Goal: Information Seeking & Learning: Learn about a topic

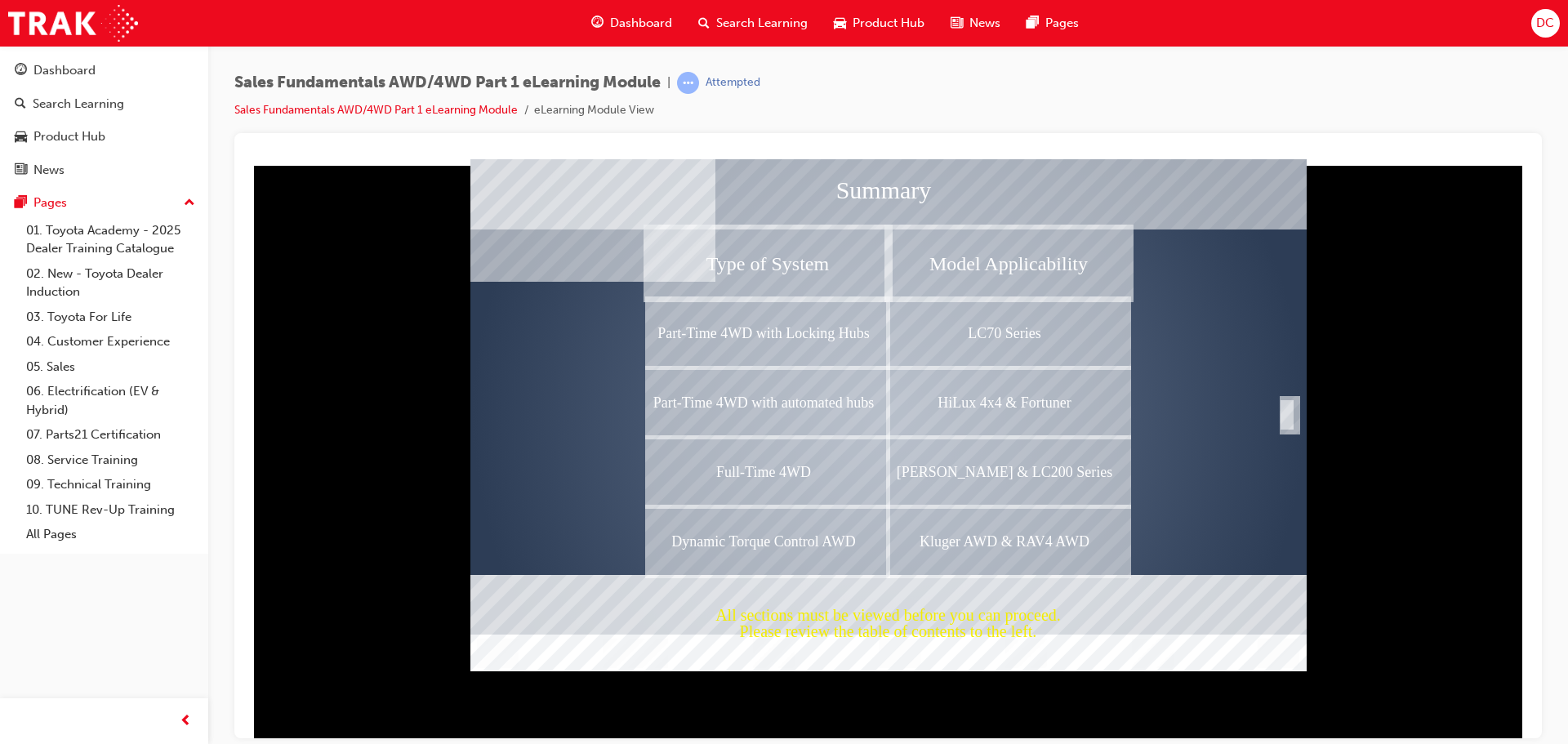
click at [1281, 413] on div "Completion" at bounding box center [1287, 413] width 17 height 32
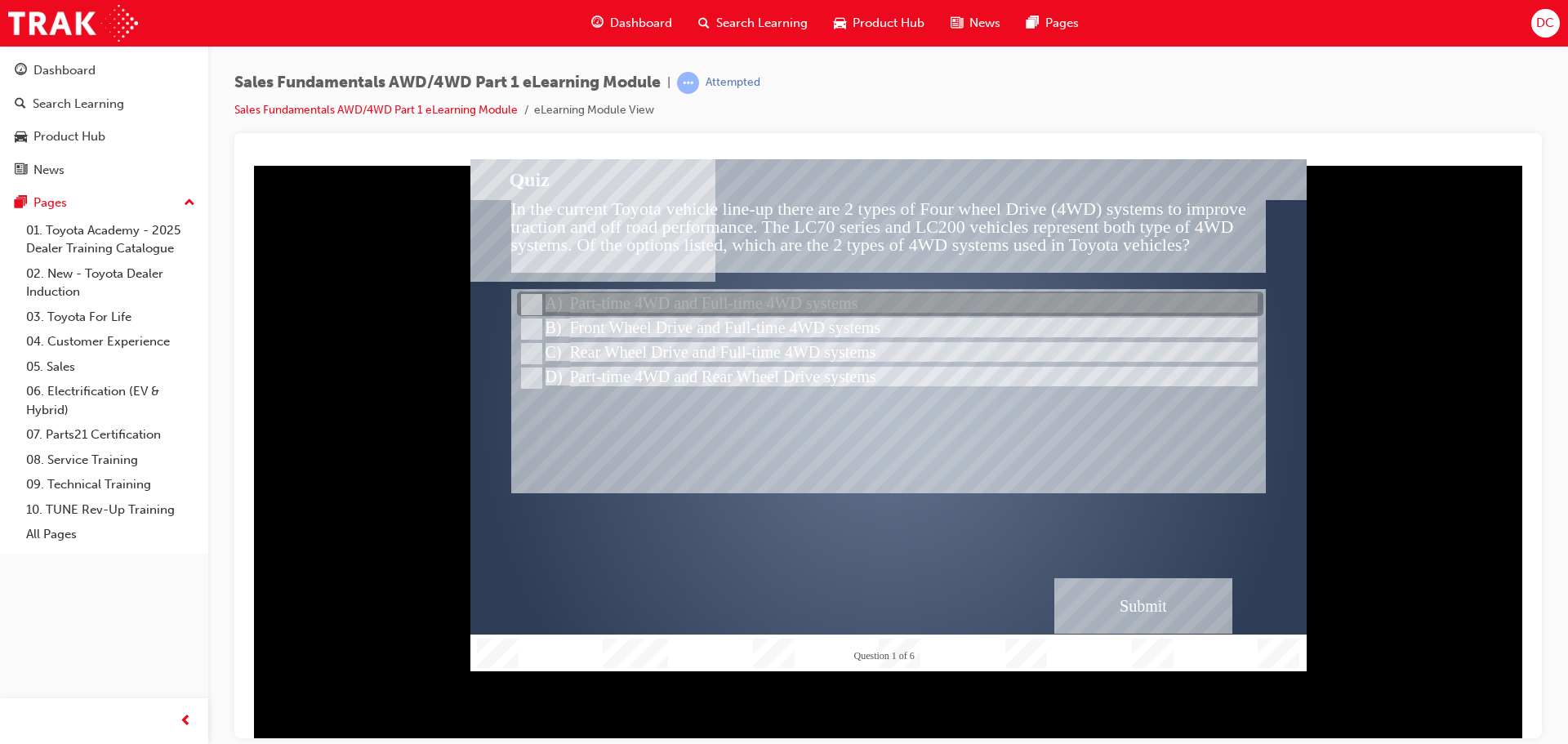
click at [537, 302] on input "Part-time 4WD and Full-time 4WD systems" at bounding box center [530, 304] width 18 height 18
radio input "true"
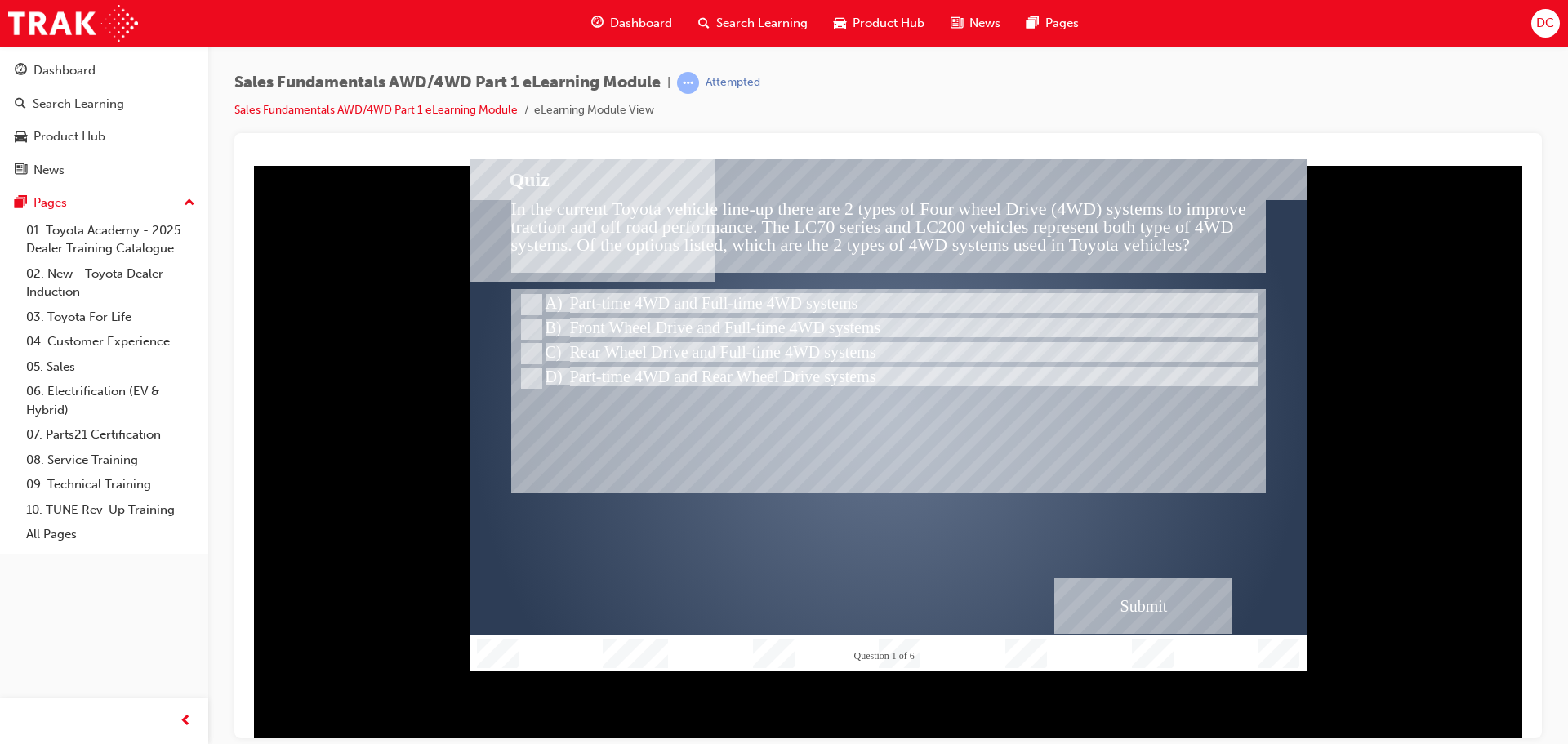
click at [1139, 600] on div "Submit" at bounding box center [1143, 605] width 178 height 56
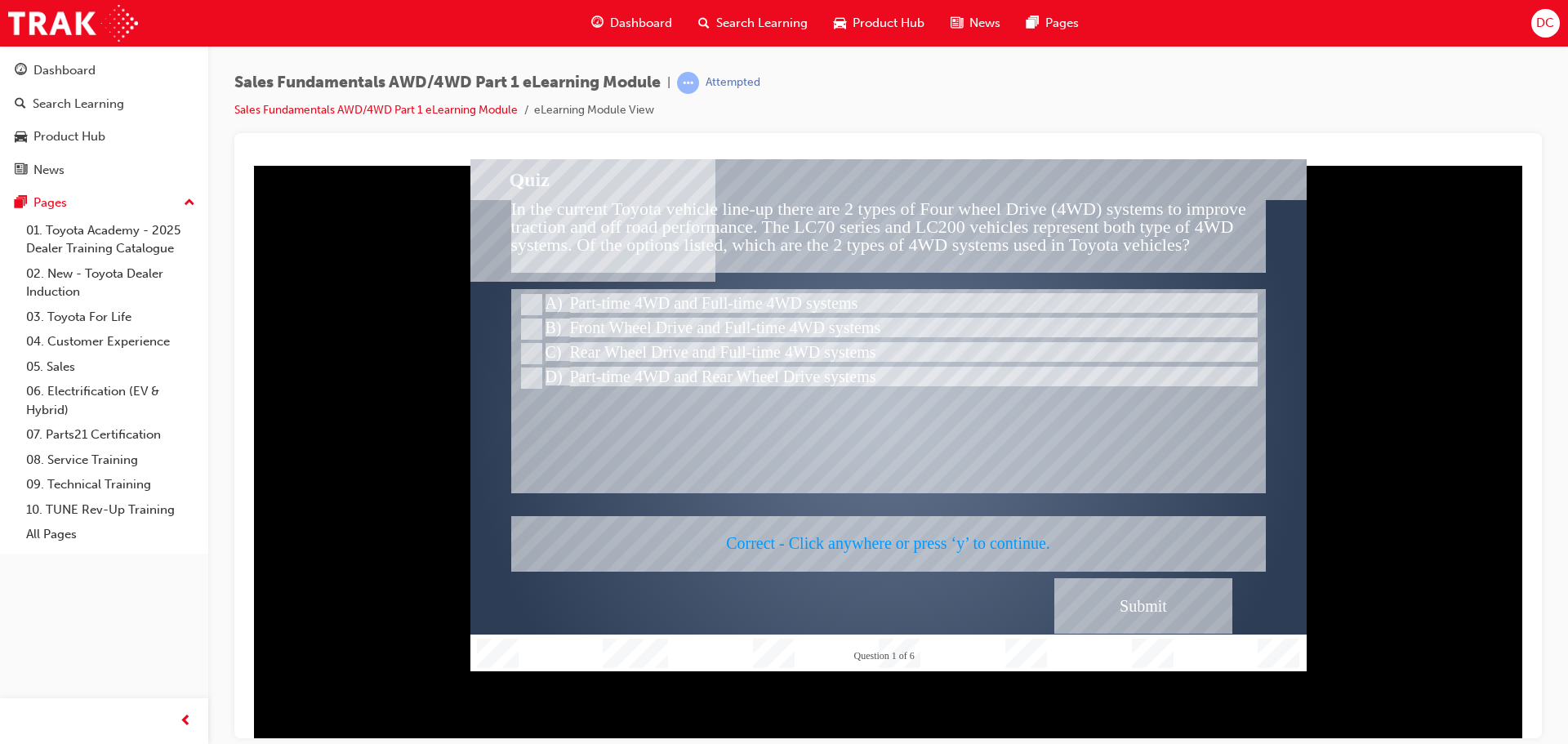
click at [896, 536] on div at bounding box center [888, 414] width 836 height 512
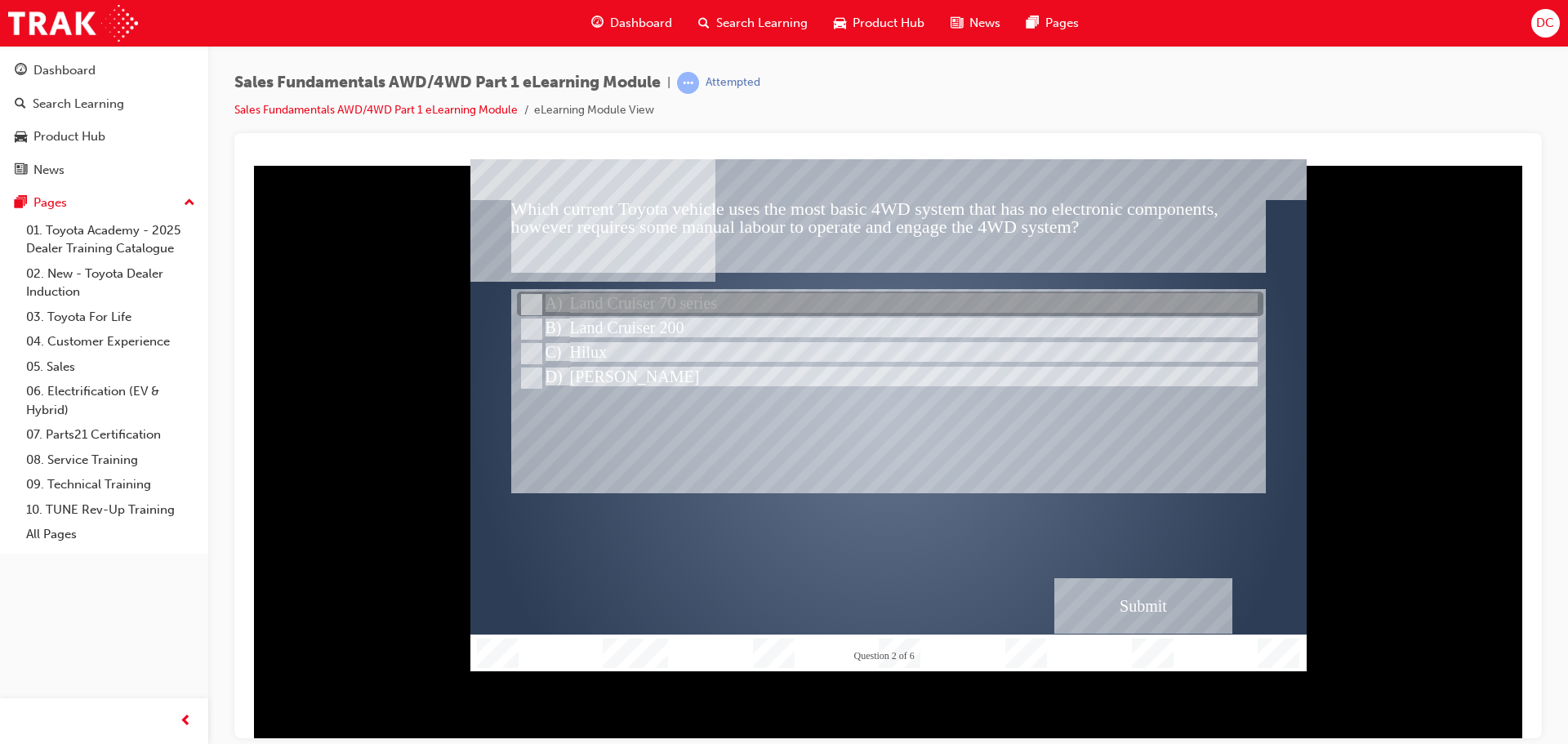
click at [532, 302] on input "Land Cruiser 70 series" at bounding box center [530, 304] width 18 height 18
radio input "true"
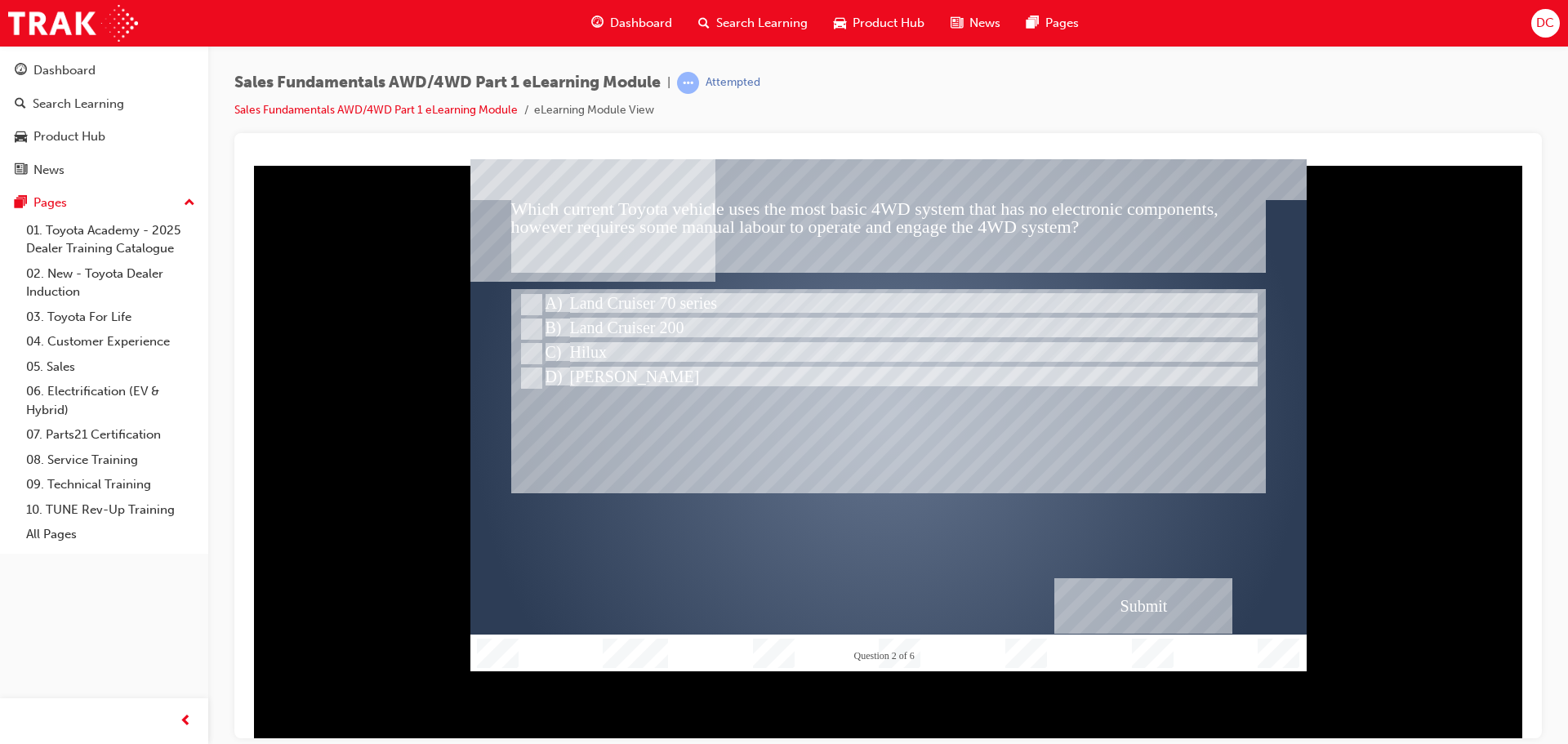
click at [1165, 611] on div "Submit" at bounding box center [1143, 605] width 178 height 56
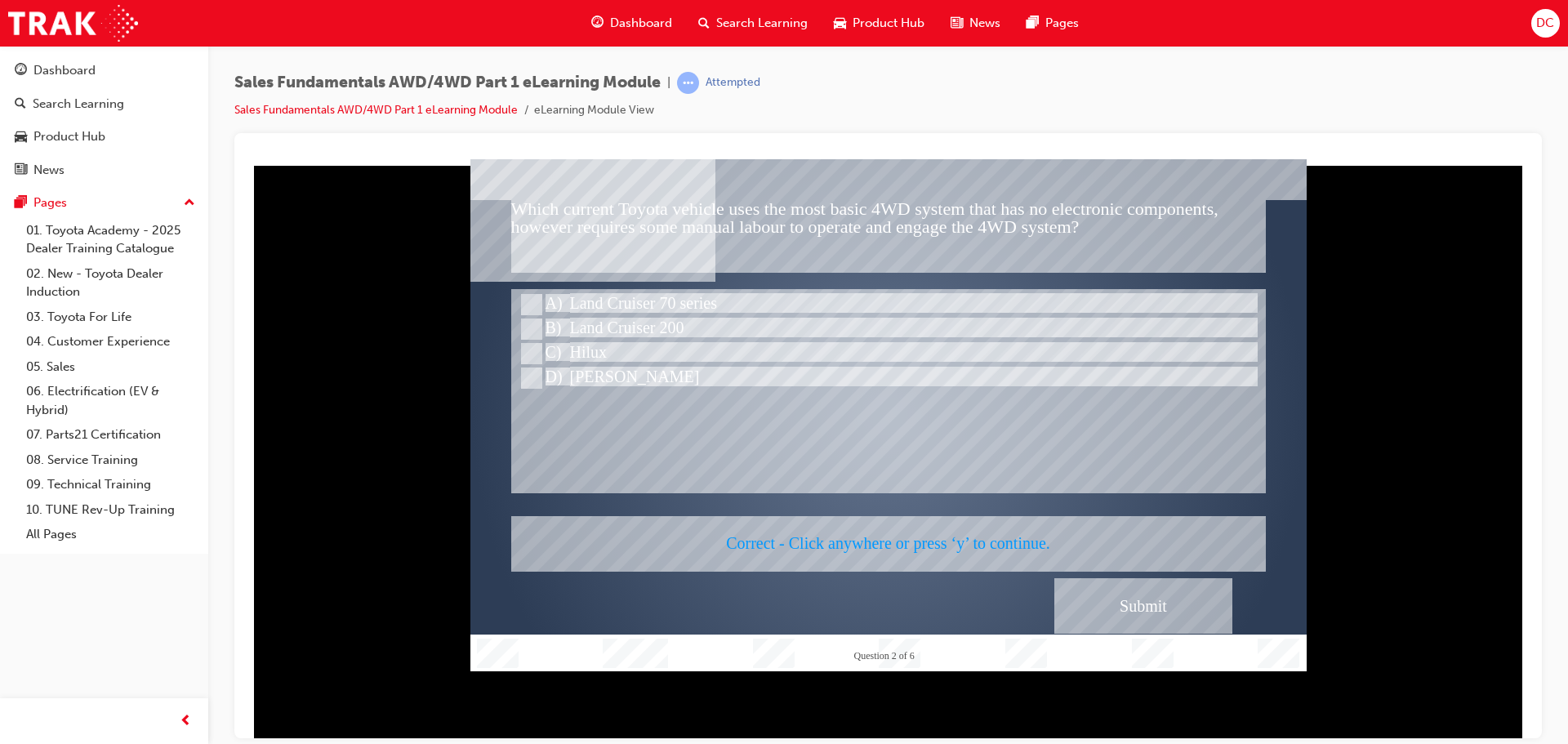
click at [892, 543] on div at bounding box center [888, 414] width 836 height 512
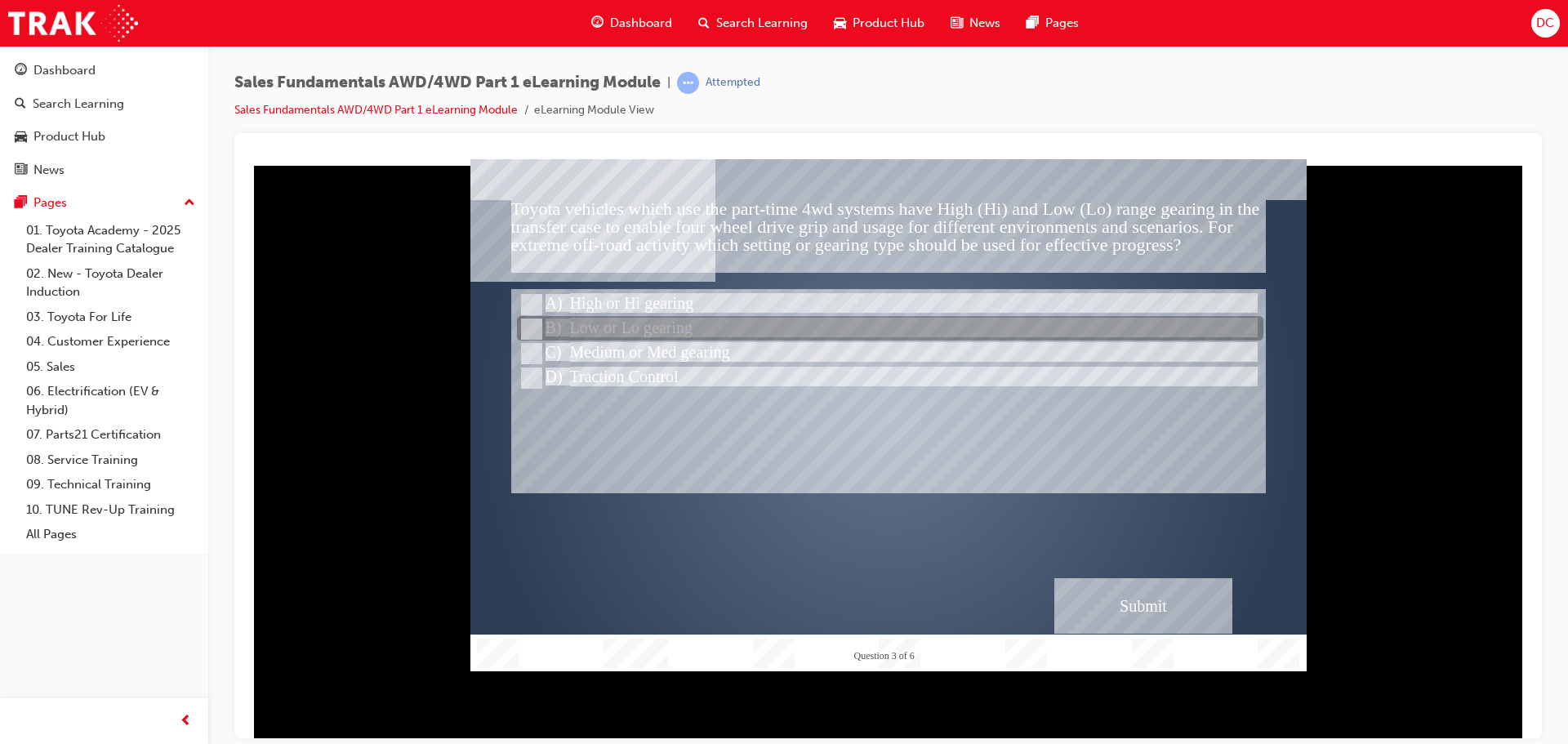
click at [526, 328] on input "Low or Lo gearing" at bounding box center [530, 329] width 18 height 18
radio input "true"
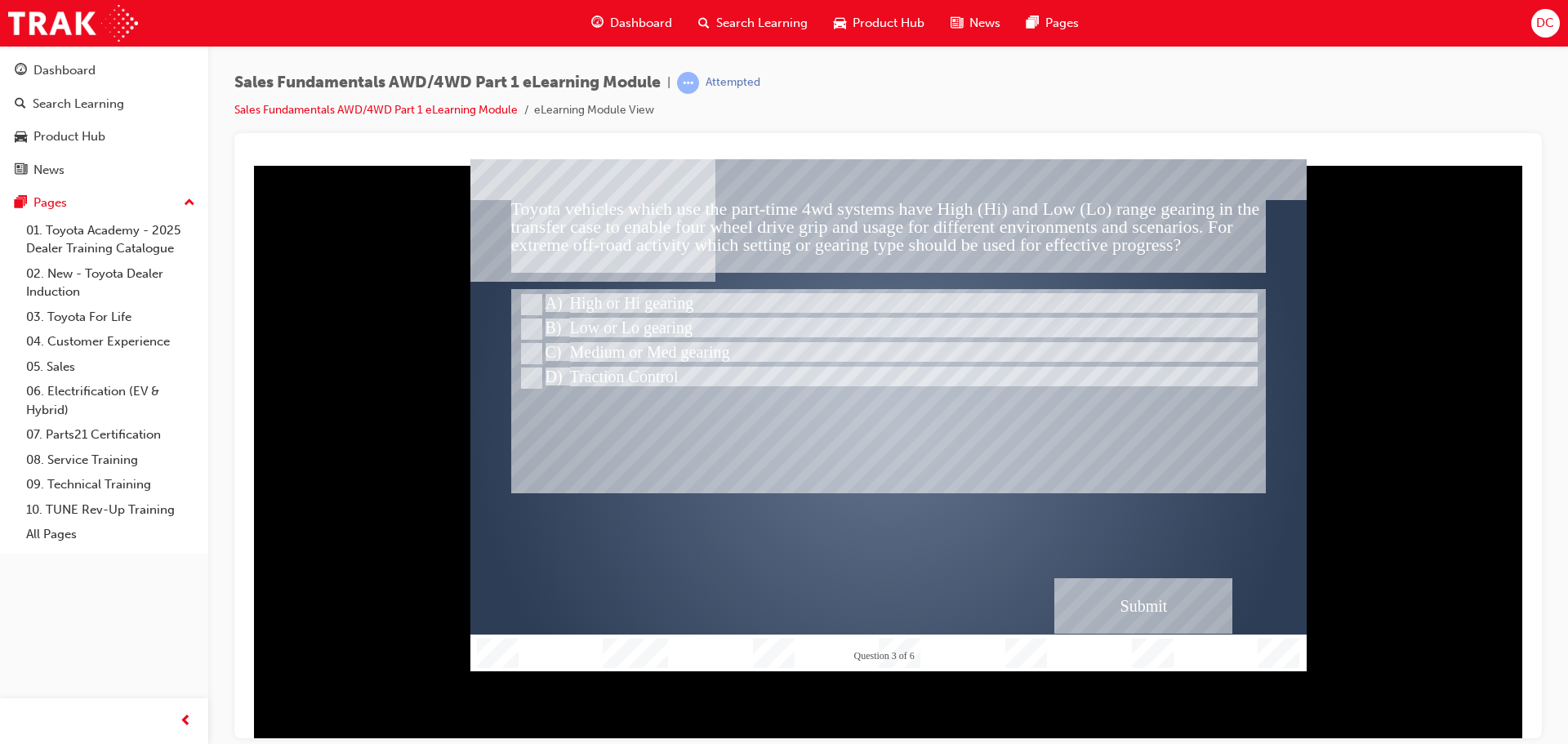
click at [1156, 611] on div "Submit" at bounding box center [1143, 605] width 178 height 56
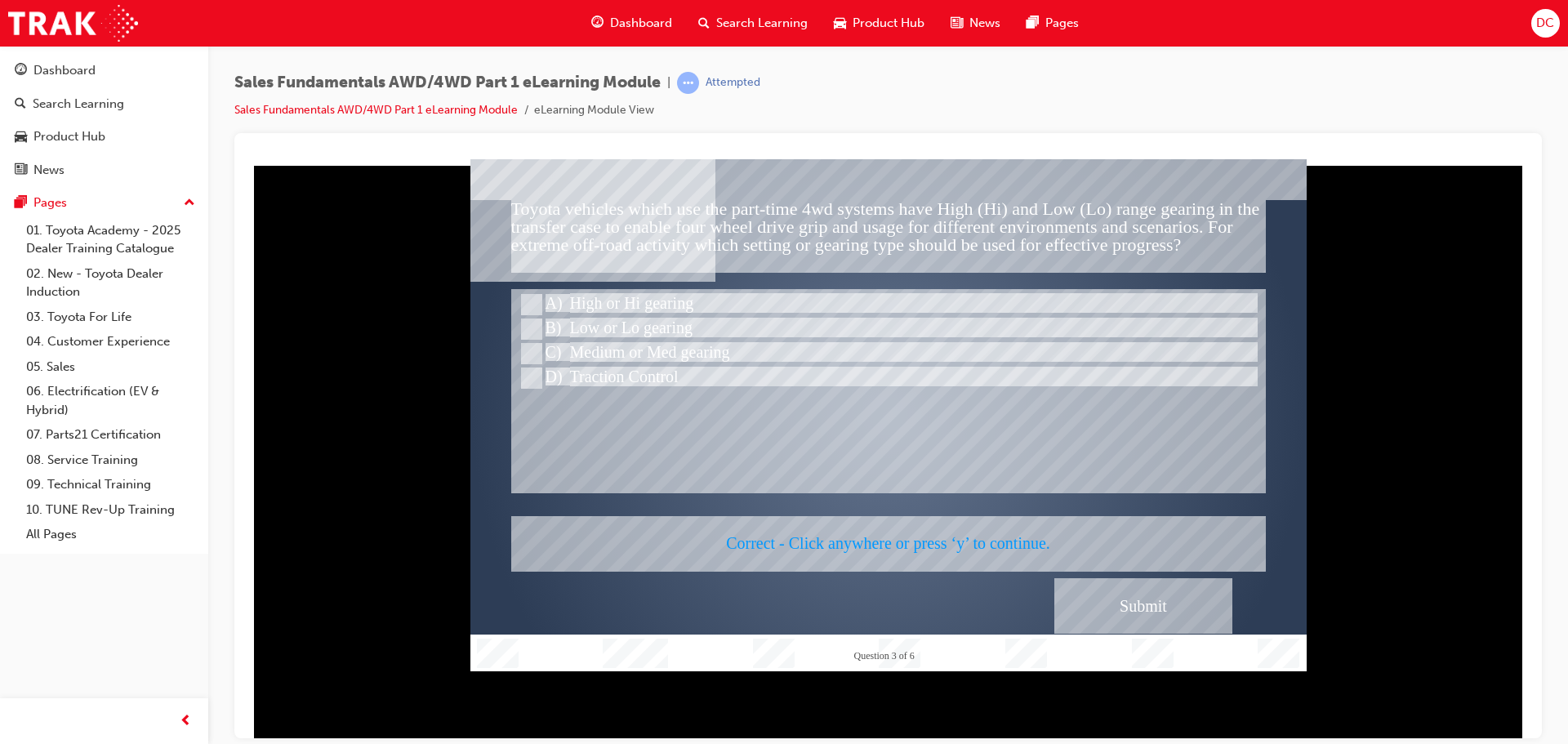
click at [944, 536] on div at bounding box center [888, 414] width 836 height 512
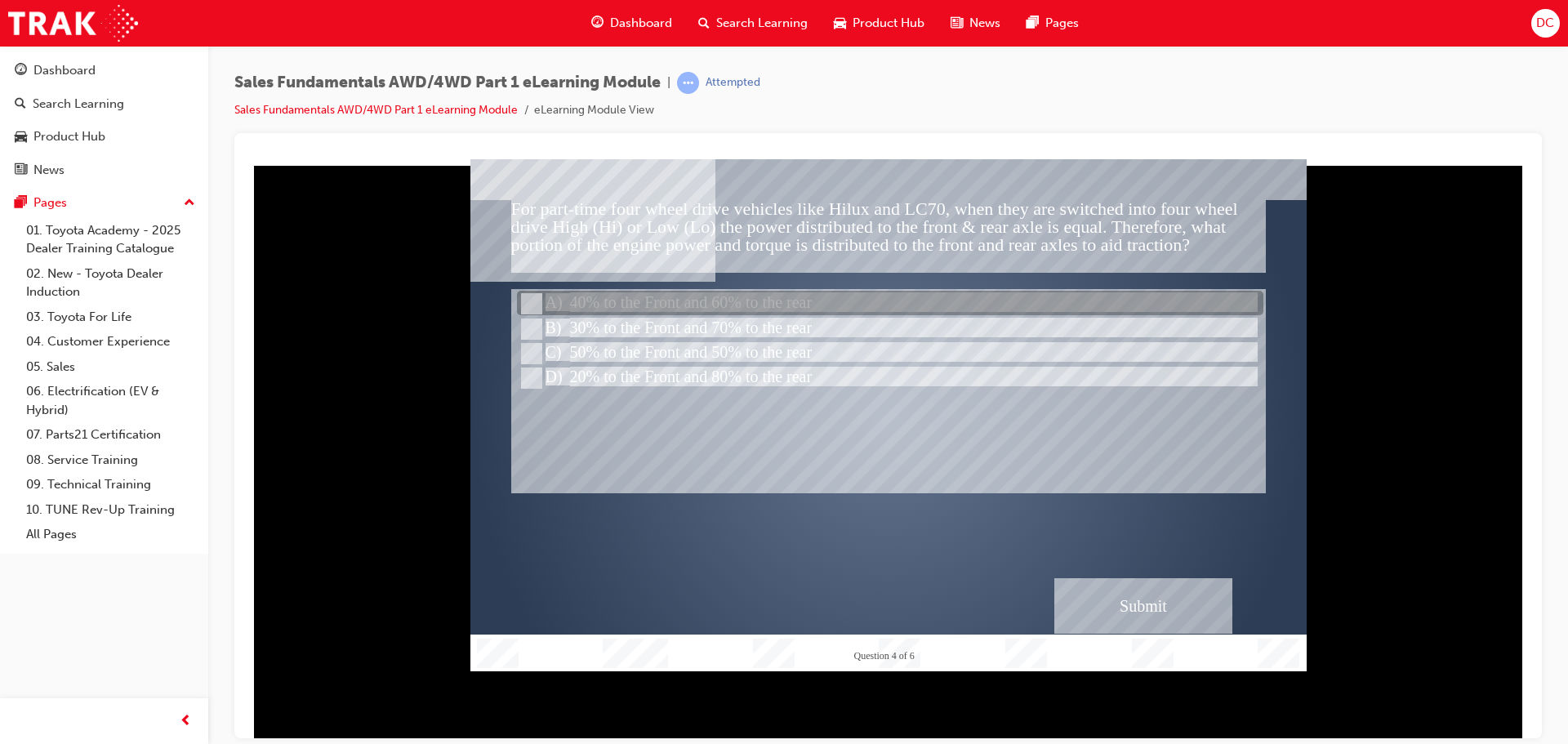
click at [531, 303] on input "40% to the Front and 60% to the rear" at bounding box center [530, 304] width 18 height 18
radio input "true"
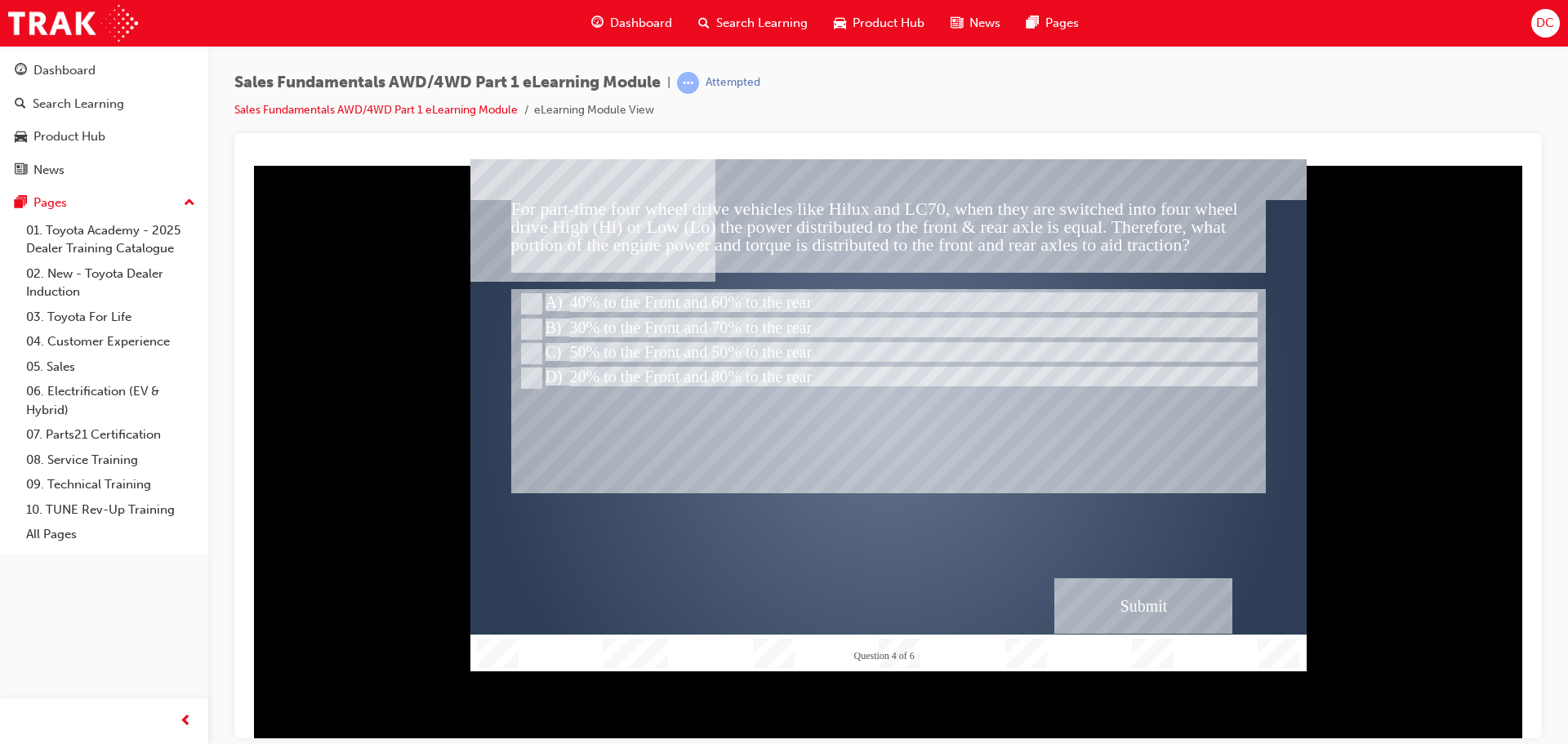
click at [1128, 599] on div "Submit" at bounding box center [1143, 605] width 178 height 56
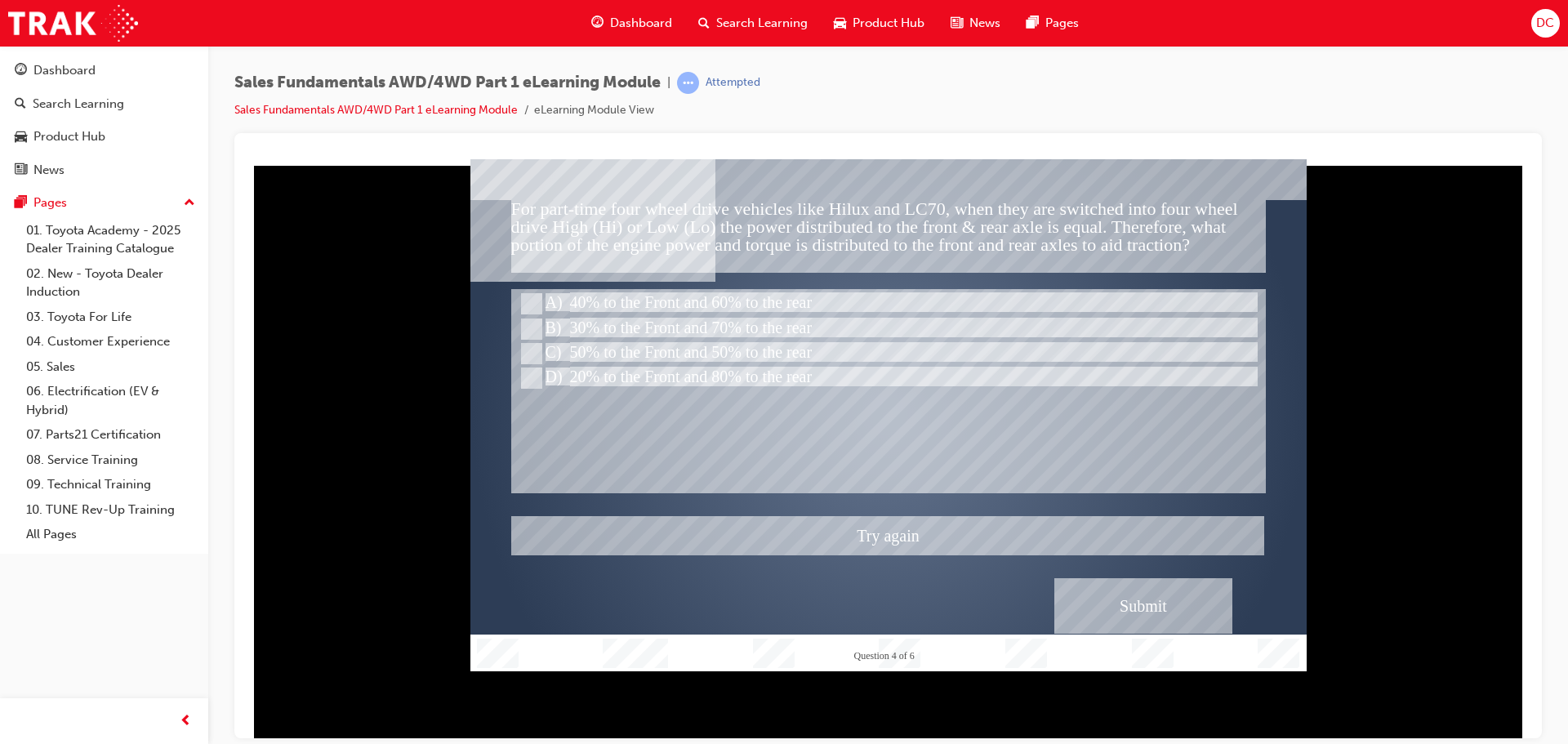
click at [534, 352] on div at bounding box center [888, 414] width 836 height 512
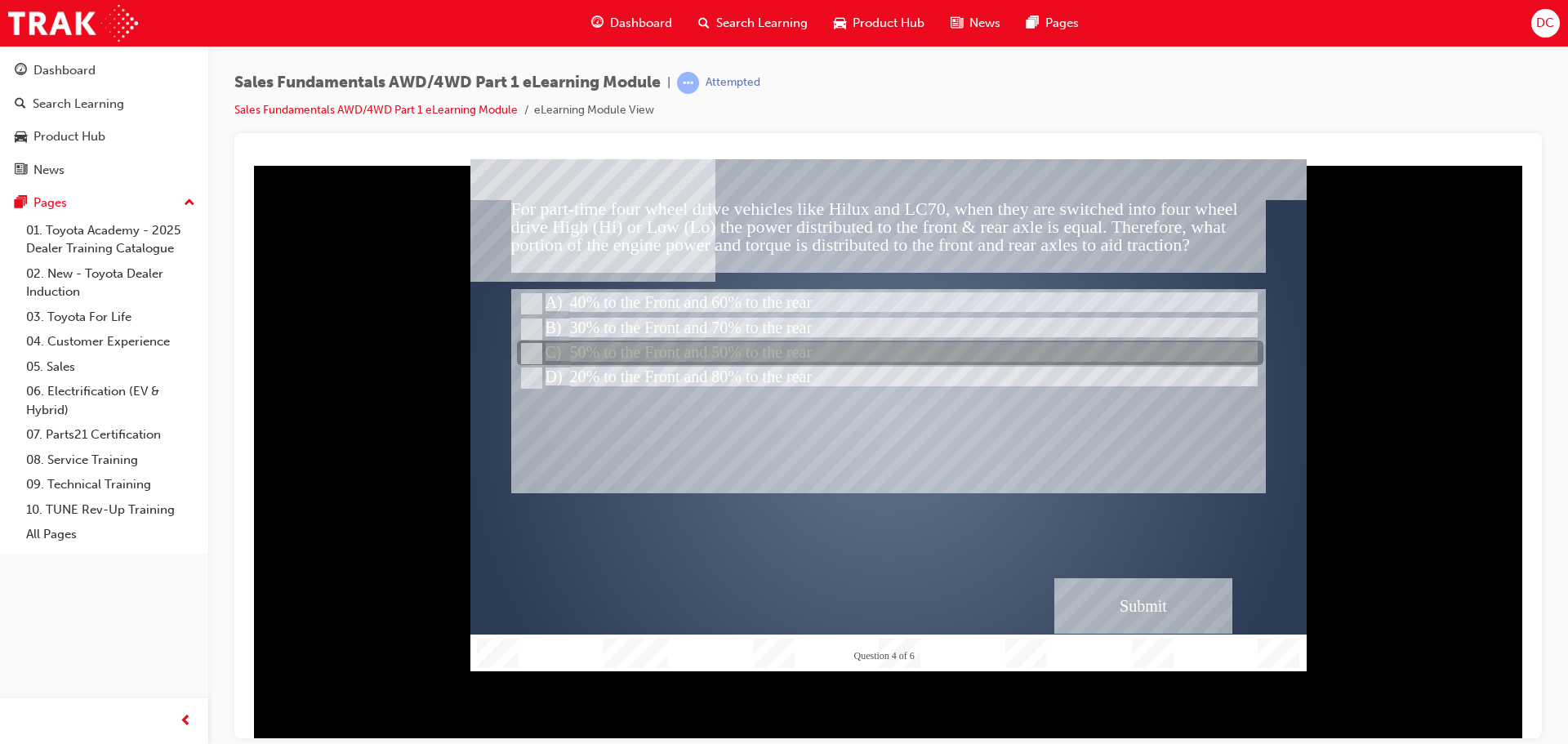
click at [533, 348] on input "50% to the Front and 50% to the rear" at bounding box center [530, 353] width 18 height 18
radio input "true"
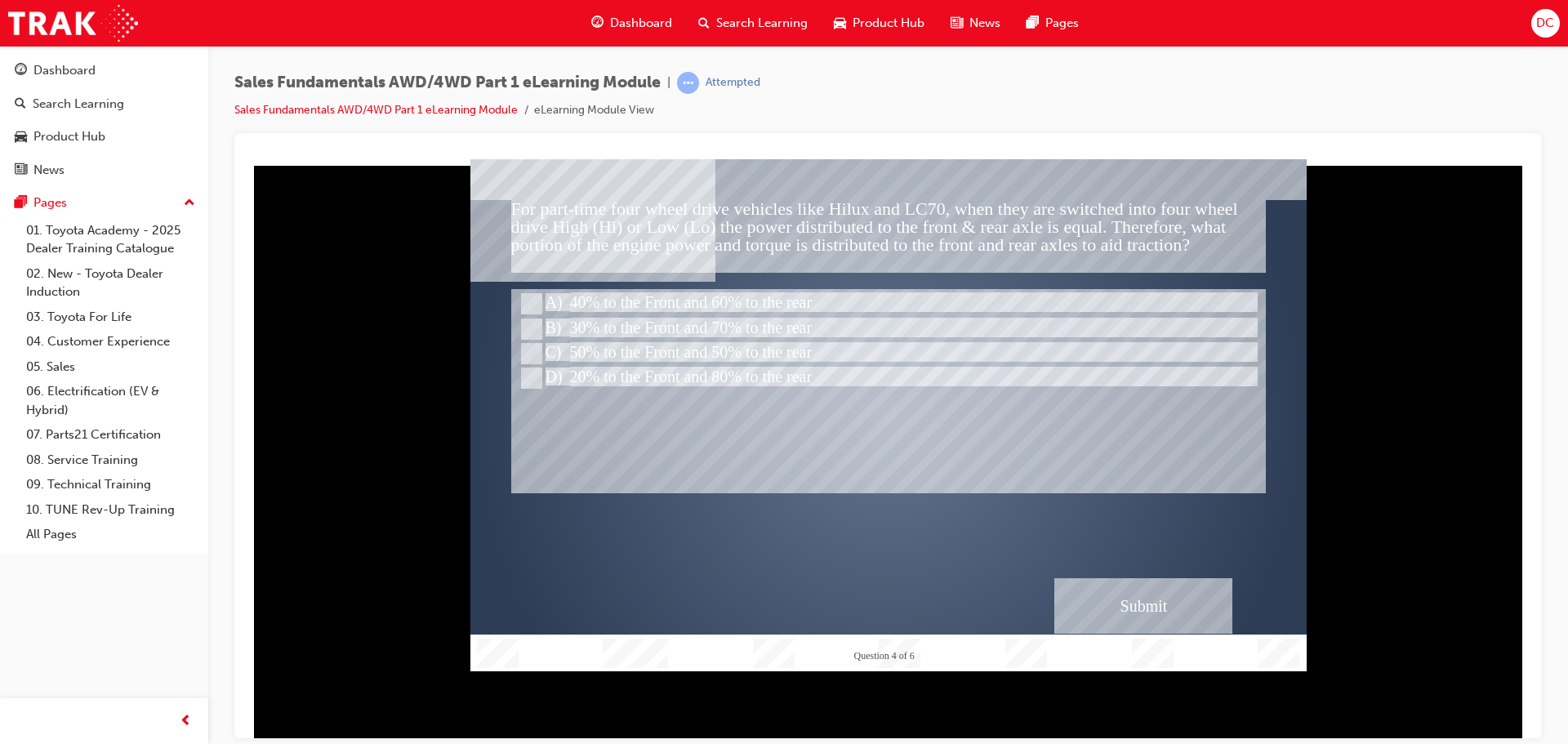
click at [1155, 604] on div "Submit" at bounding box center [1143, 605] width 178 height 56
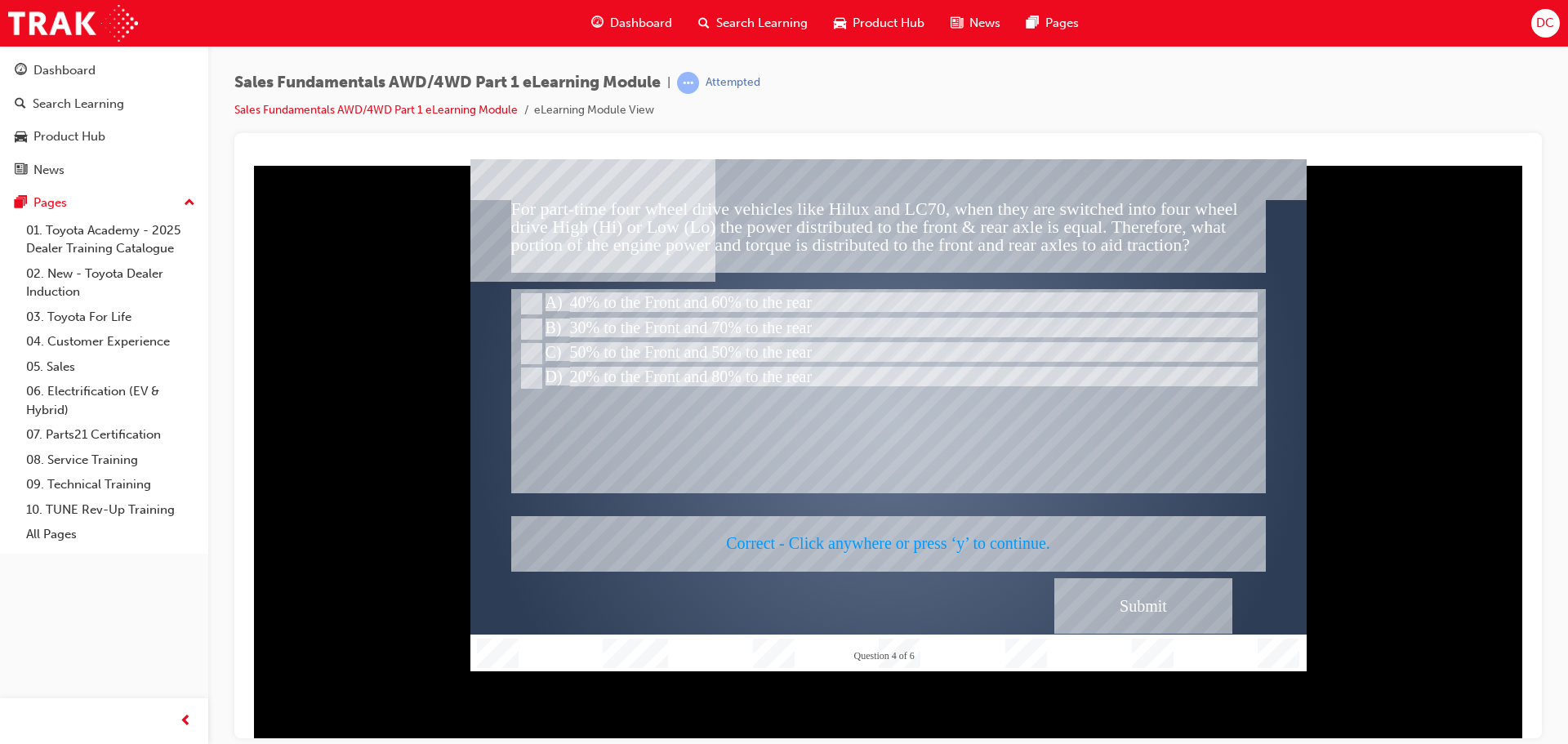
click at [959, 544] on div at bounding box center [888, 414] width 836 height 512
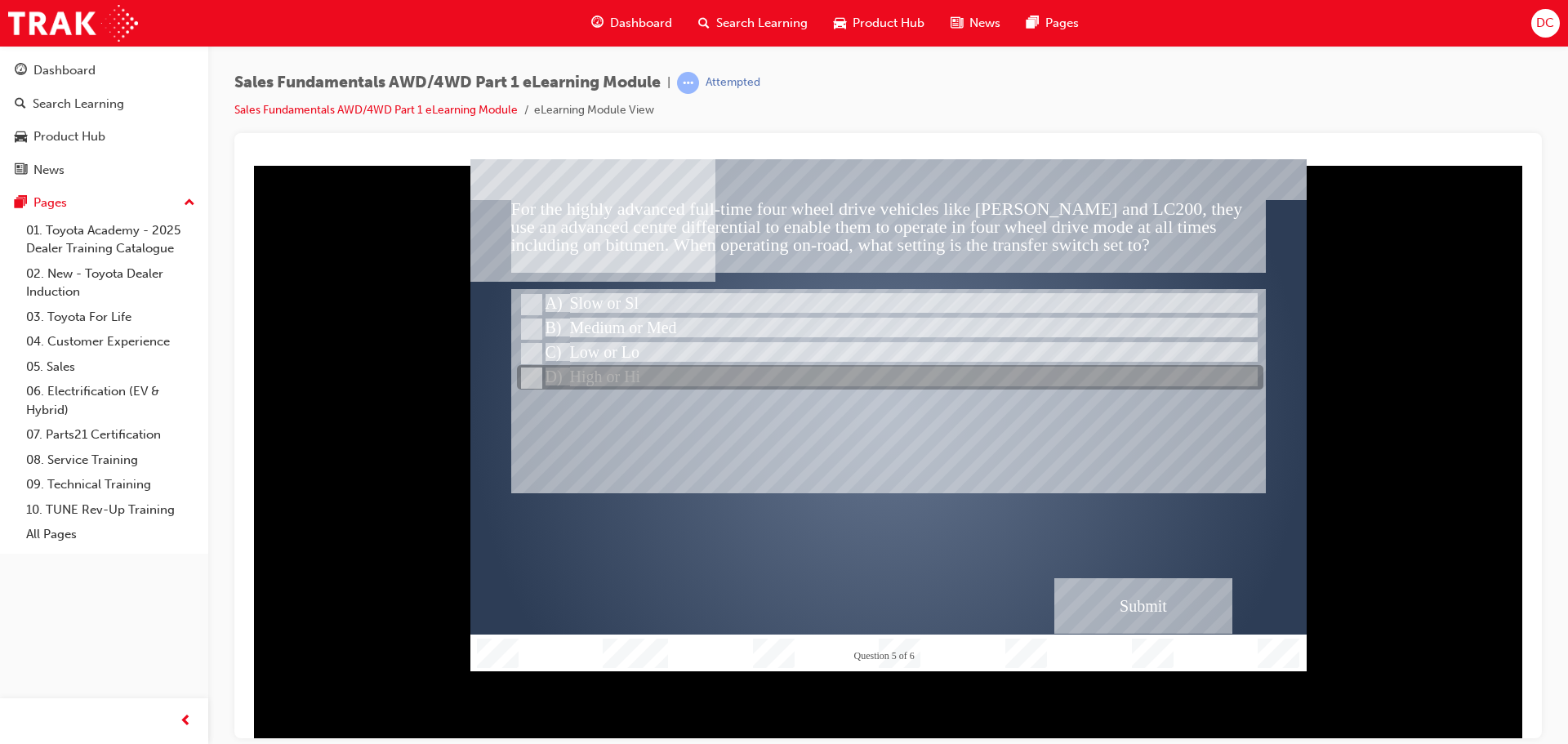
click at [532, 375] on input "High or Hi" at bounding box center [530, 378] width 18 height 18
radio input "true"
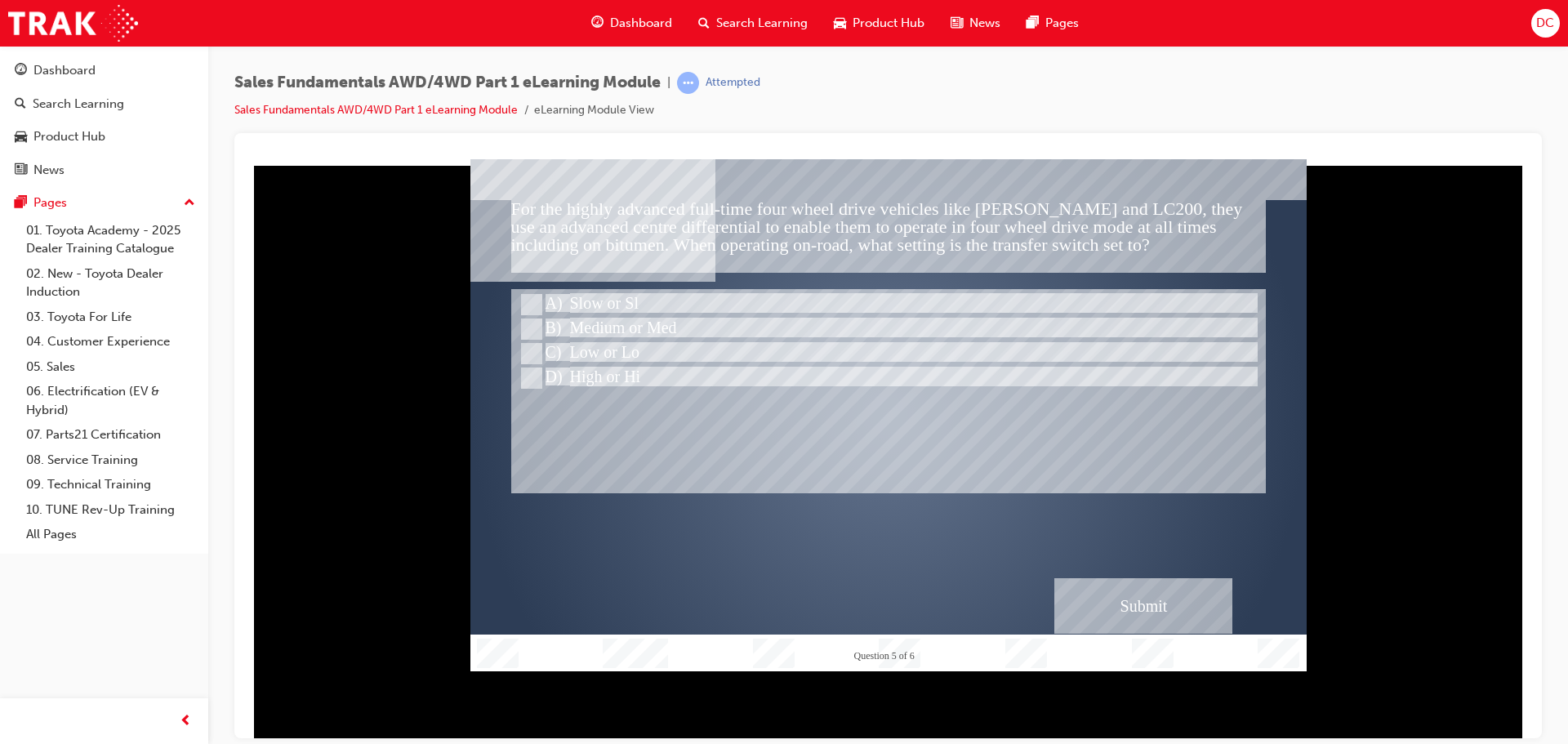
click at [1118, 605] on div "Submit" at bounding box center [1143, 605] width 178 height 56
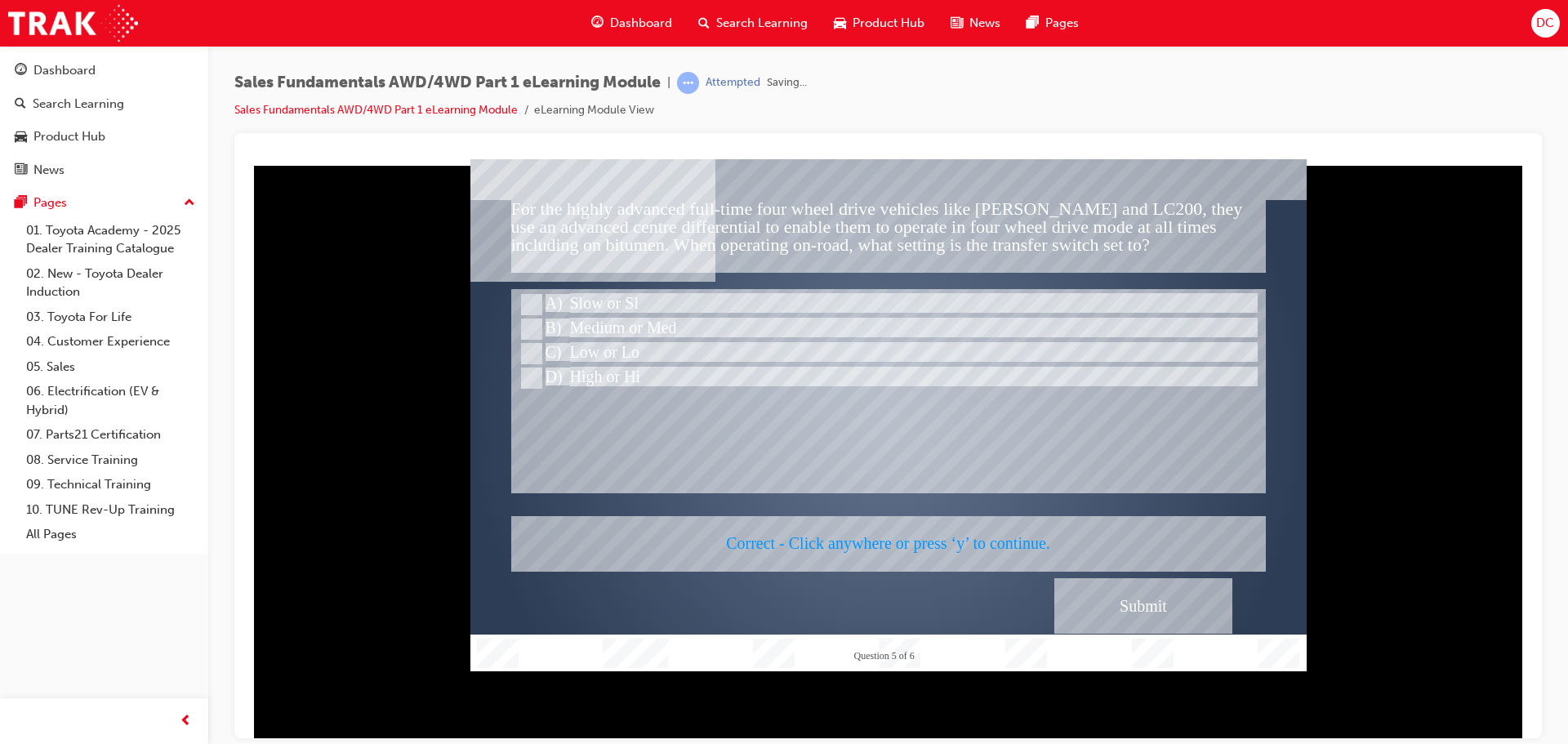
click at [856, 543] on div at bounding box center [888, 414] width 836 height 512
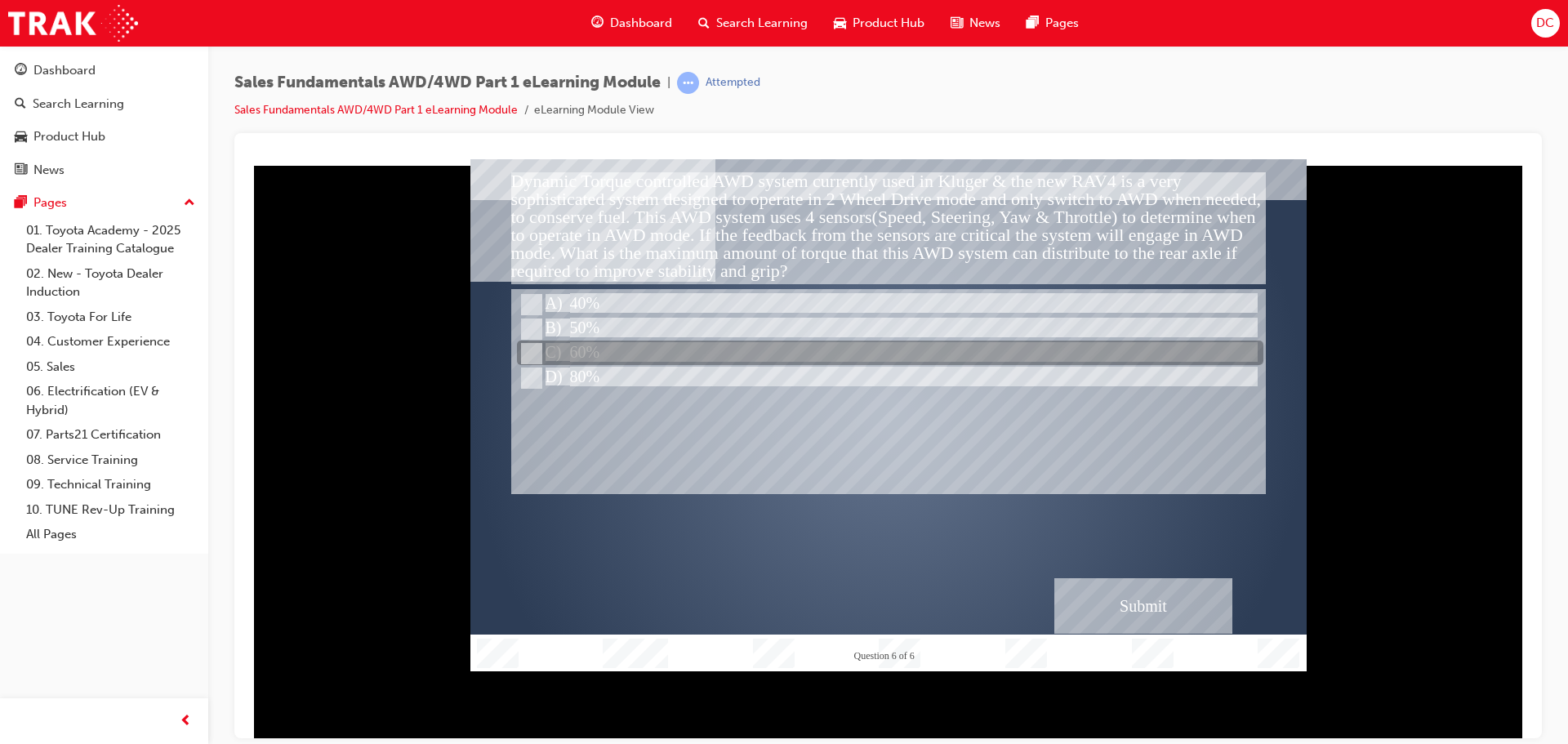
click at [535, 352] on input "60%" at bounding box center [530, 353] width 18 height 18
radio input "true"
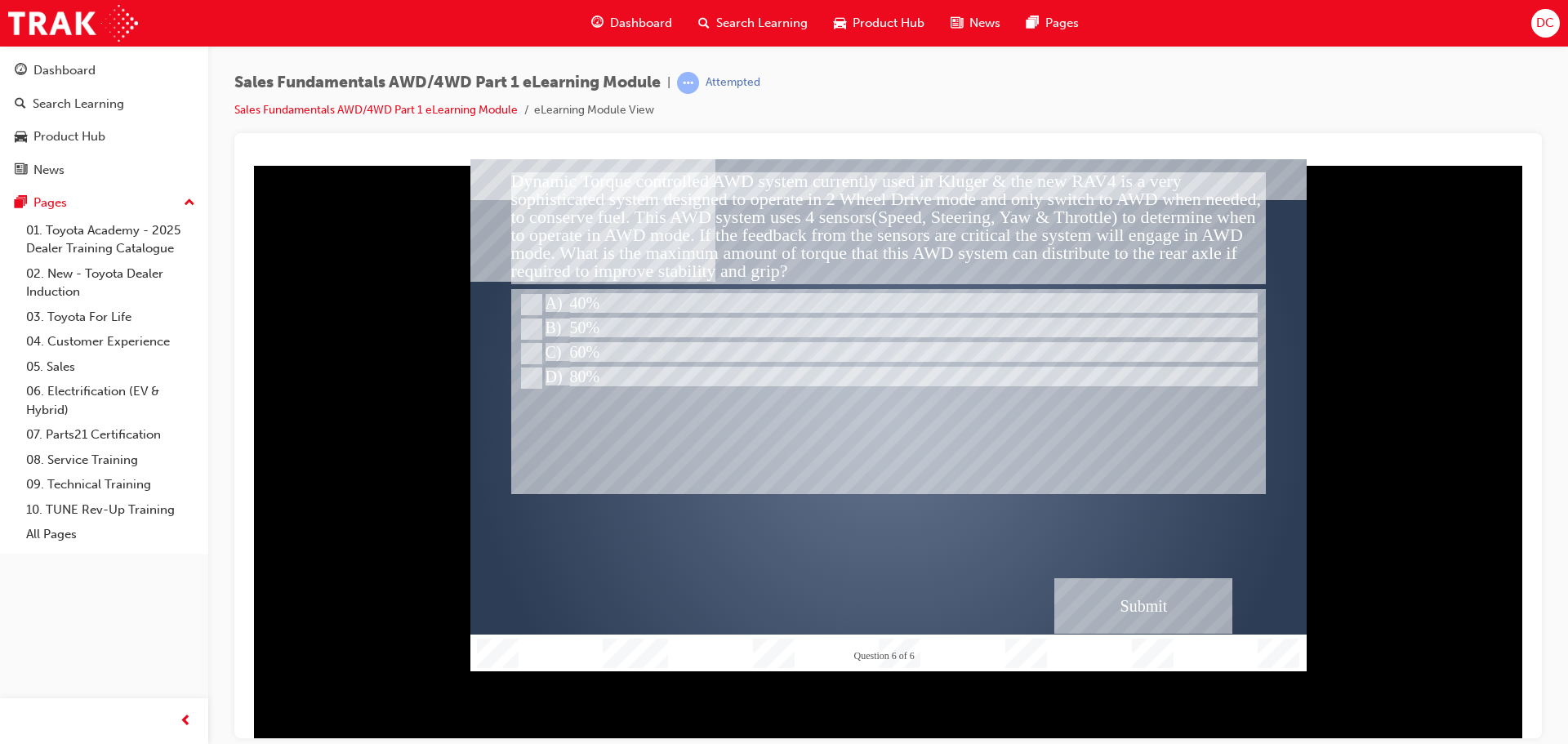
click at [1130, 598] on div "Submit" at bounding box center [1143, 605] width 178 height 56
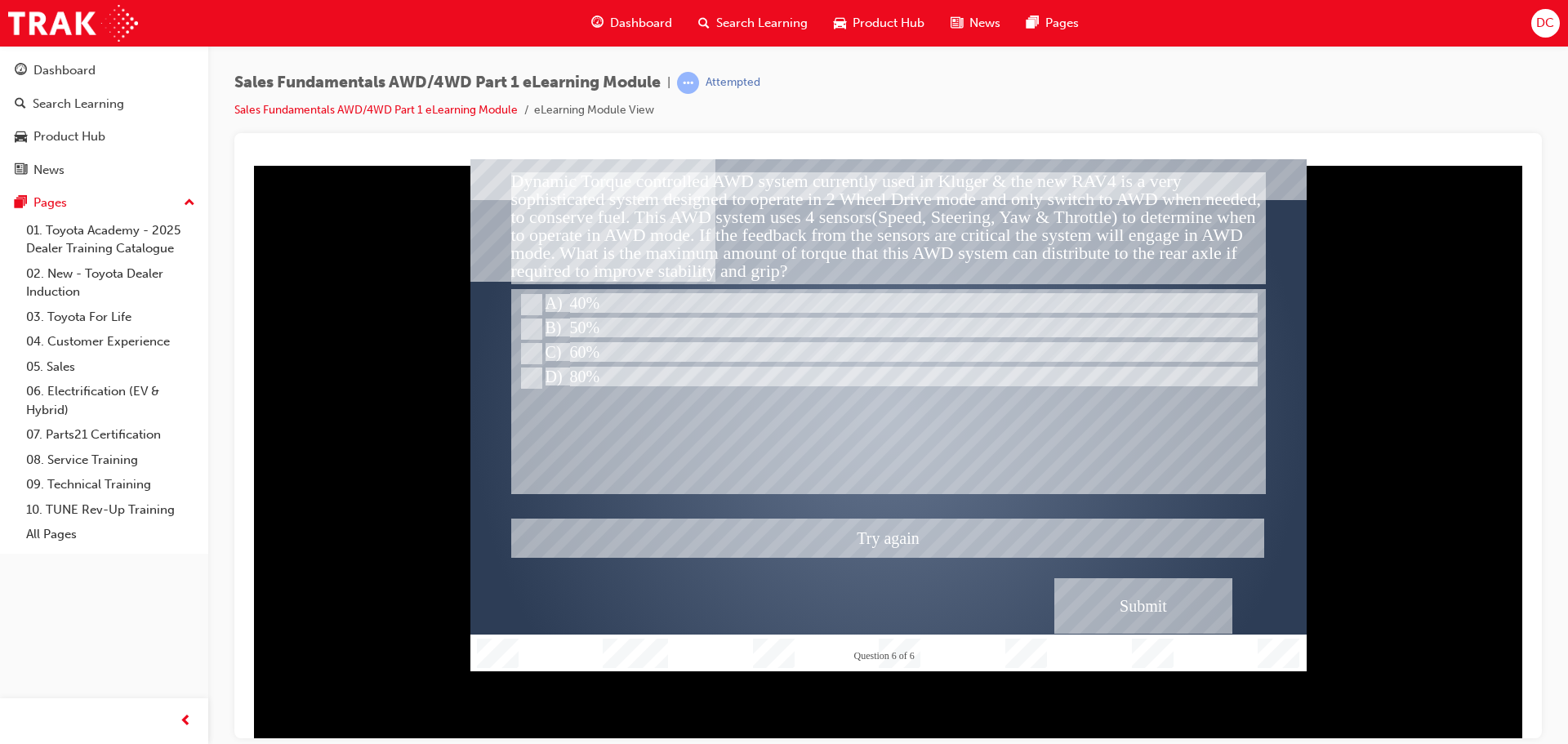
click at [535, 304] on div at bounding box center [888, 414] width 836 height 512
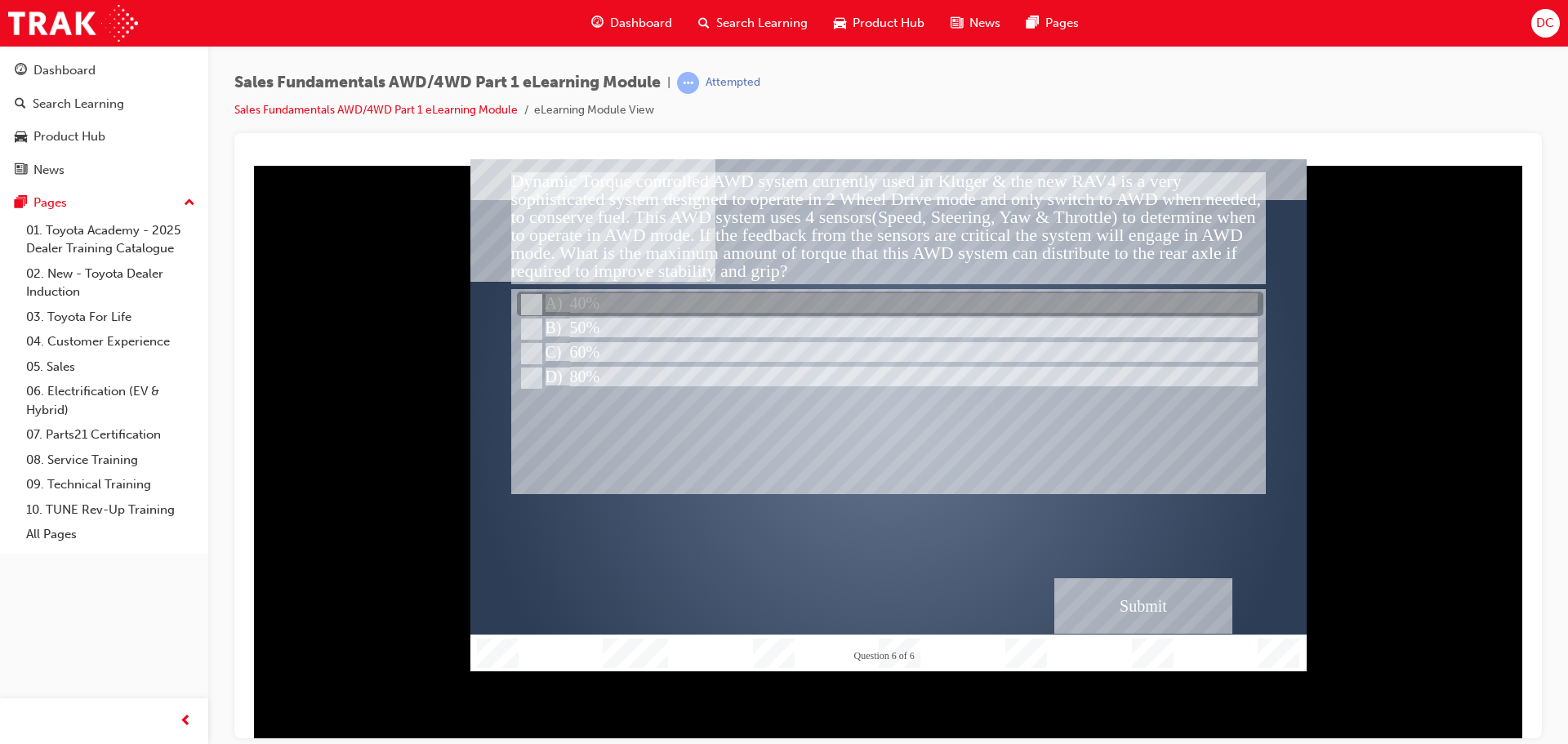
click at [535, 303] on input "40%" at bounding box center [530, 304] width 18 height 18
radio input "true"
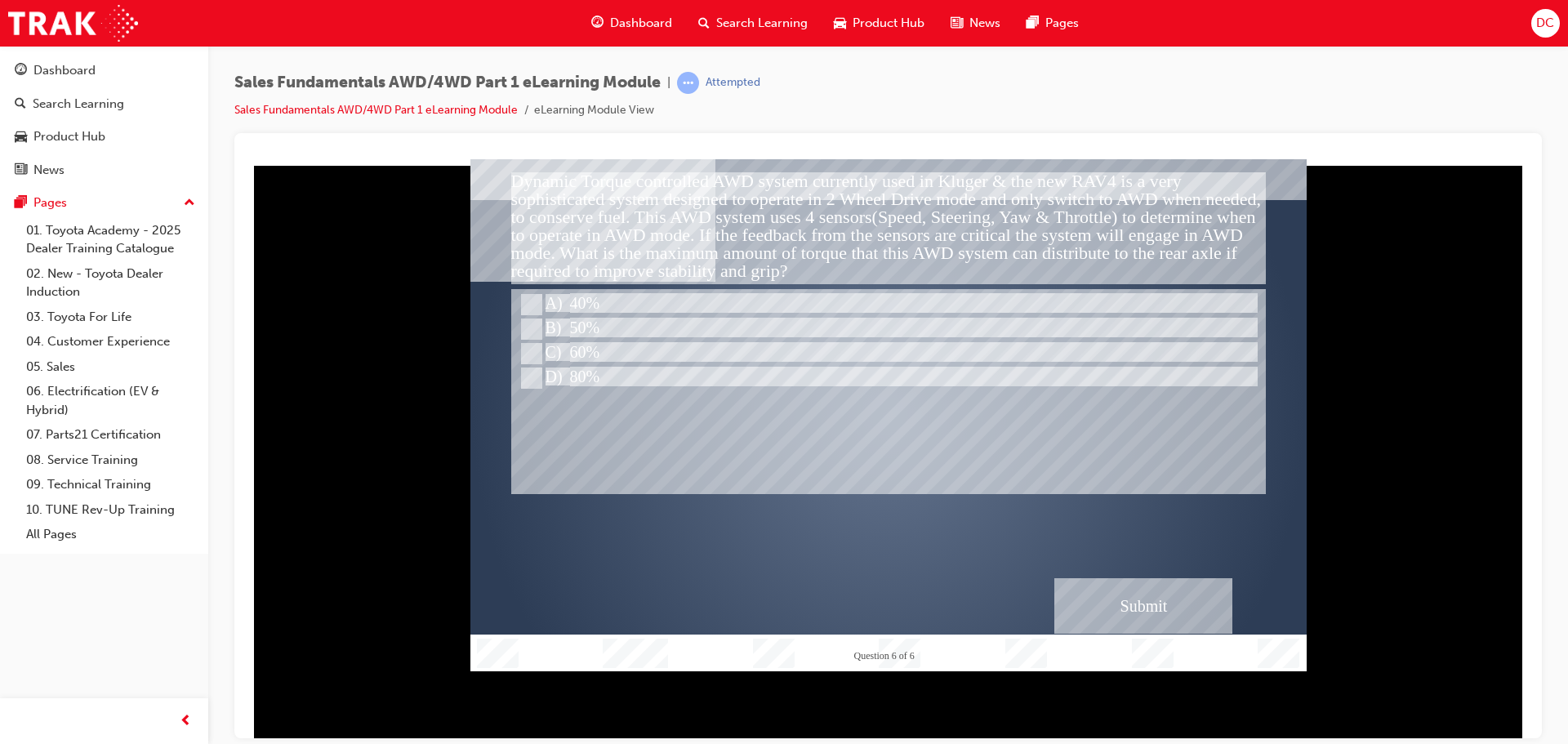
click at [1154, 627] on div "Submit" at bounding box center [1143, 605] width 178 height 56
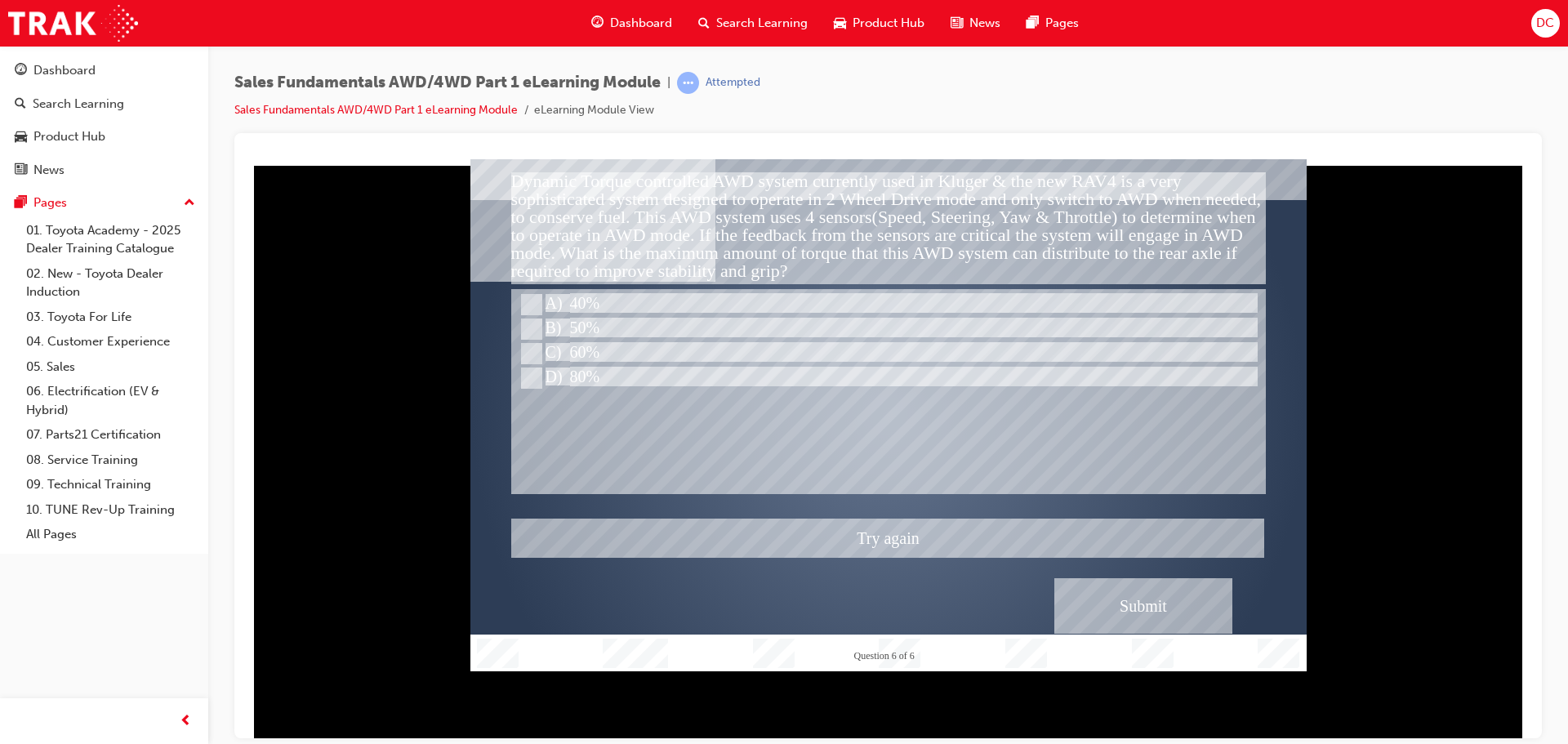
click at [936, 541] on div at bounding box center [888, 414] width 836 height 512
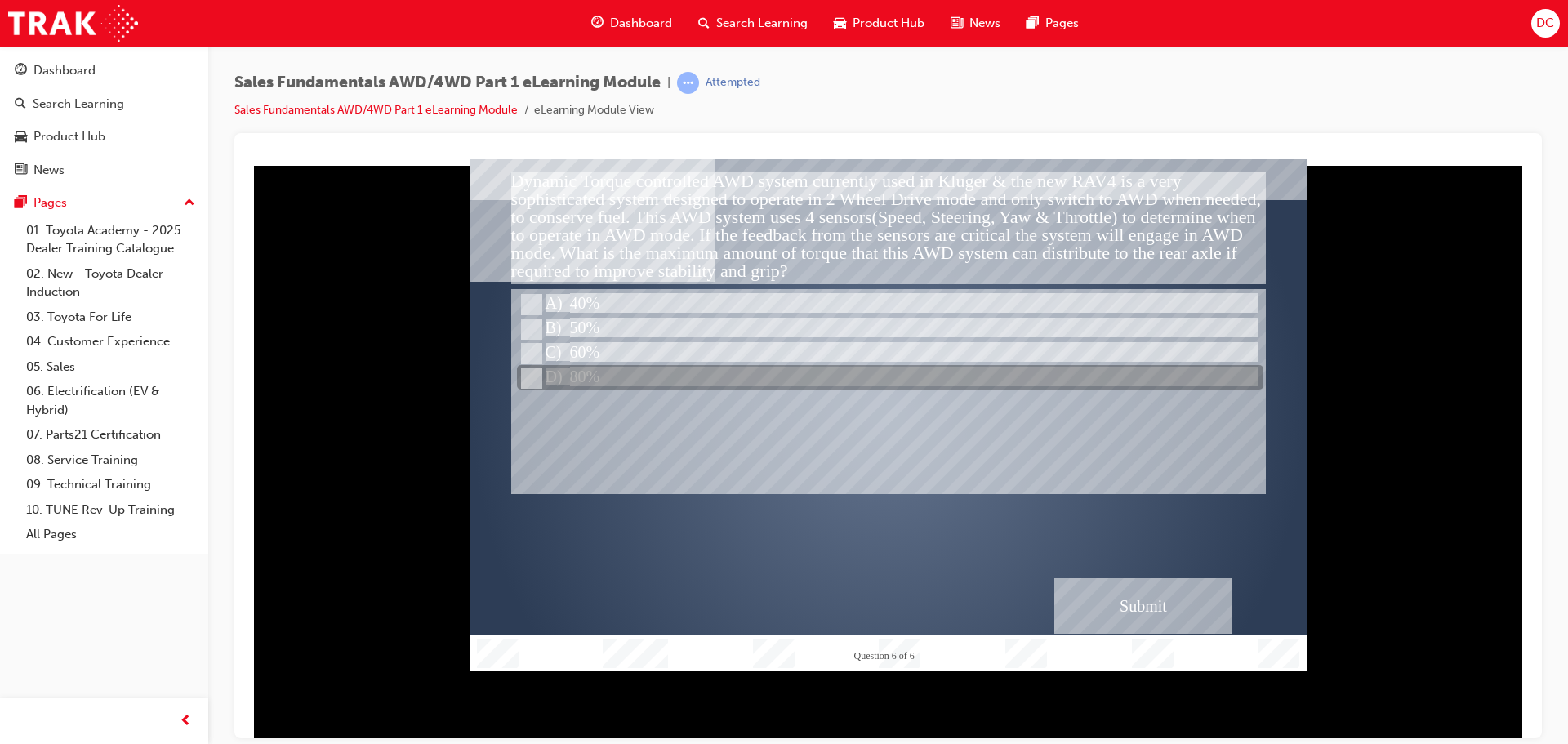
click at [529, 379] on input "80%" at bounding box center [530, 378] width 18 height 18
radio input "true"
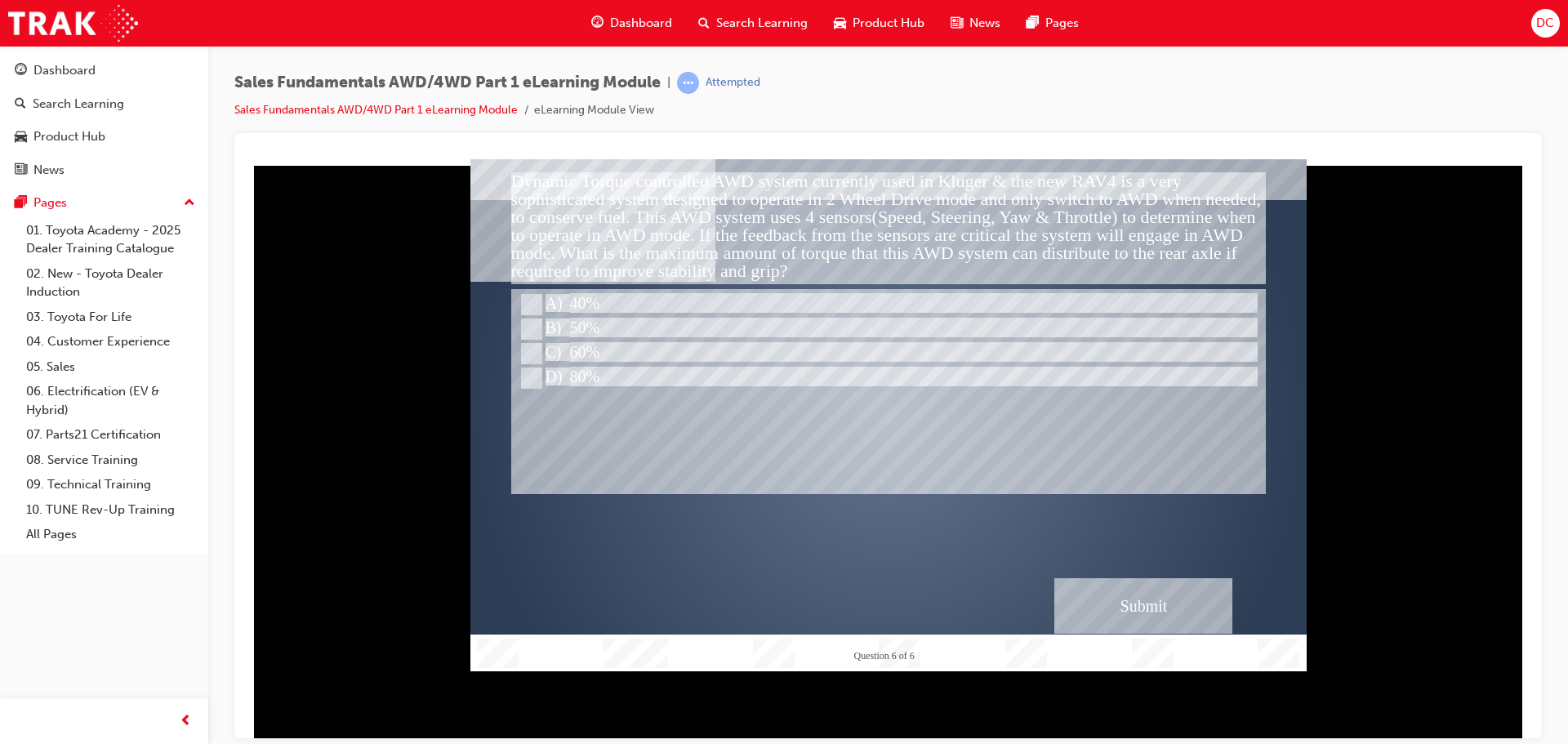
click at [1143, 607] on div "Submit" at bounding box center [1143, 605] width 178 height 56
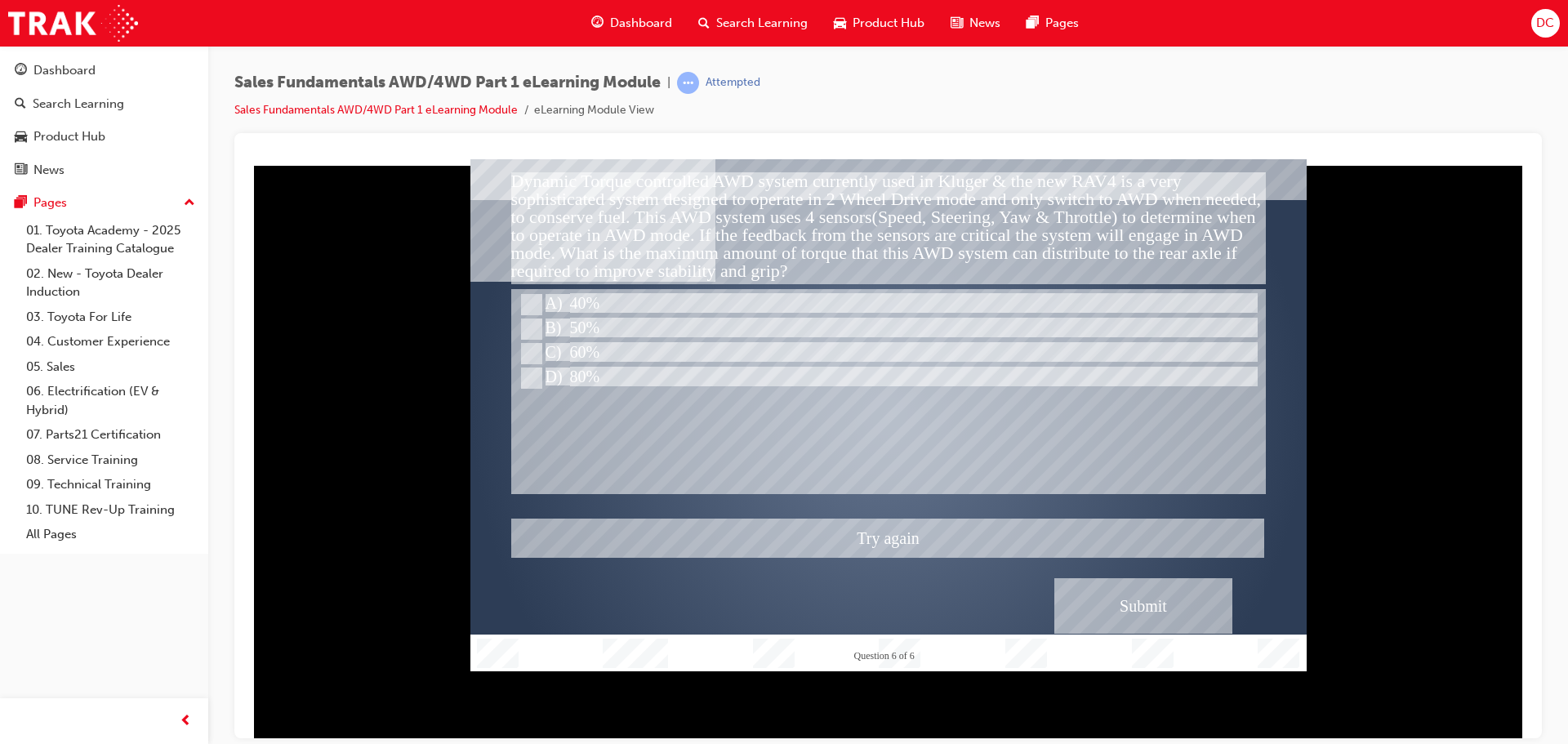
click at [974, 555] on div at bounding box center [888, 414] width 836 height 512
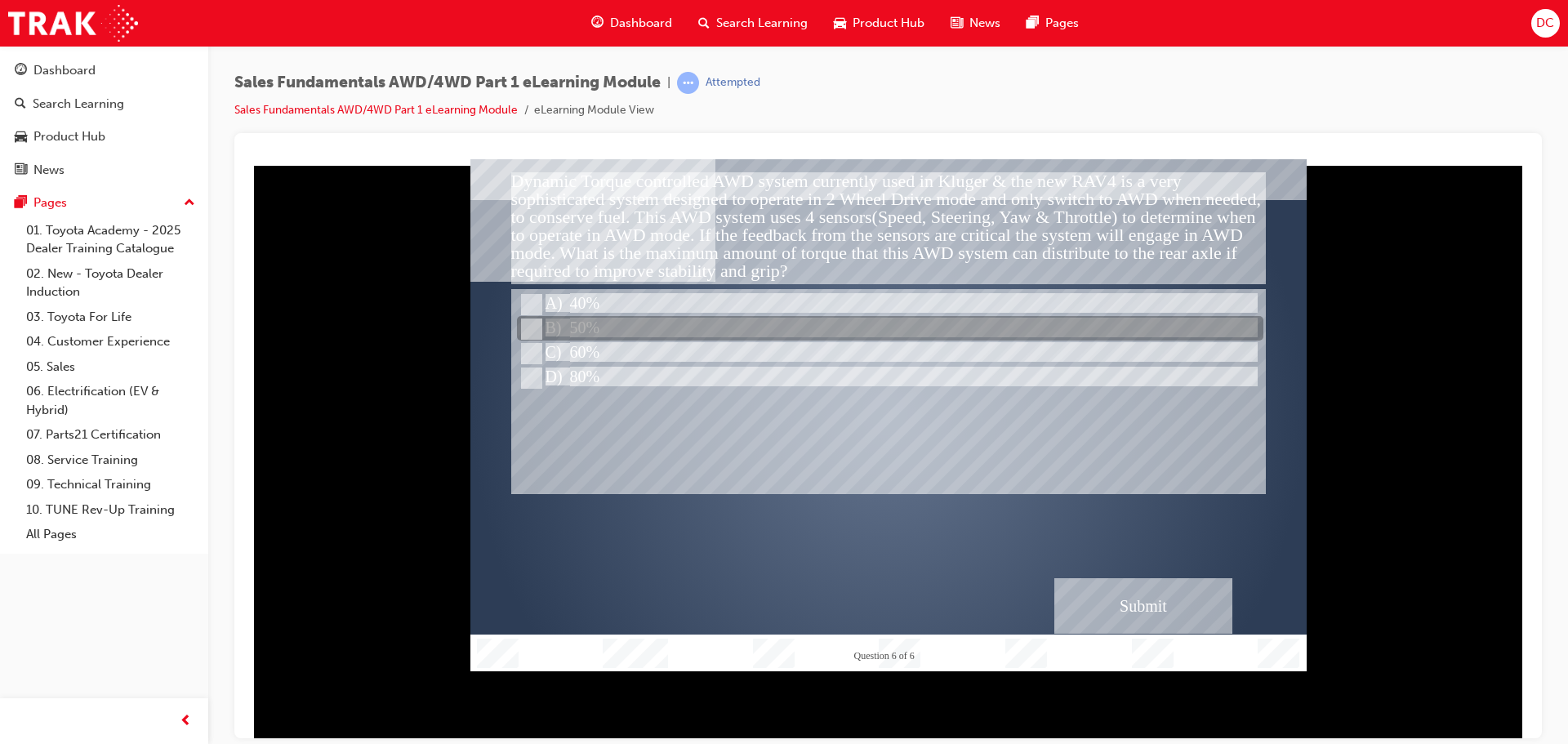
click at [536, 327] on input "50%" at bounding box center [530, 329] width 18 height 18
radio input "true"
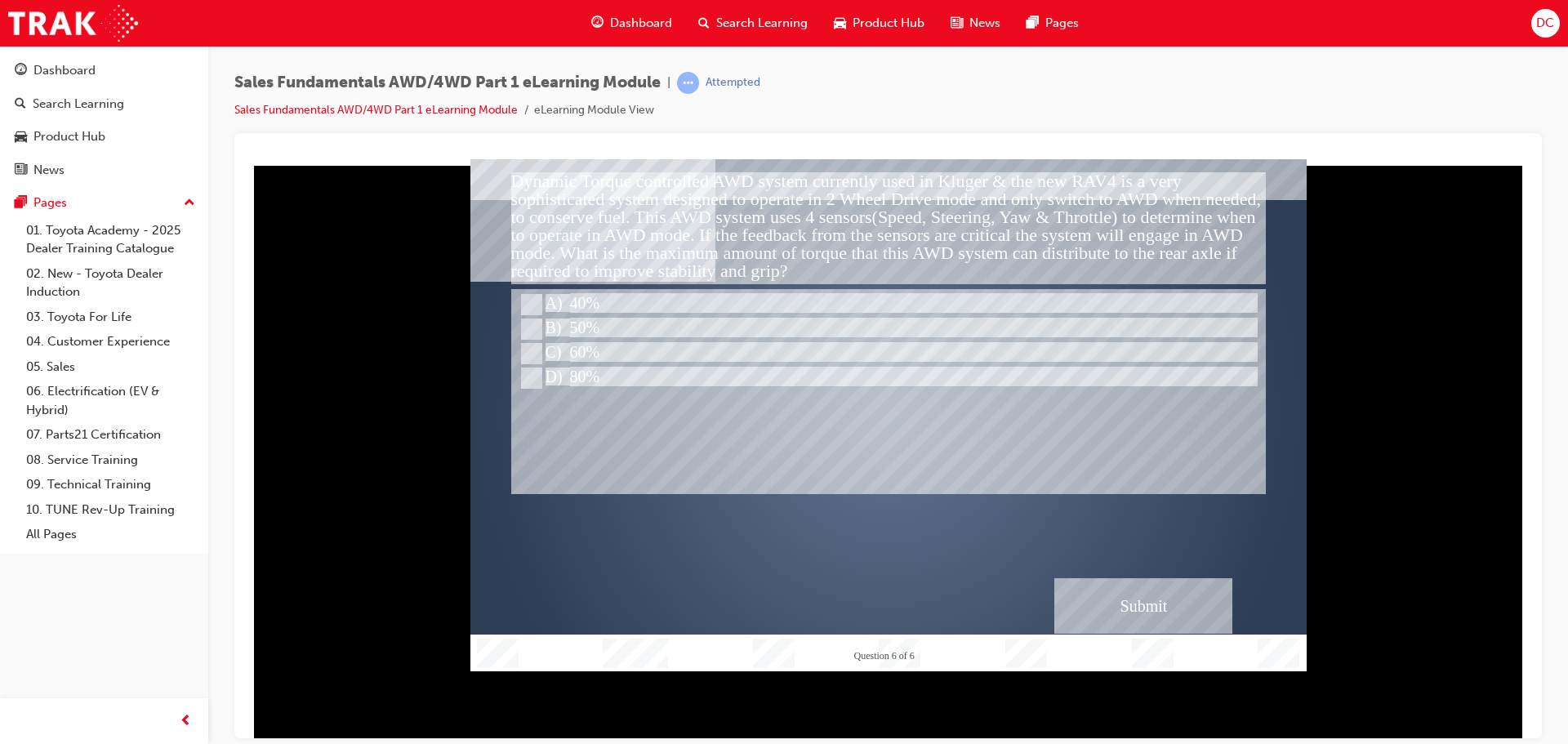
click at [1115, 597] on div "Submit" at bounding box center [1143, 605] width 178 height 56
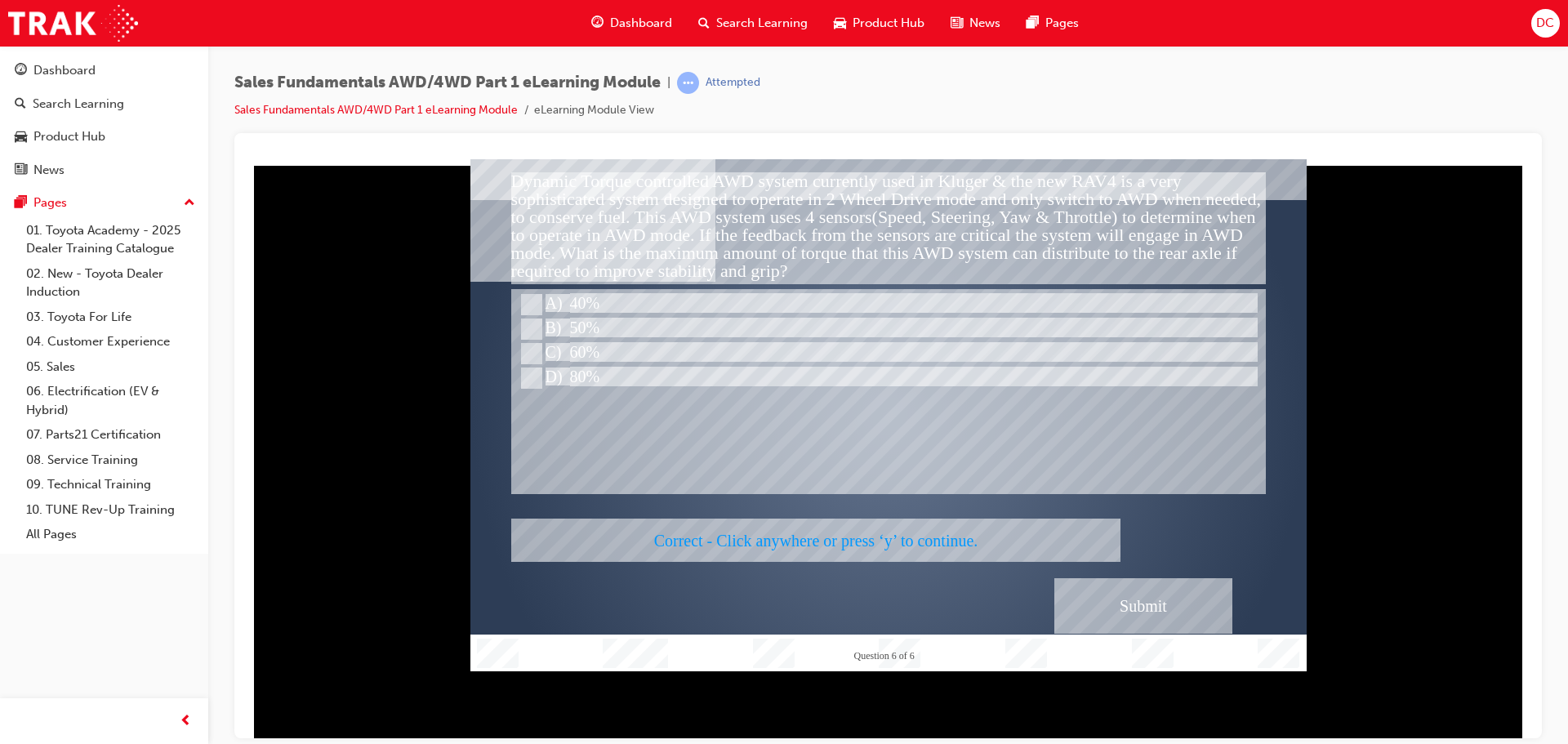
click at [958, 546] on div at bounding box center [888, 414] width 836 height 512
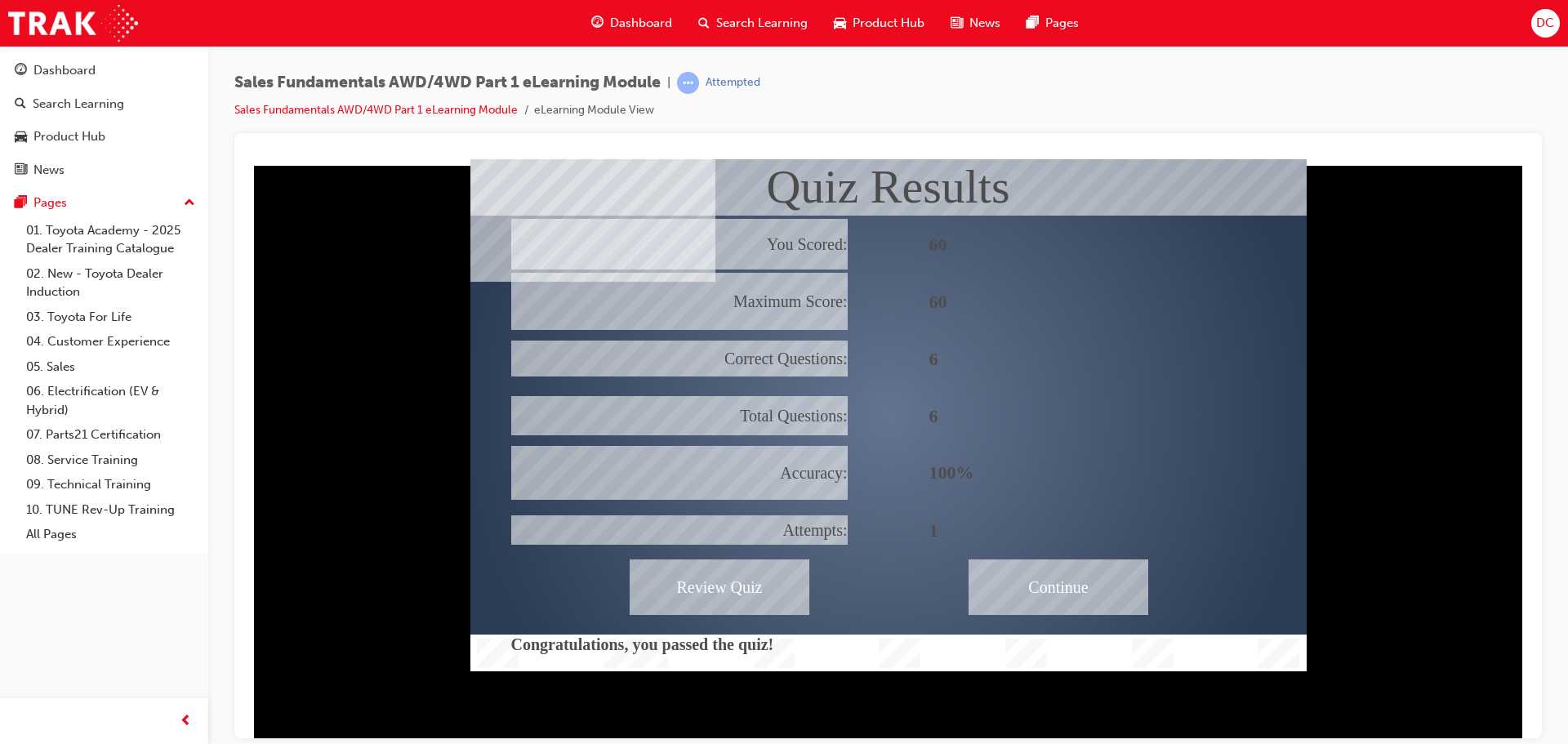
click at [1083, 581] on div "Continue" at bounding box center [1059, 587] width 180 height 56
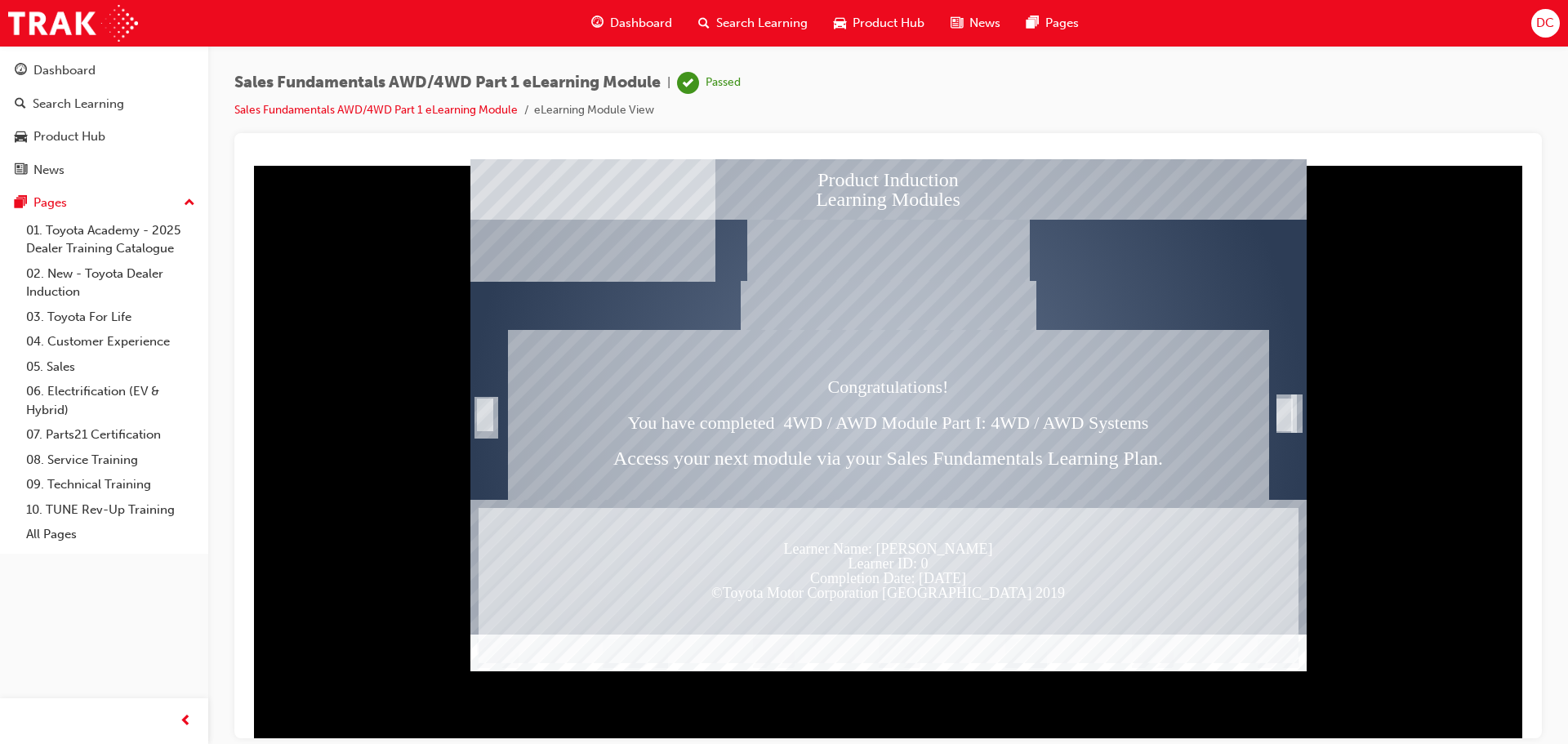
click at [1289, 420] on div "Trigger this button to exit" at bounding box center [1285, 413] width 17 height 32
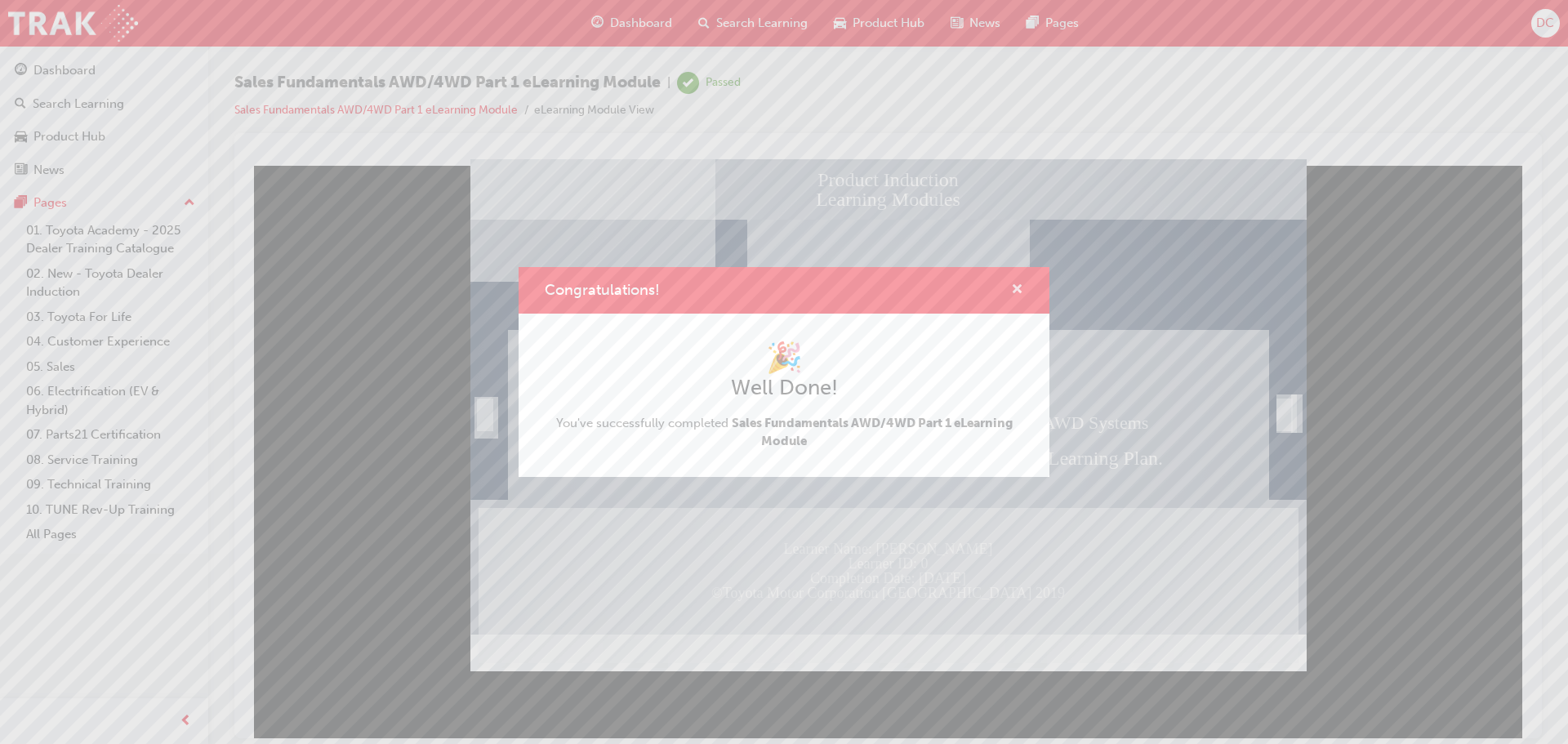
click at [1019, 289] on span "cross-icon" at bounding box center [1017, 290] width 12 height 15
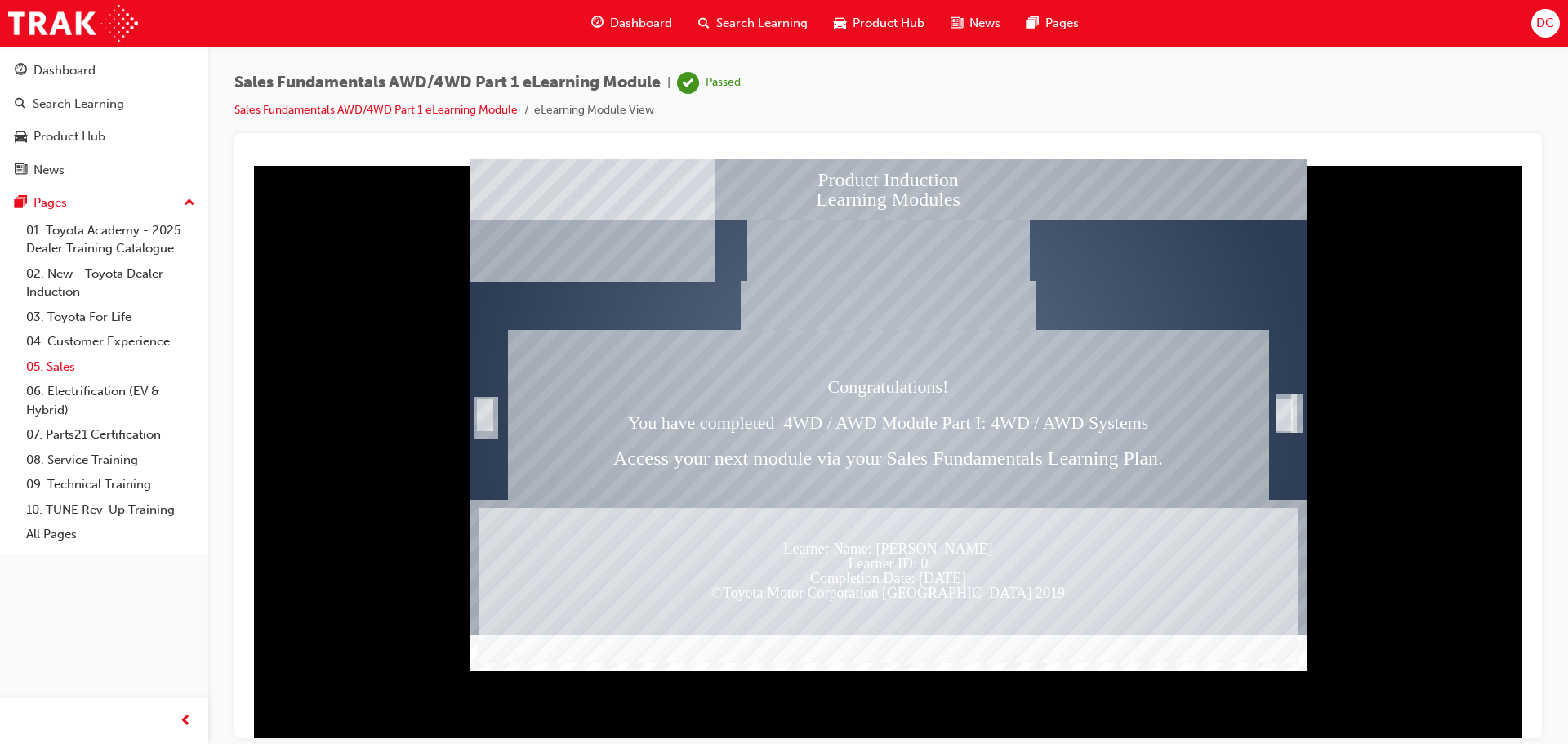
click at [58, 362] on link "05. Sales" at bounding box center [110, 366] width 182 height 25
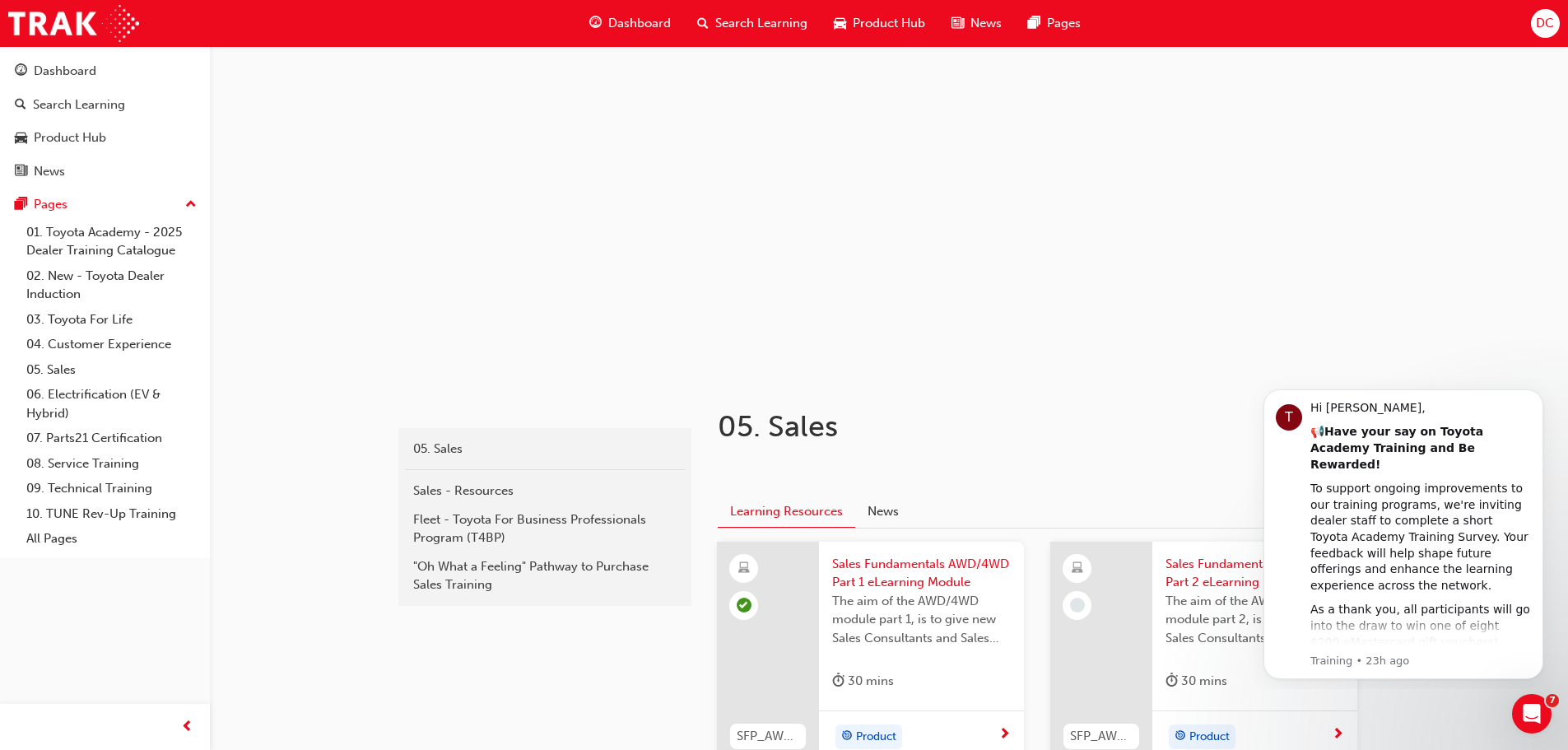
click at [989, 409] on h1 "05. Sales" at bounding box center [988, 426] width 540 height 36
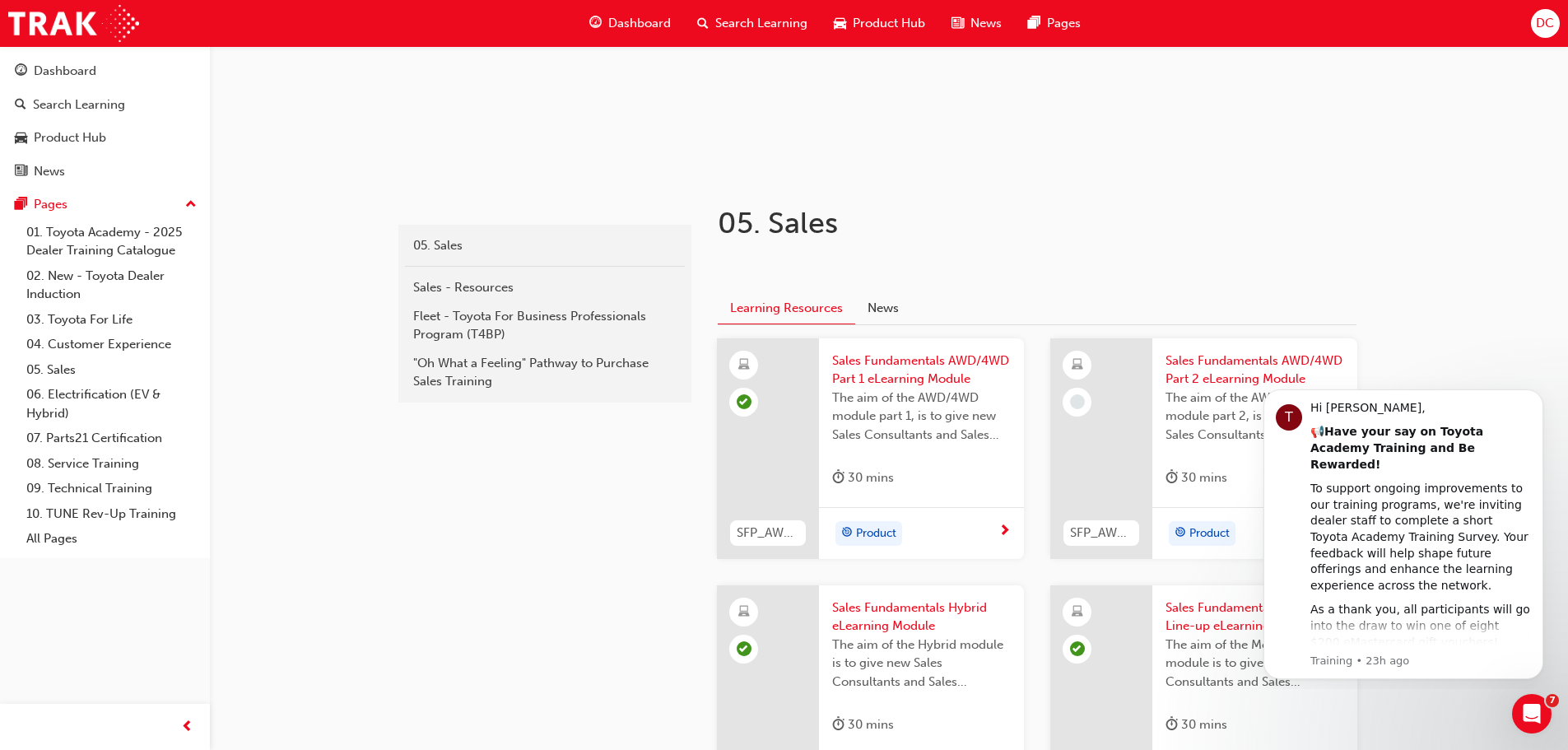
scroll to position [411, 0]
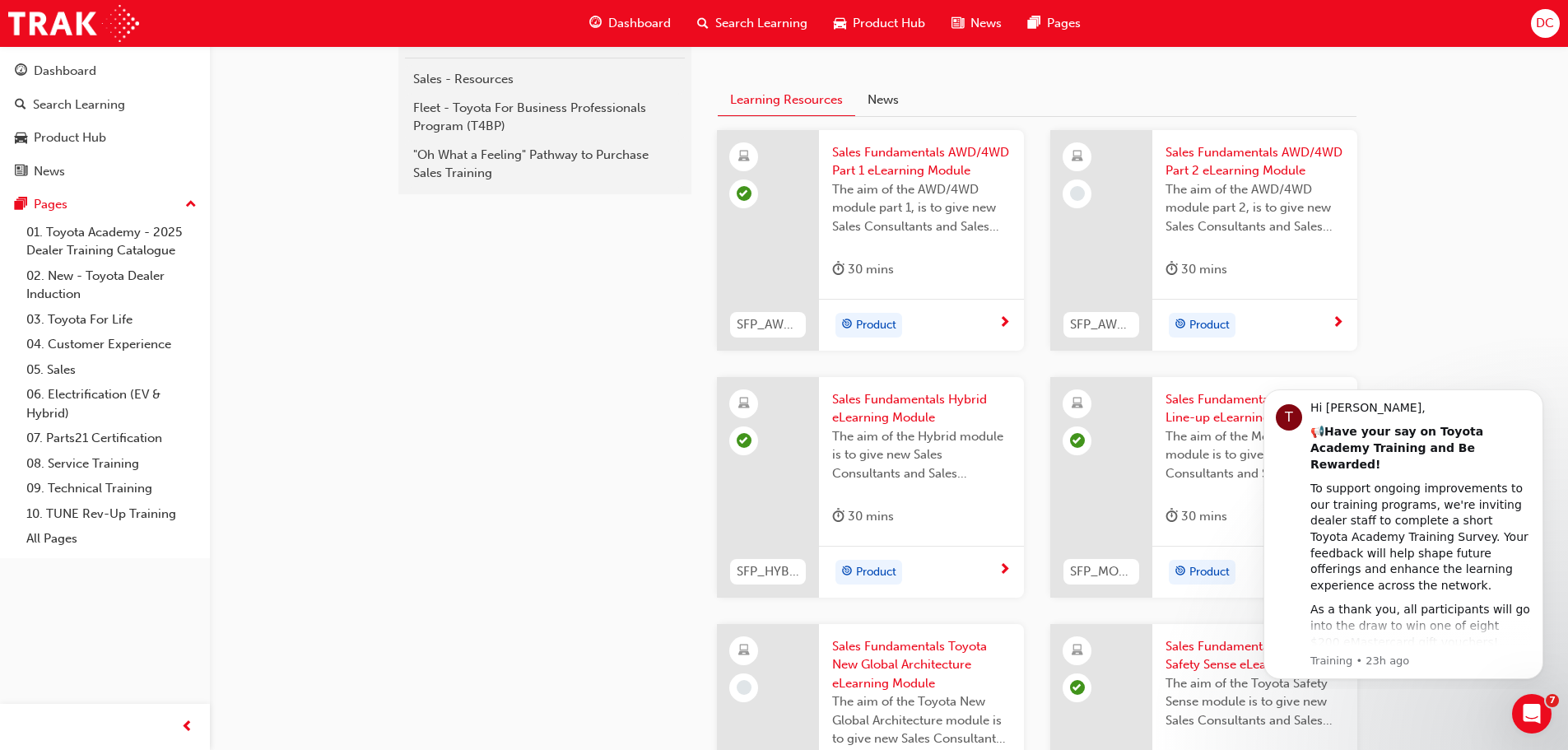
click at [1310, 326] on div "Product" at bounding box center [1248, 325] width 166 height 25
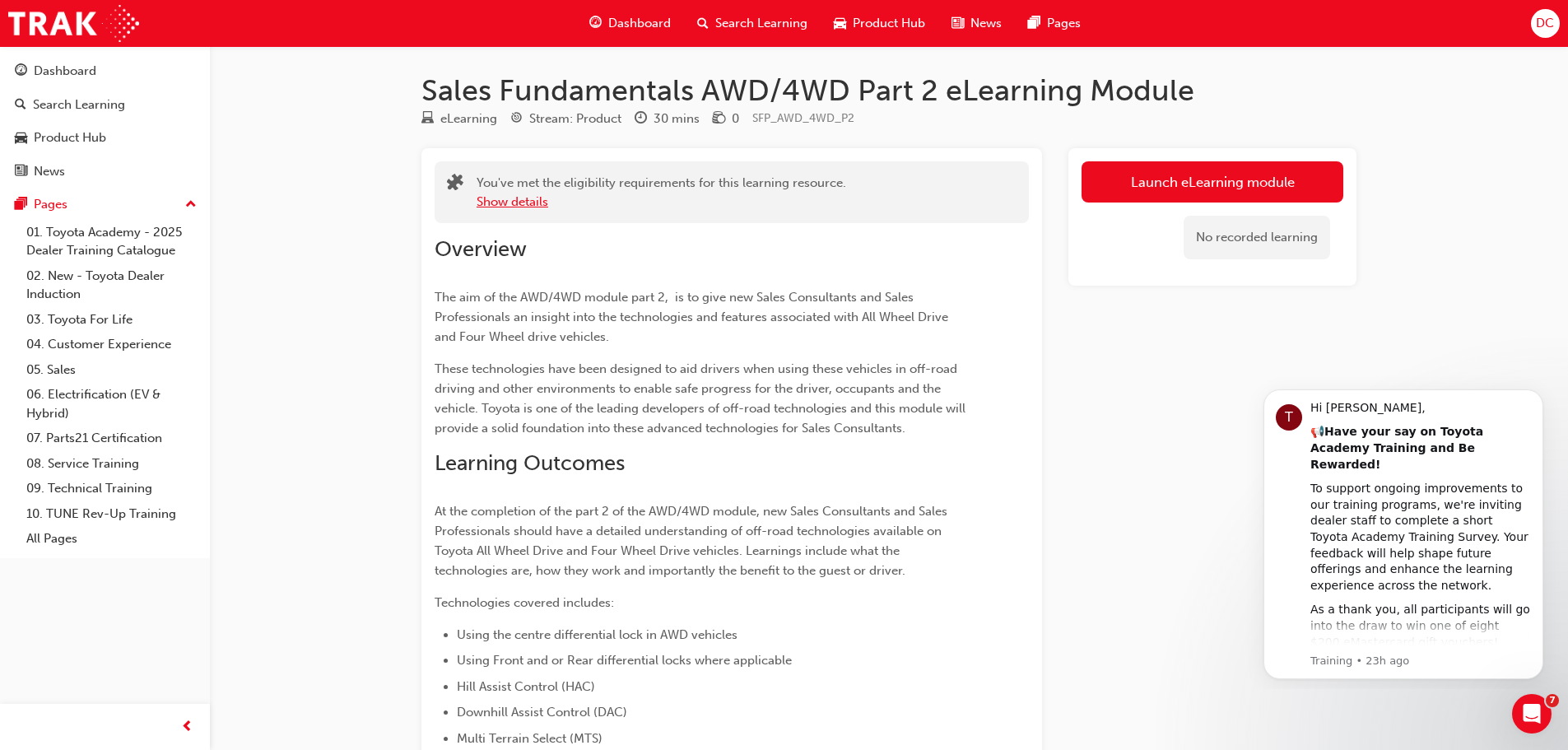
click at [535, 205] on button "Show details" at bounding box center [512, 202] width 71 height 19
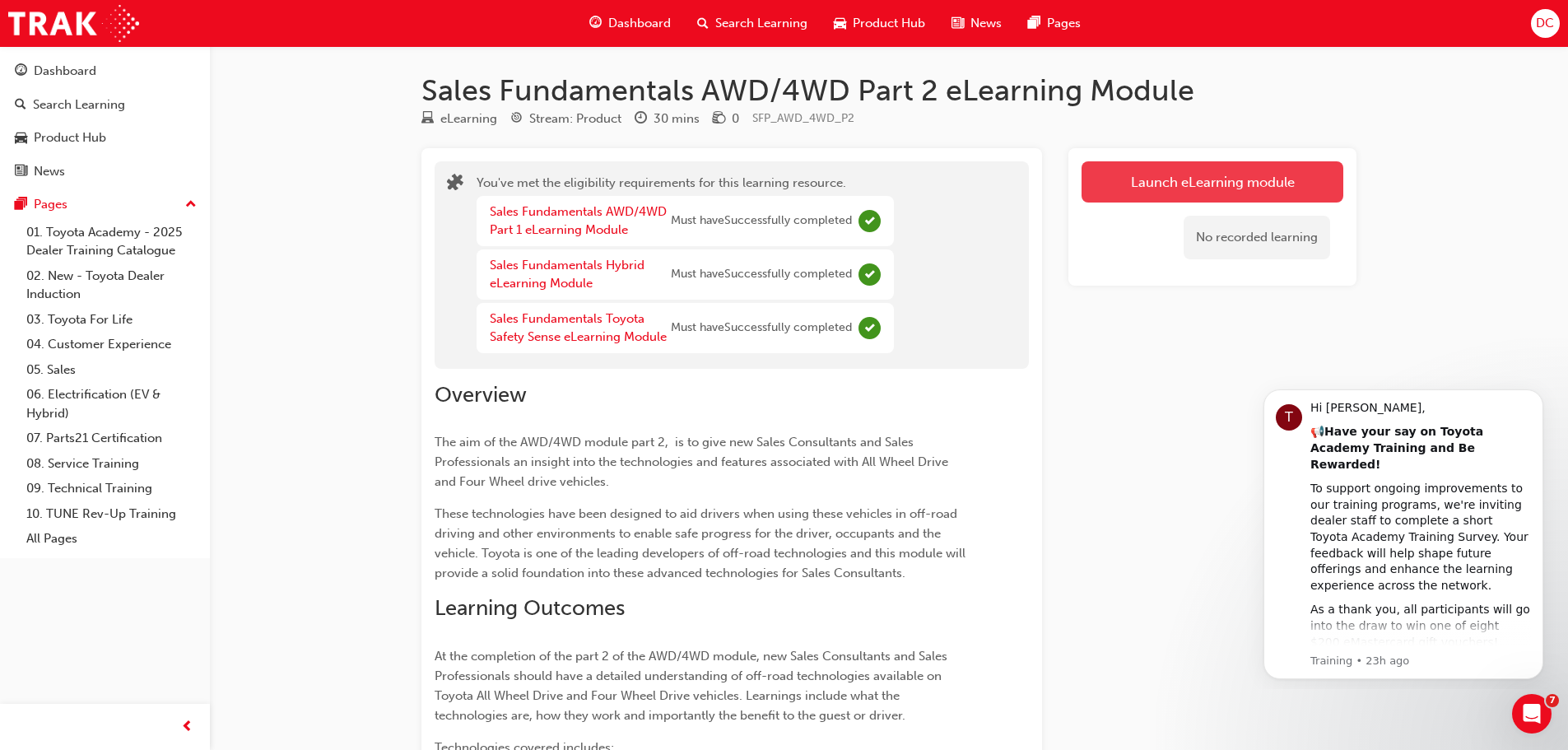
click at [1181, 192] on link "Launch eLearning module" at bounding box center [1213, 182] width 262 height 41
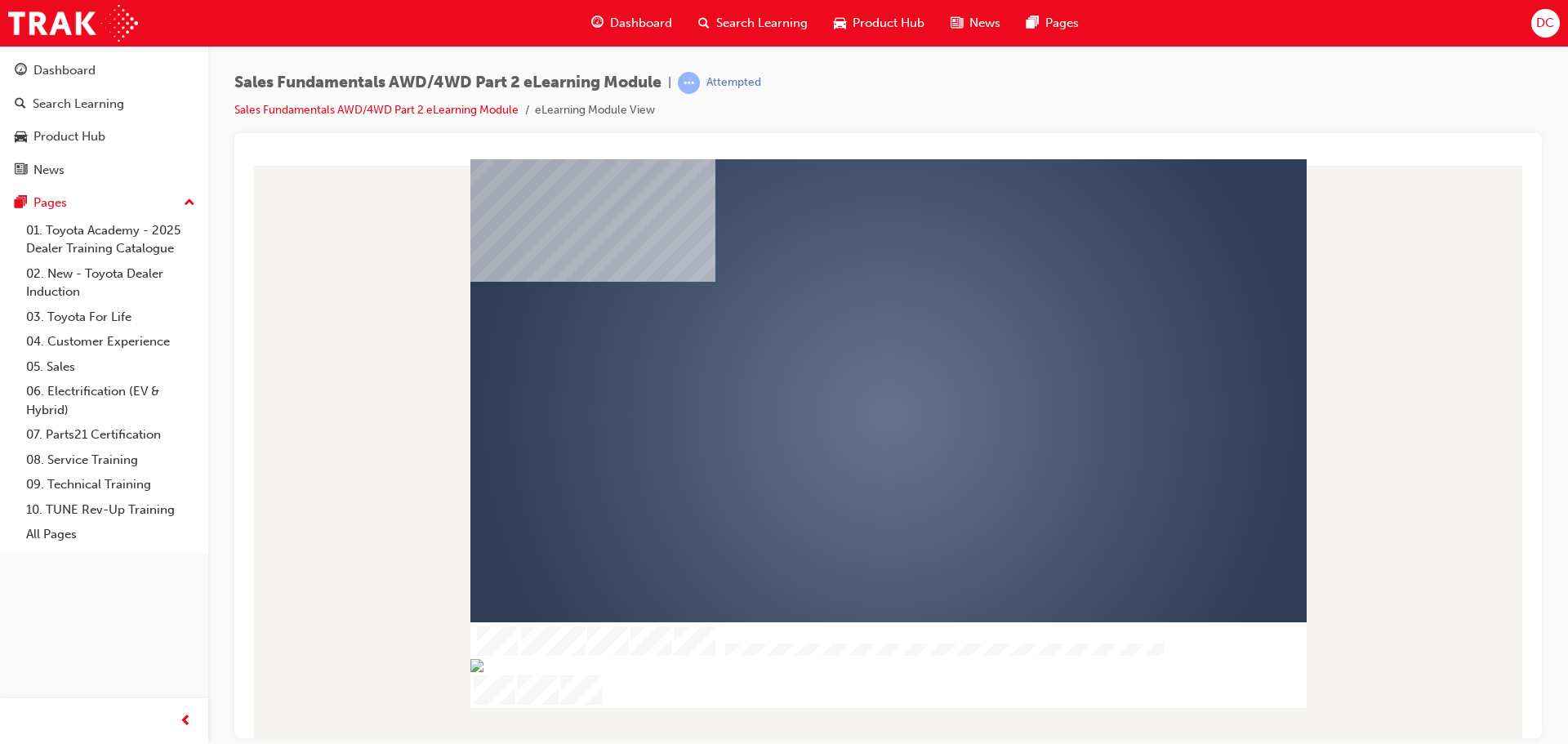
click at [842, 367] on div "play" at bounding box center [842, 367] width 0 height 0
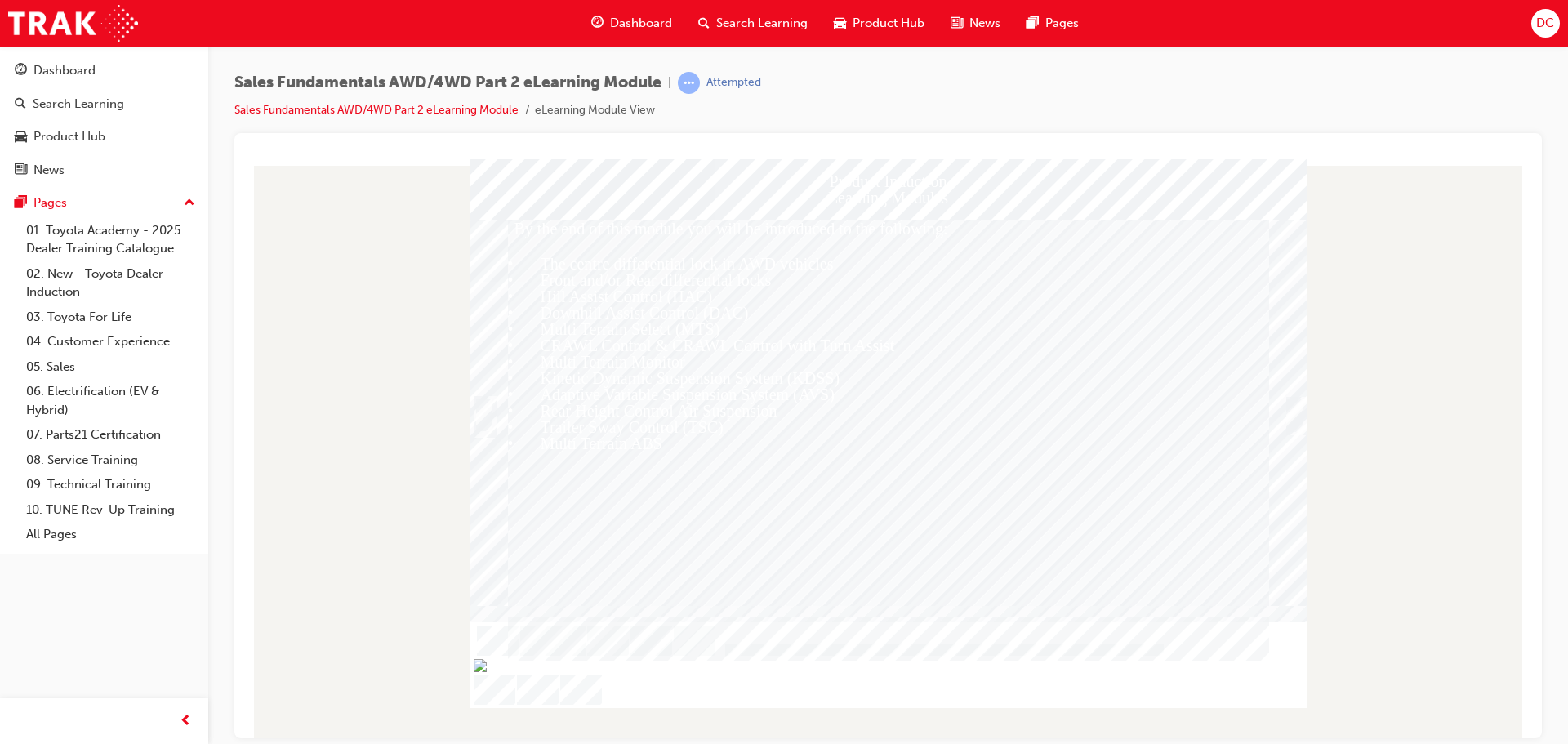
click at [1294, 416] on div "Trigger this button to continue" at bounding box center [1294, 433] width 17 height 35
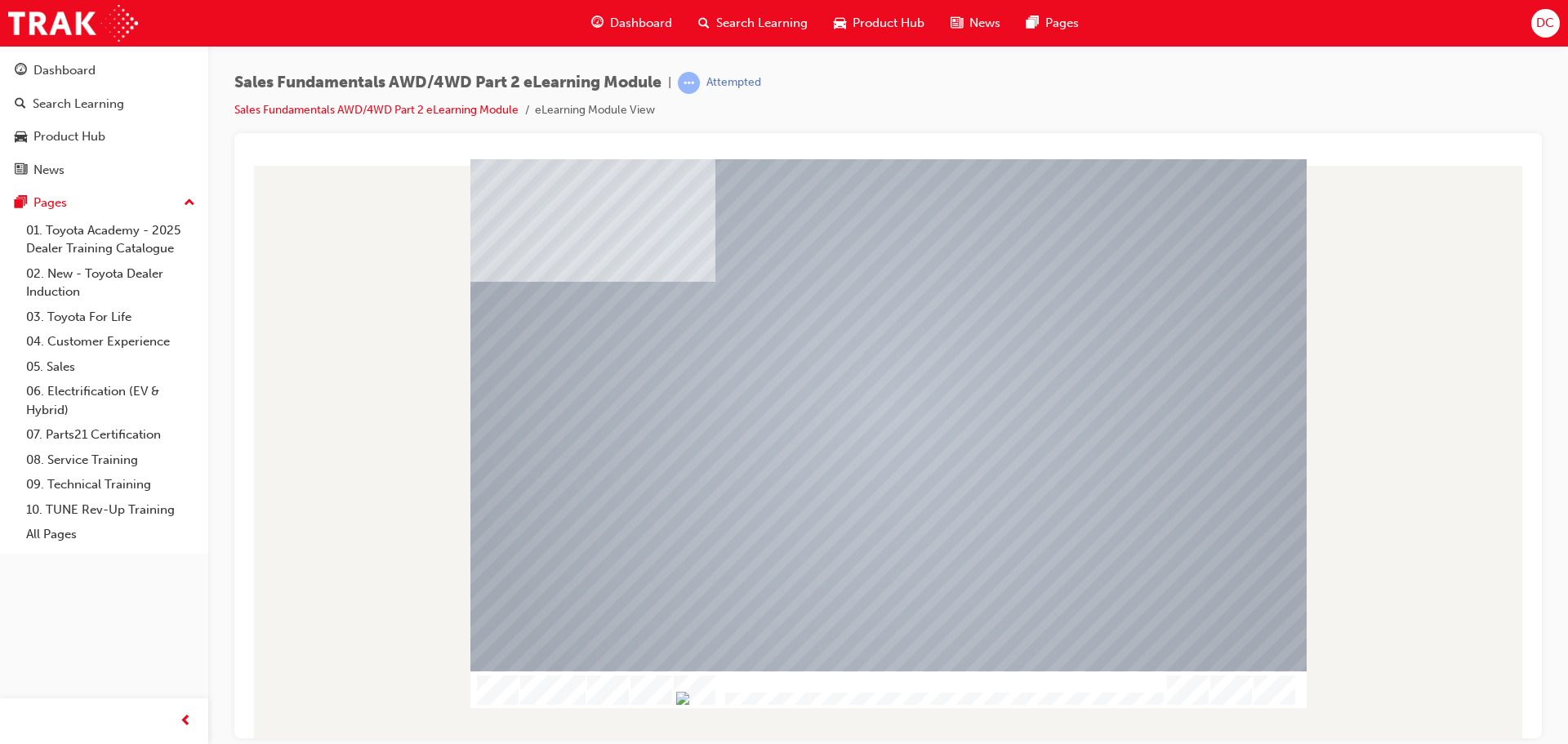
click at [689, 698] on img "Progress, Slide 1 of 12" at bounding box center [682, 697] width 13 height 13
click at [764, 698] on img "Progress, Slide 1 of 12" at bounding box center [757, 697] width 13 height 13
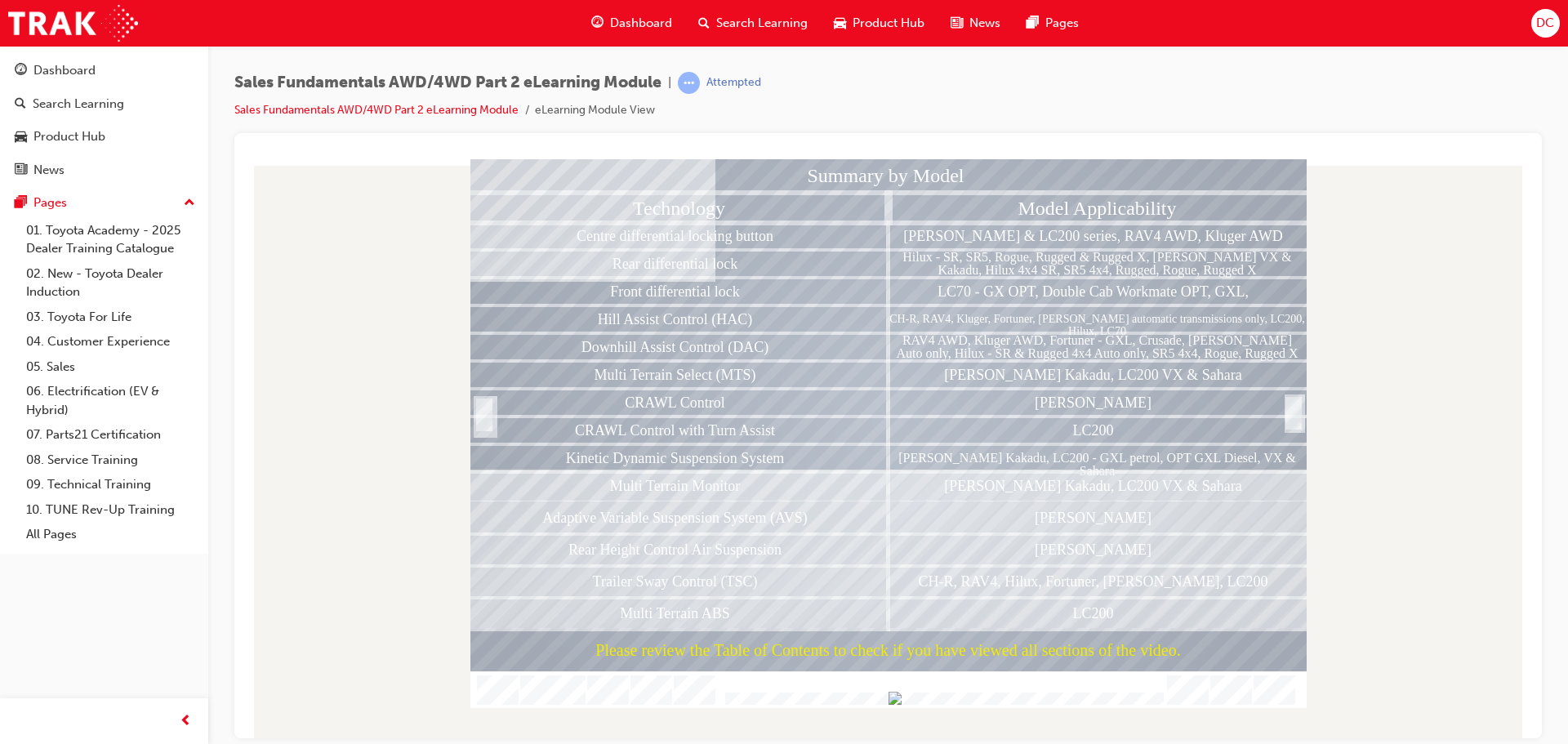
click at [1293, 418] on div at bounding box center [1293, 431] width 17 height 35
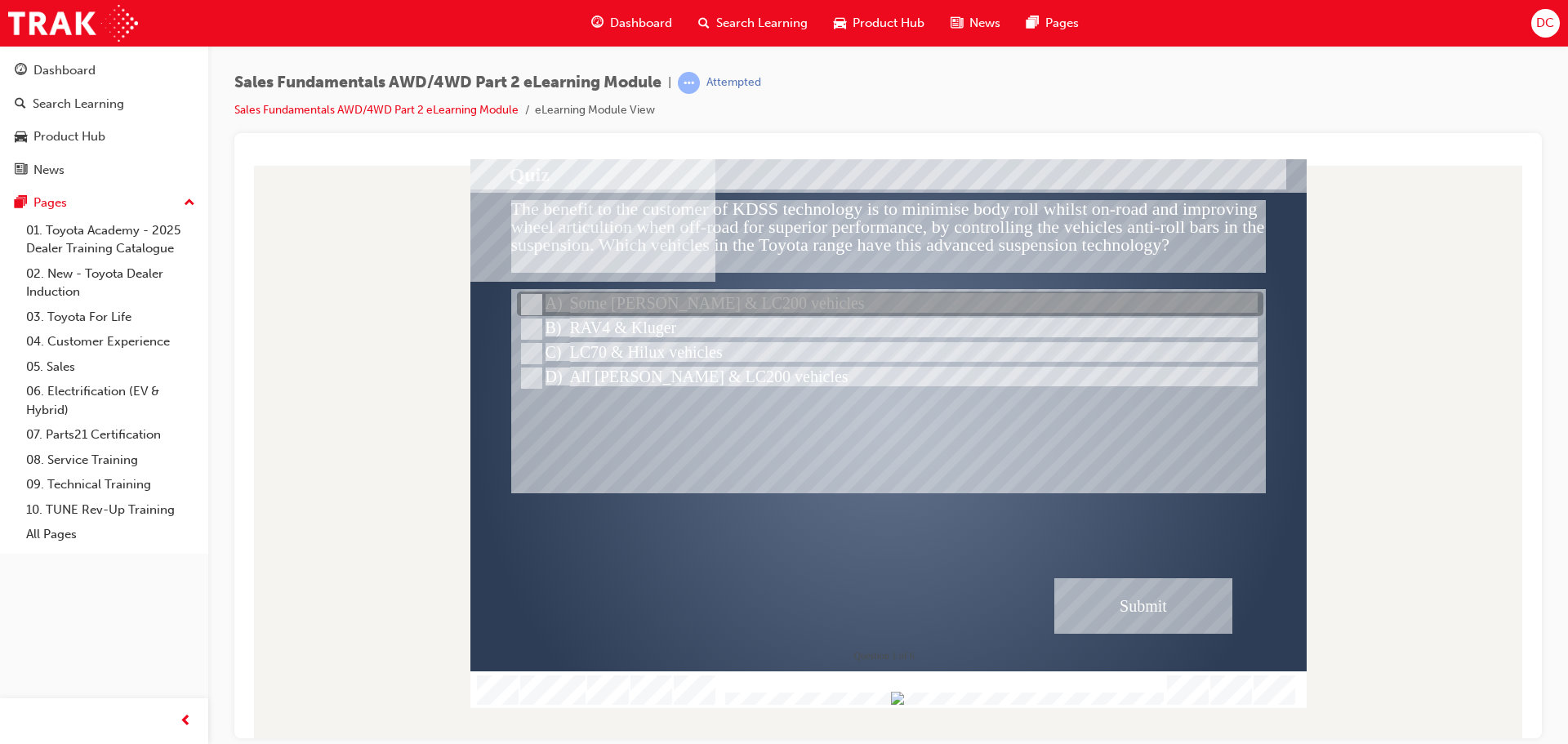
click at [532, 311] on input "Some Prado & LC200 vehicles" at bounding box center [530, 304] width 18 height 18
radio input "true"
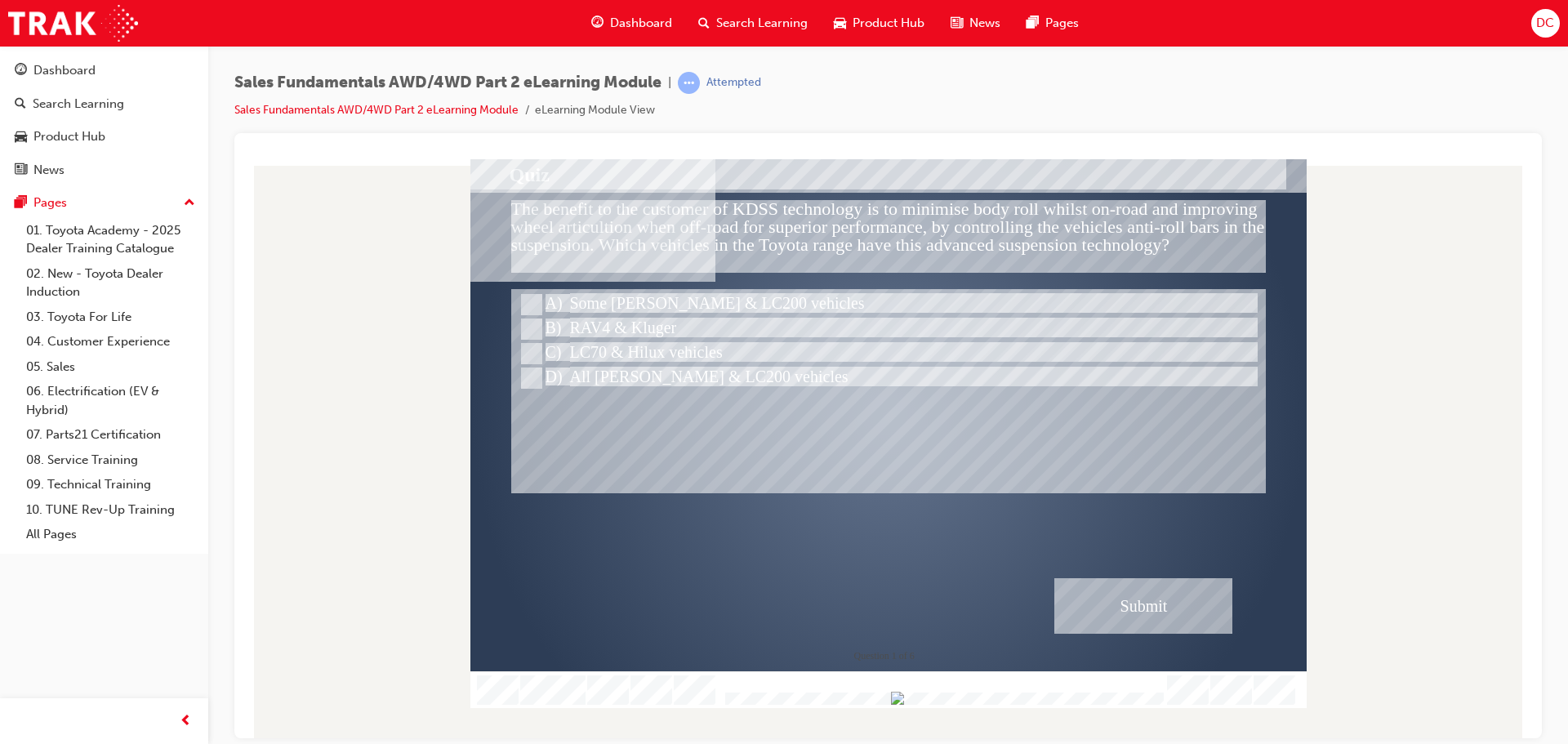
click at [1124, 605] on div "Submit" at bounding box center [1143, 605] width 178 height 56
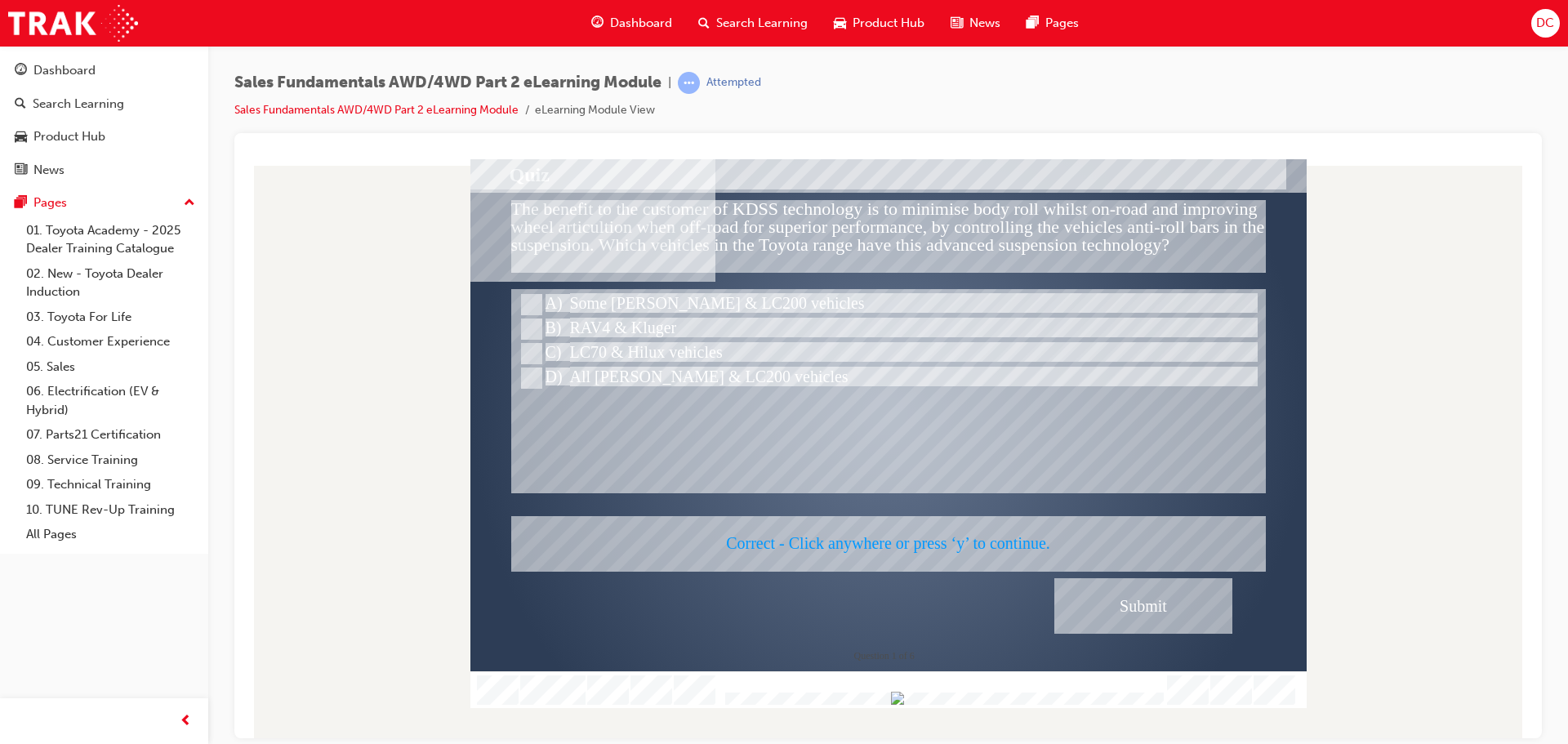
click at [916, 544] on div at bounding box center [888, 433] width 836 height 549
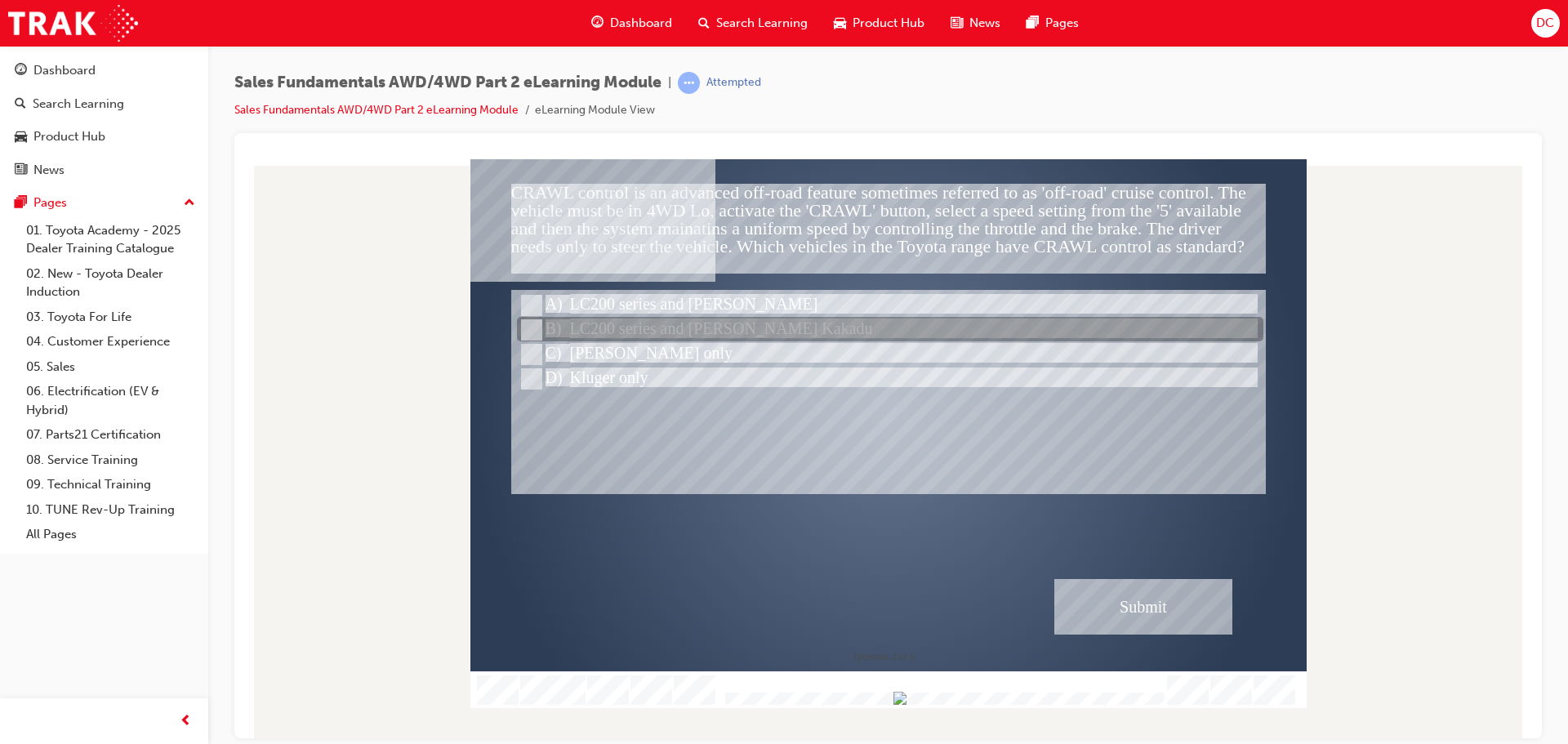
click at [527, 326] on input "LC200 series and Prado Kakadu" at bounding box center [530, 330] width 18 height 18
radio input "true"
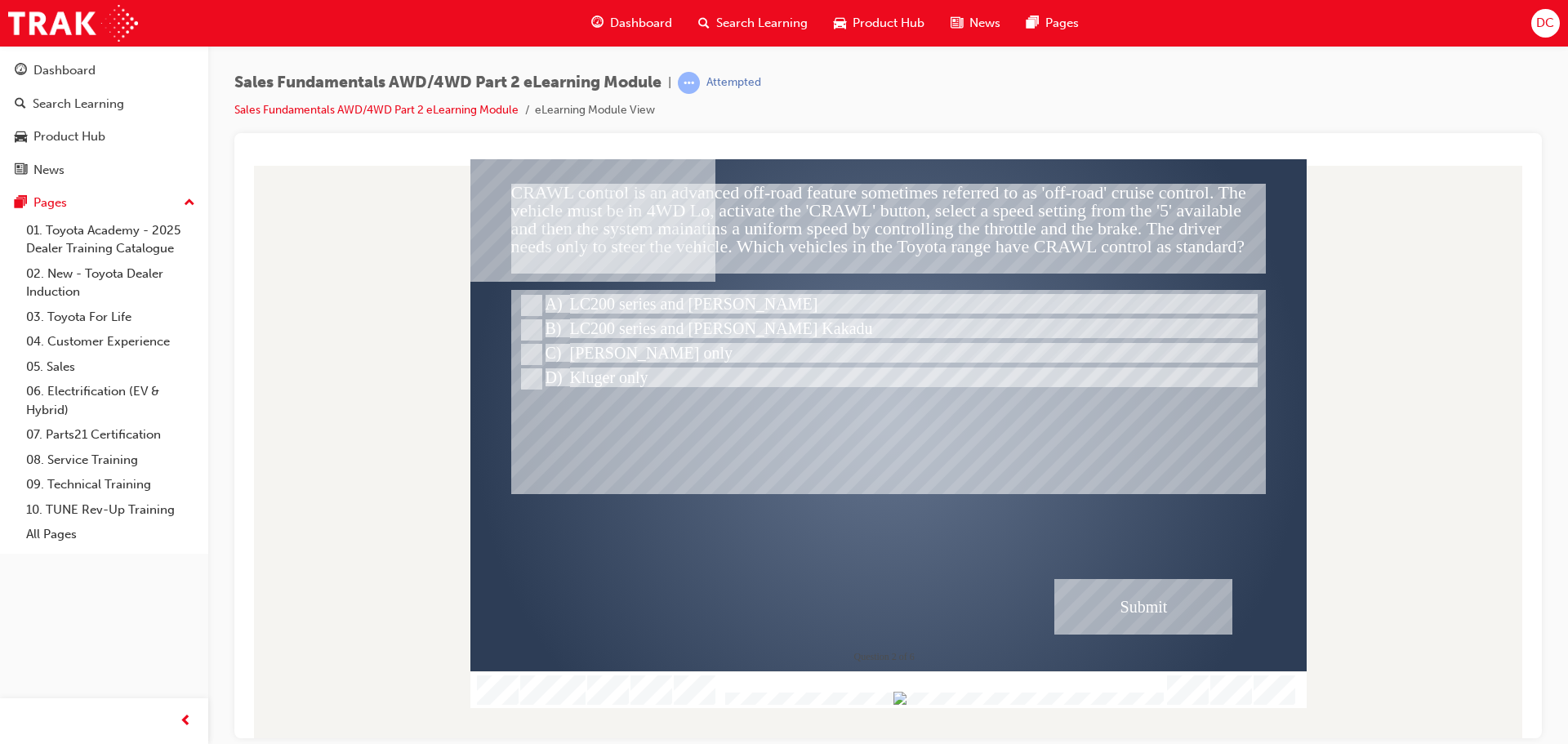
click at [1188, 595] on div "Submit" at bounding box center [1143, 606] width 178 height 56
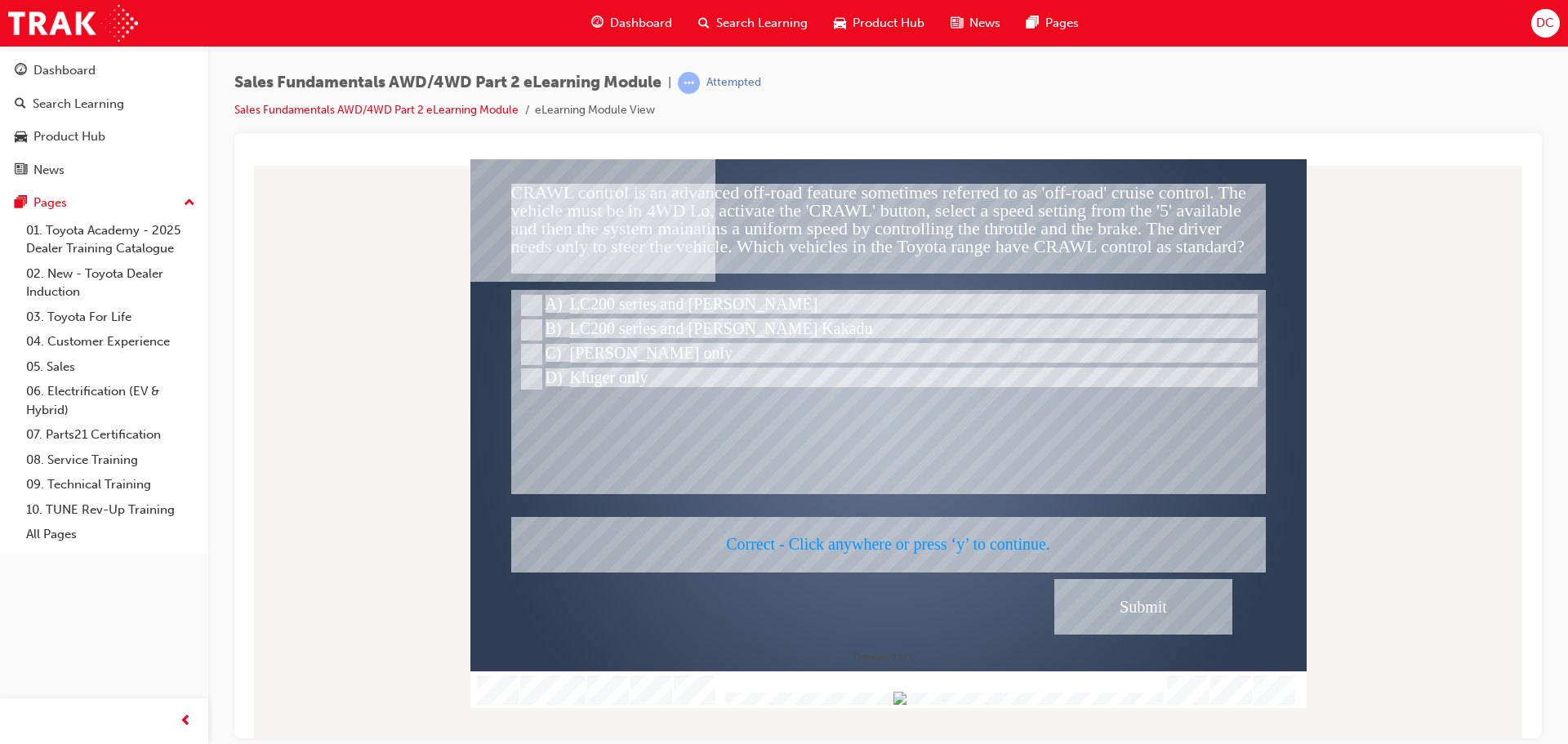
click at [936, 546] on div at bounding box center [888, 433] width 836 height 549
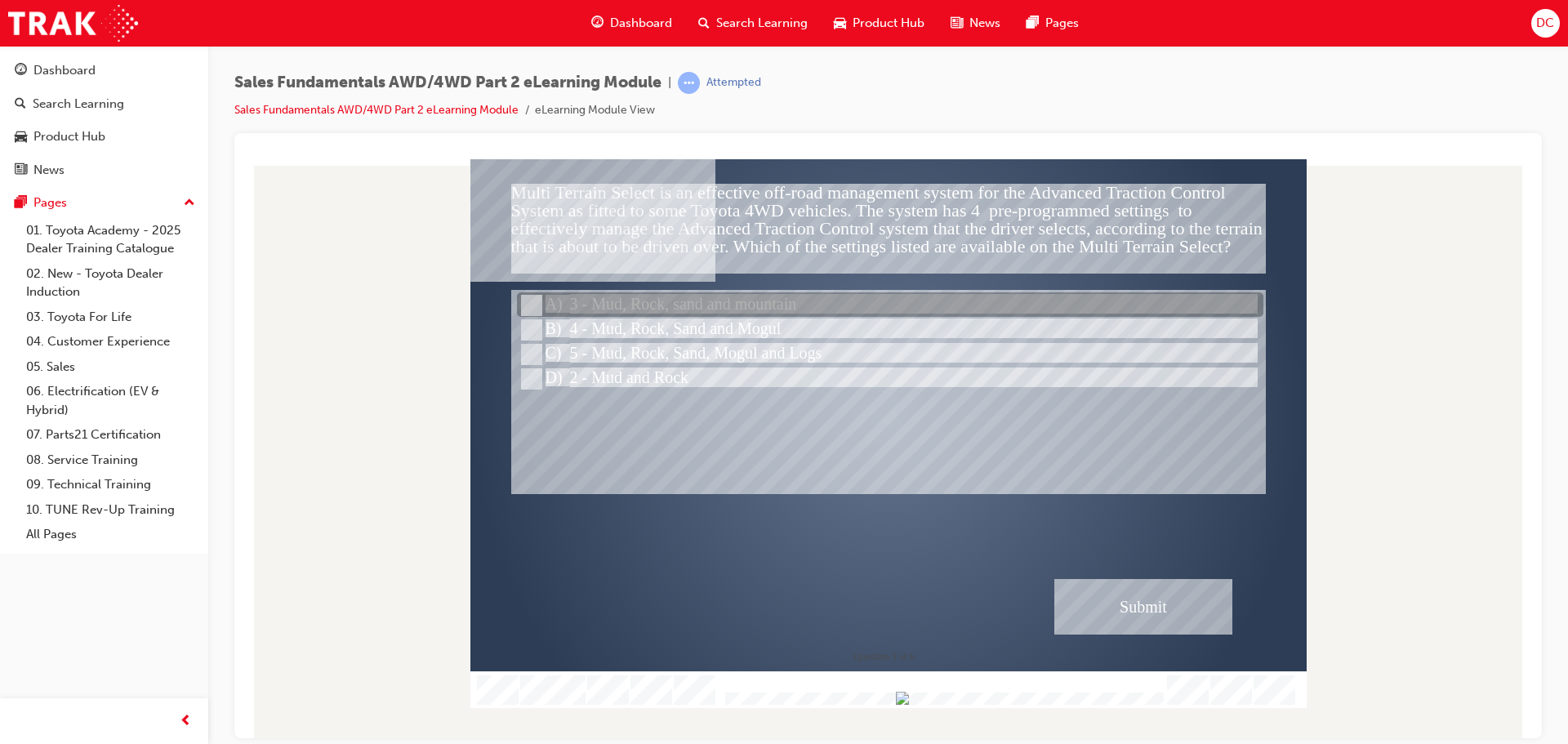
click at [530, 303] on input "3 - Mud, Rock, sand and mountain" at bounding box center [530, 305] width 18 height 18
radio input "true"
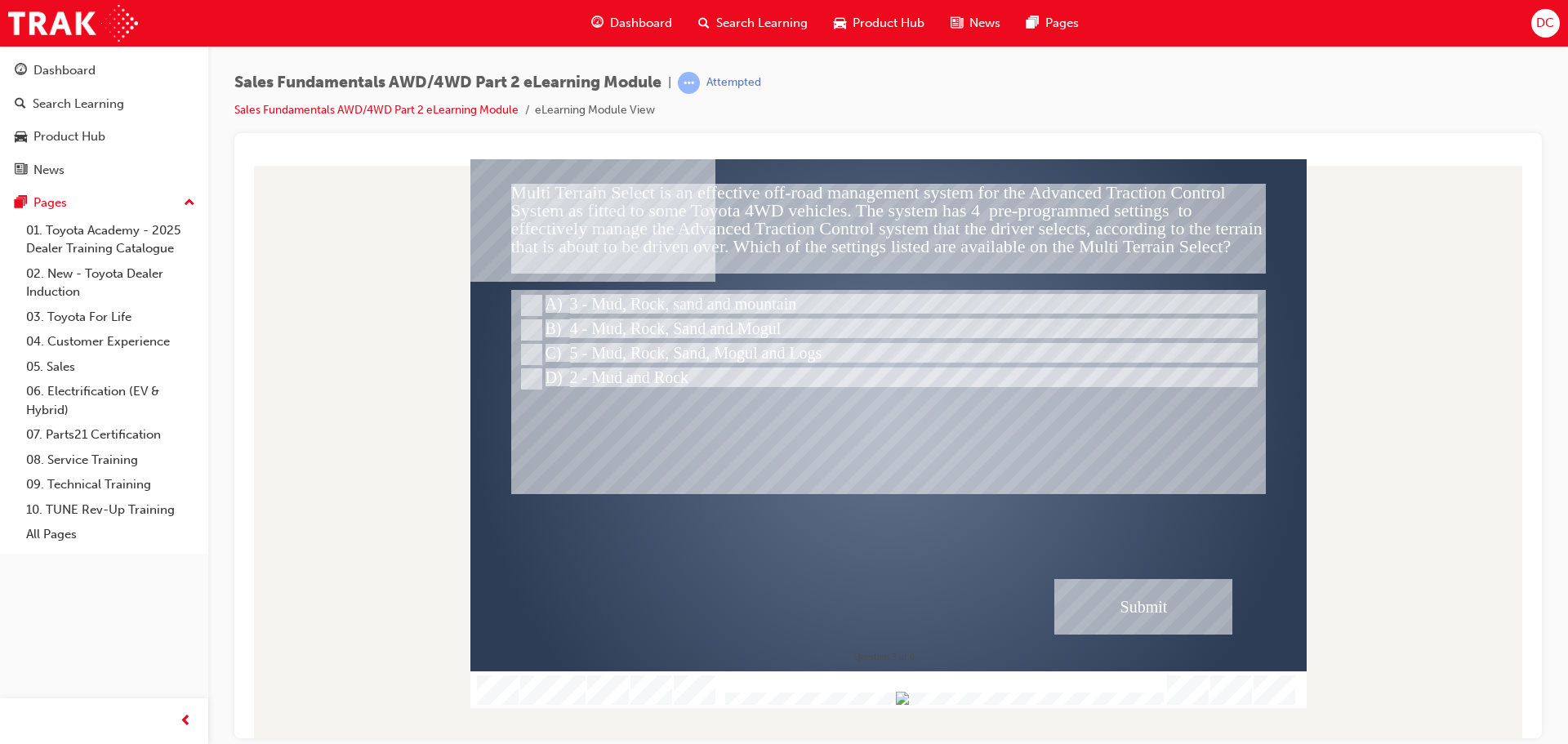
click at [1140, 601] on div "Submit" at bounding box center [1143, 606] width 178 height 56
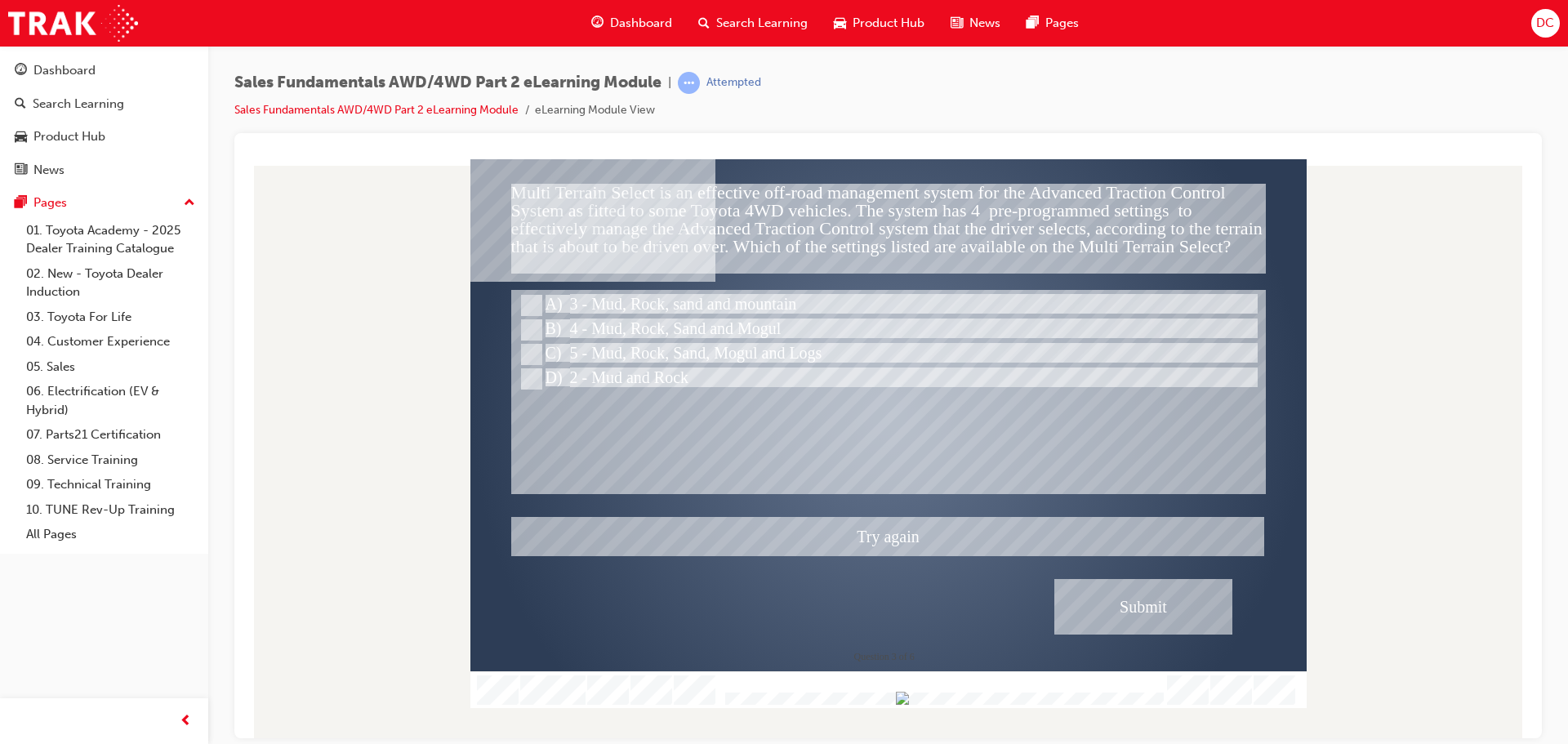
click at [523, 327] on div at bounding box center [888, 433] width 836 height 549
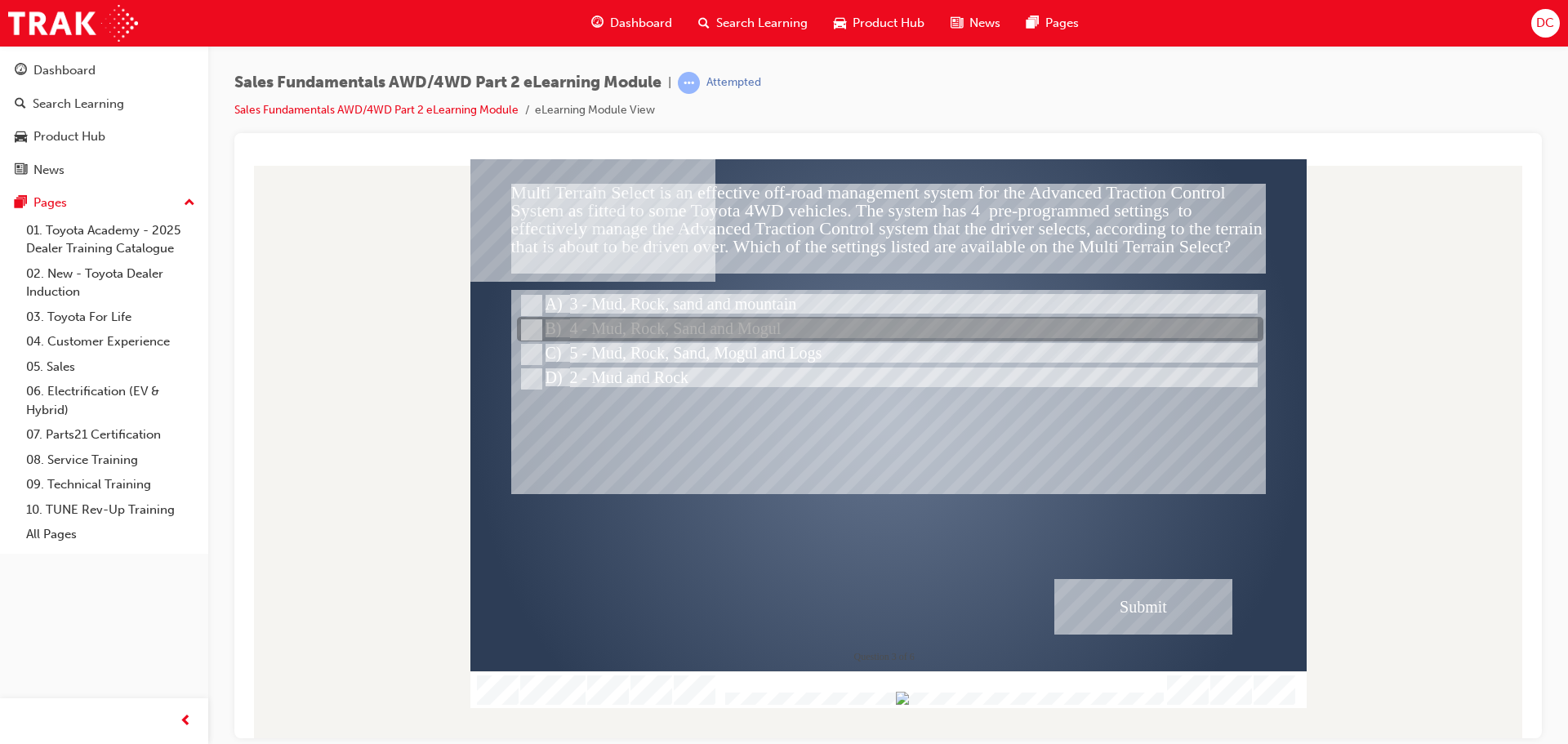
click at [533, 330] on input "4 - Mud, Rock, Sand and Mogul" at bounding box center [530, 330] width 18 height 18
radio input "true"
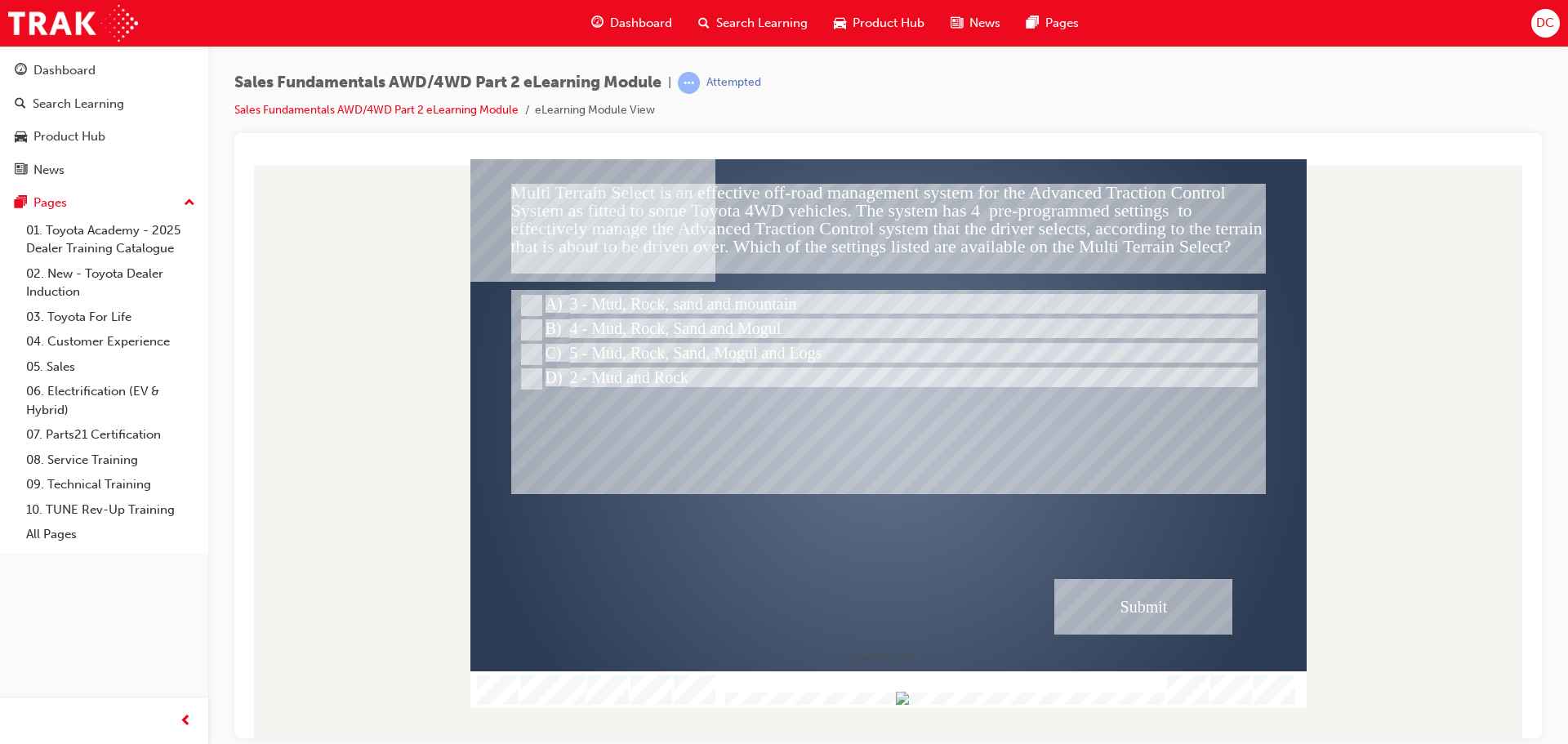
click at [1169, 615] on div "Submit" at bounding box center [1143, 606] width 178 height 56
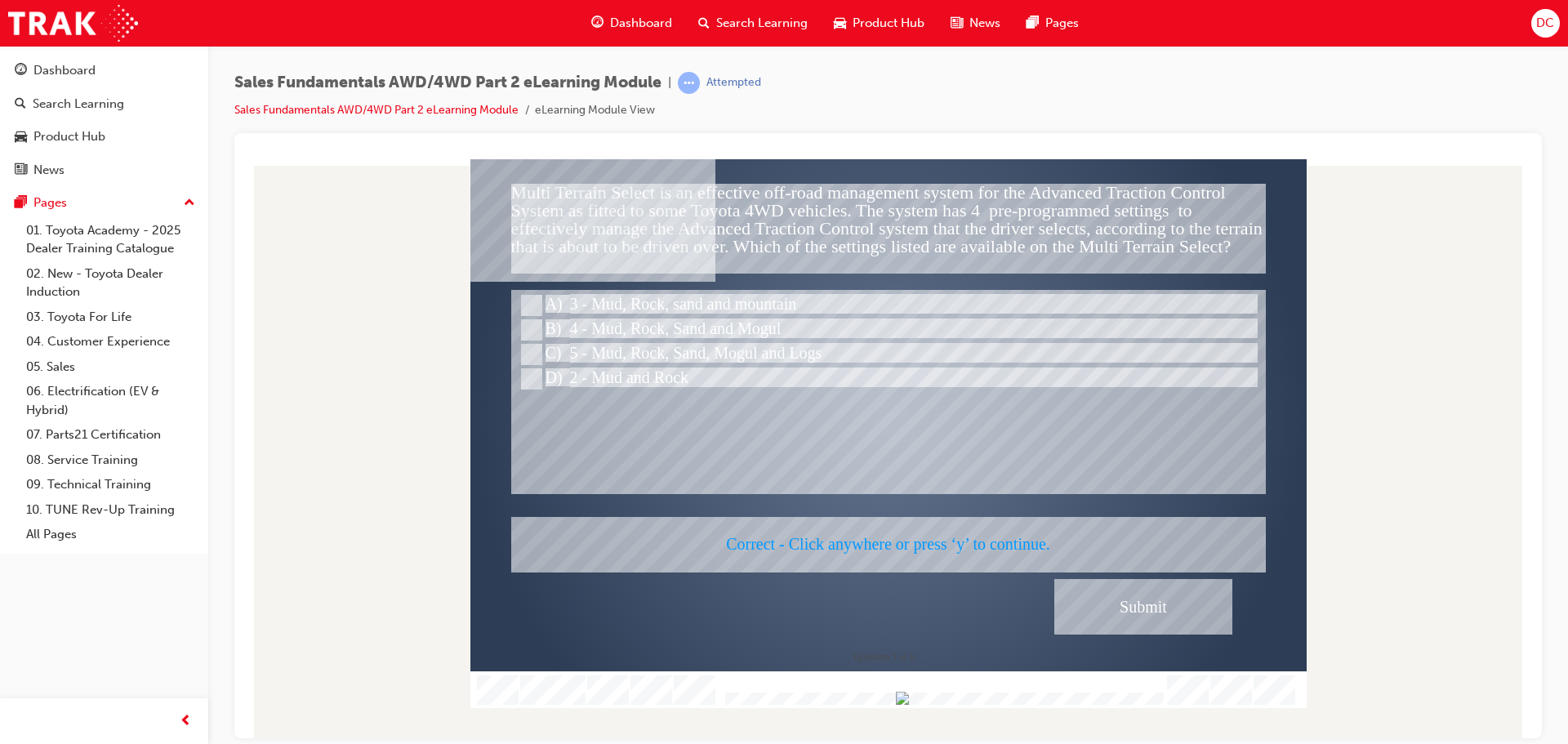
click at [936, 545] on div at bounding box center [888, 433] width 836 height 549
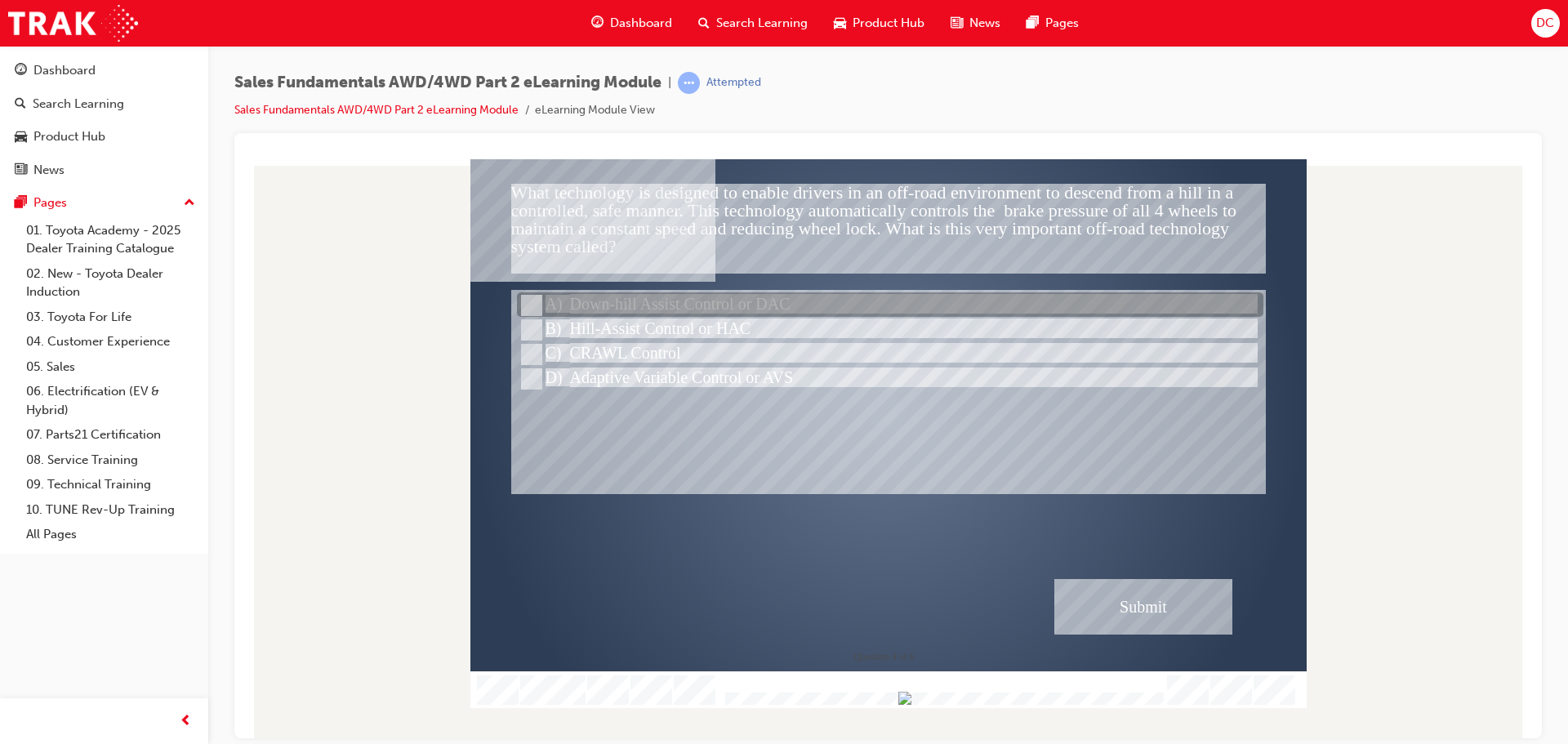
click at [535, 303] on input "Down-hill Assist Control or DAC" at bounding box center [530, 305] width 18 height 18
radio input "true"
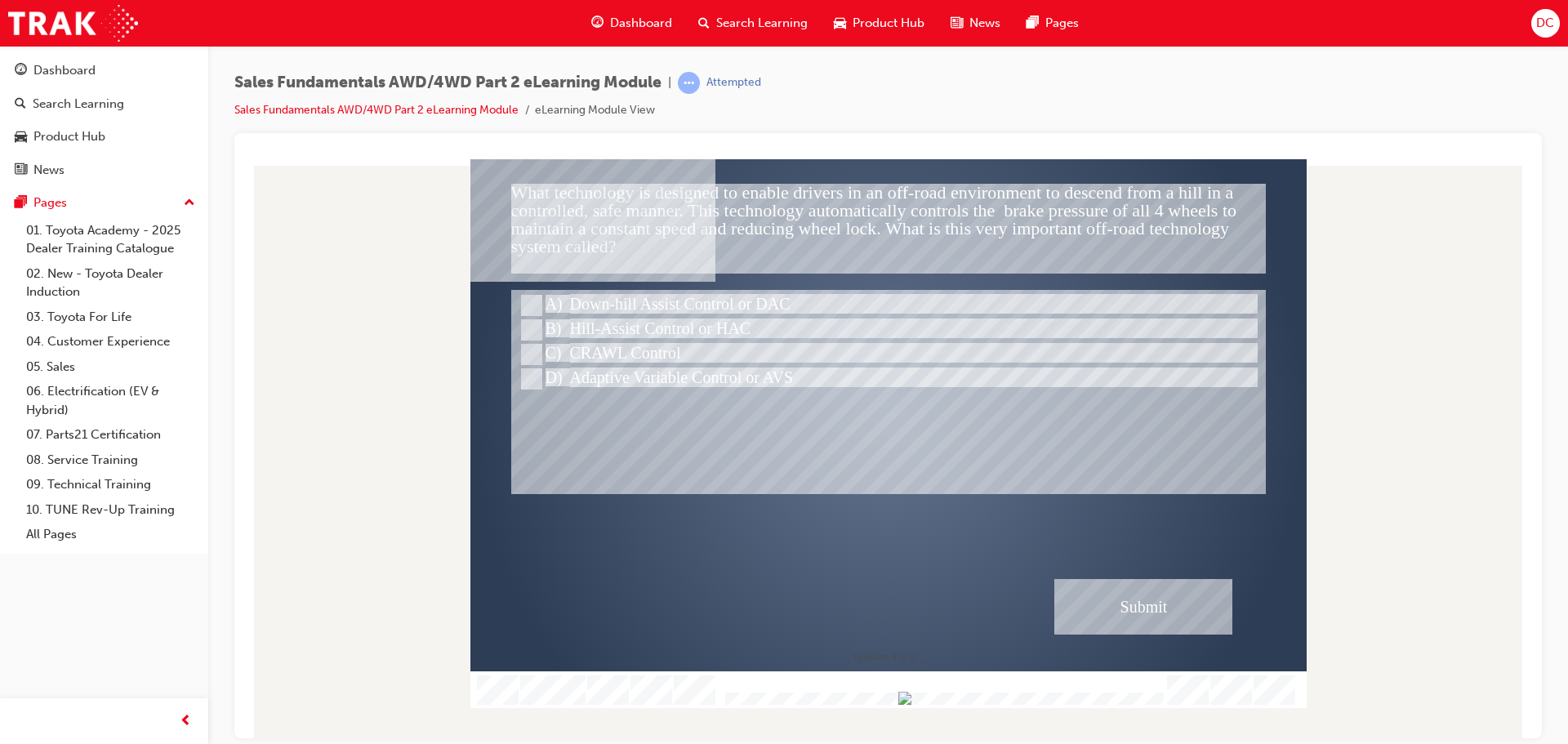
click at [1117, 599] on div "Submit" at bounding box center [1143, 606] width 178 height 56
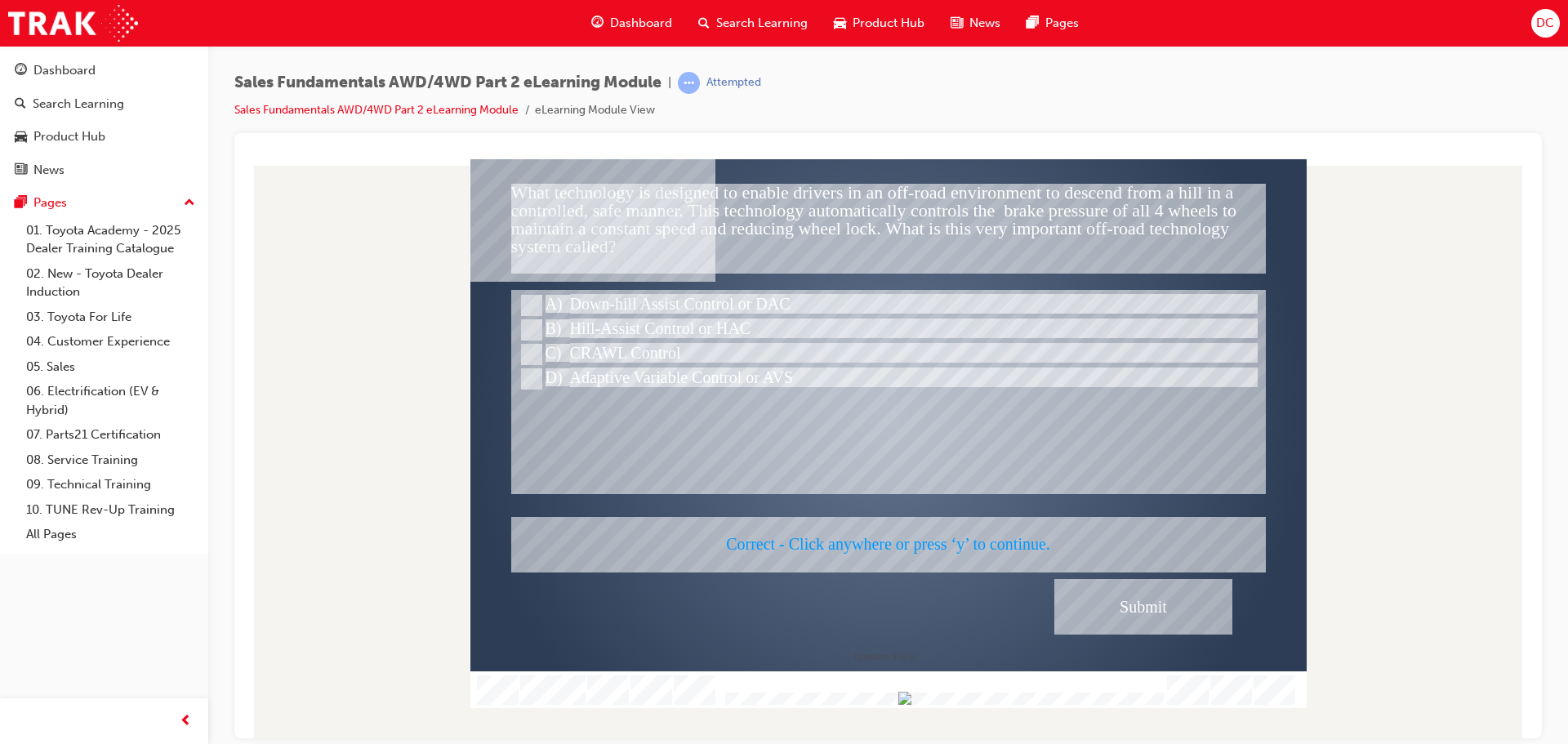
click at [938, 542] on div at bounding box center [888, 433] width 836 height 549
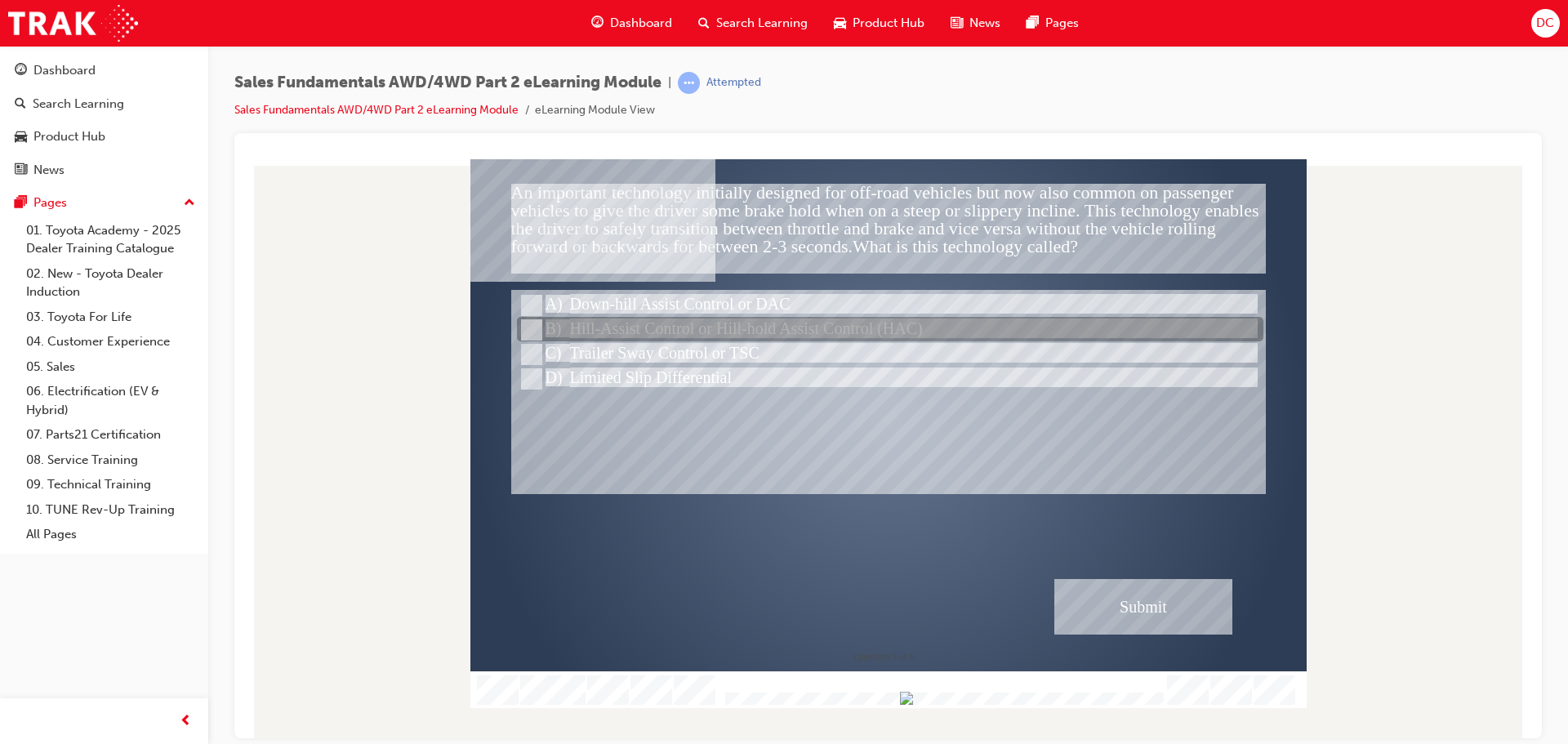
click at [533, 325] on input "Hill-Assist Control or Hill-hold Assist Control (HAC)" at bounding box center [530, 330] width 18 height 18
radio input "true"
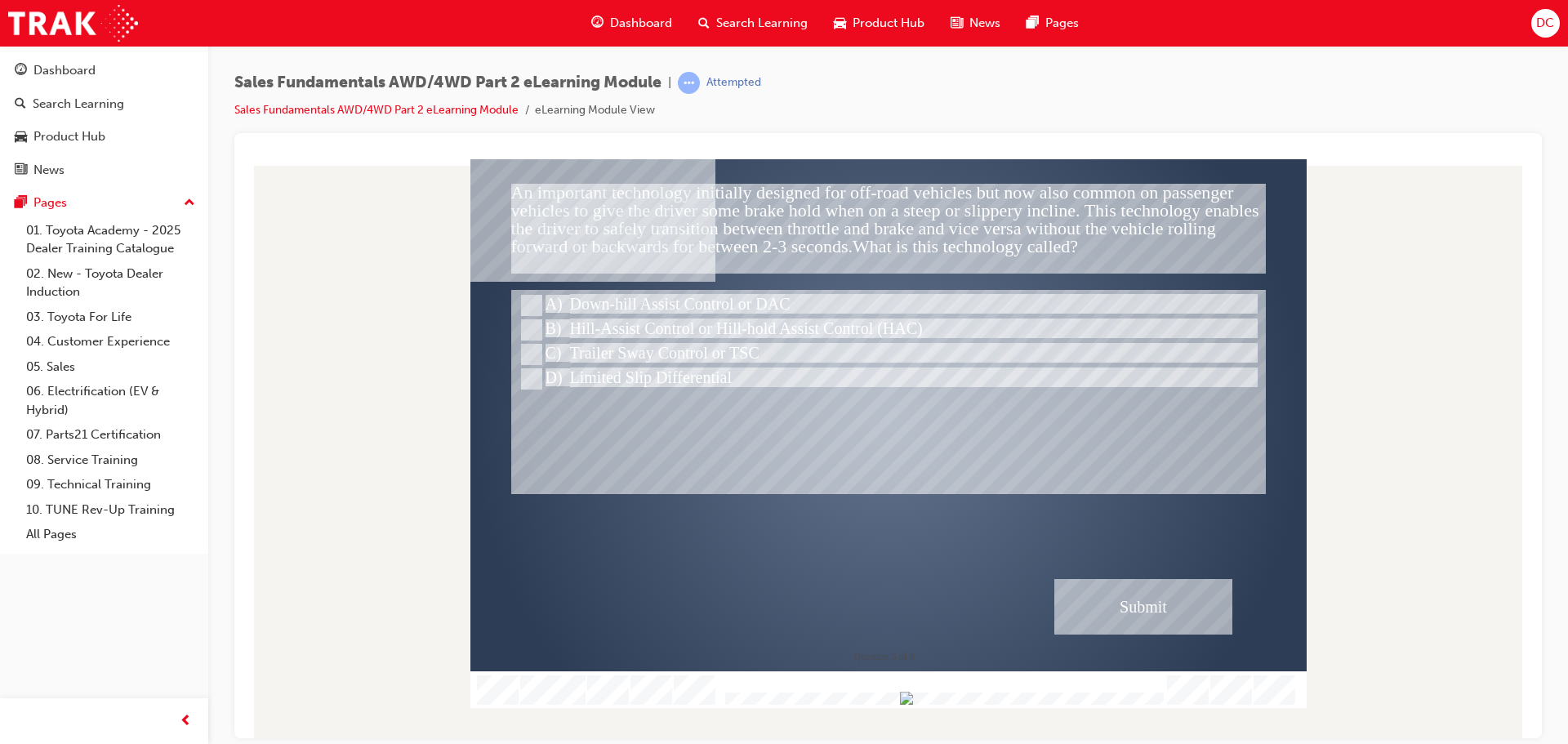
click at [1151, 590] on div "Submit" at bounding box center [1143, 606] width 178 height 56
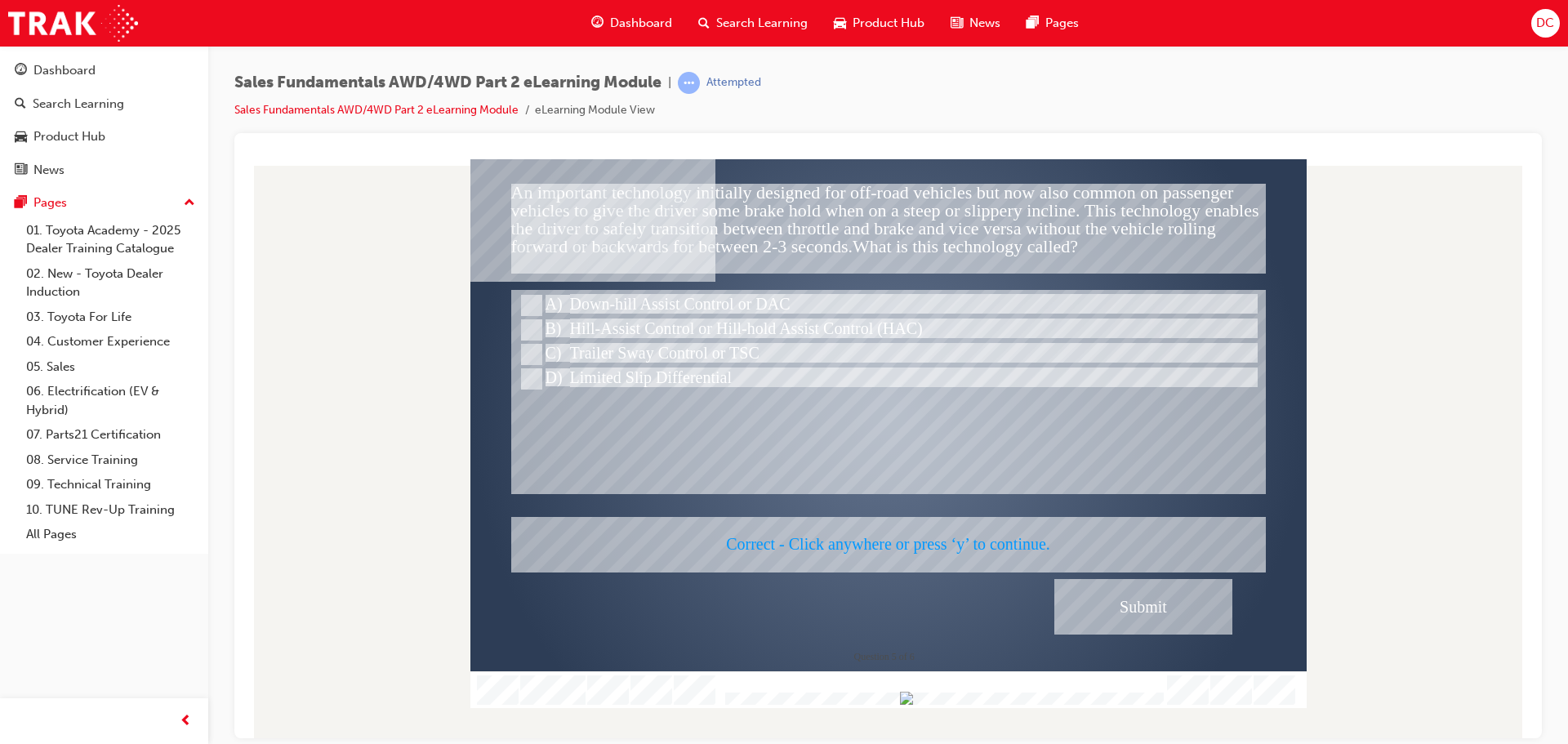
click at [917, 537] on div at bounding box center [888, 433] width 836 height 549
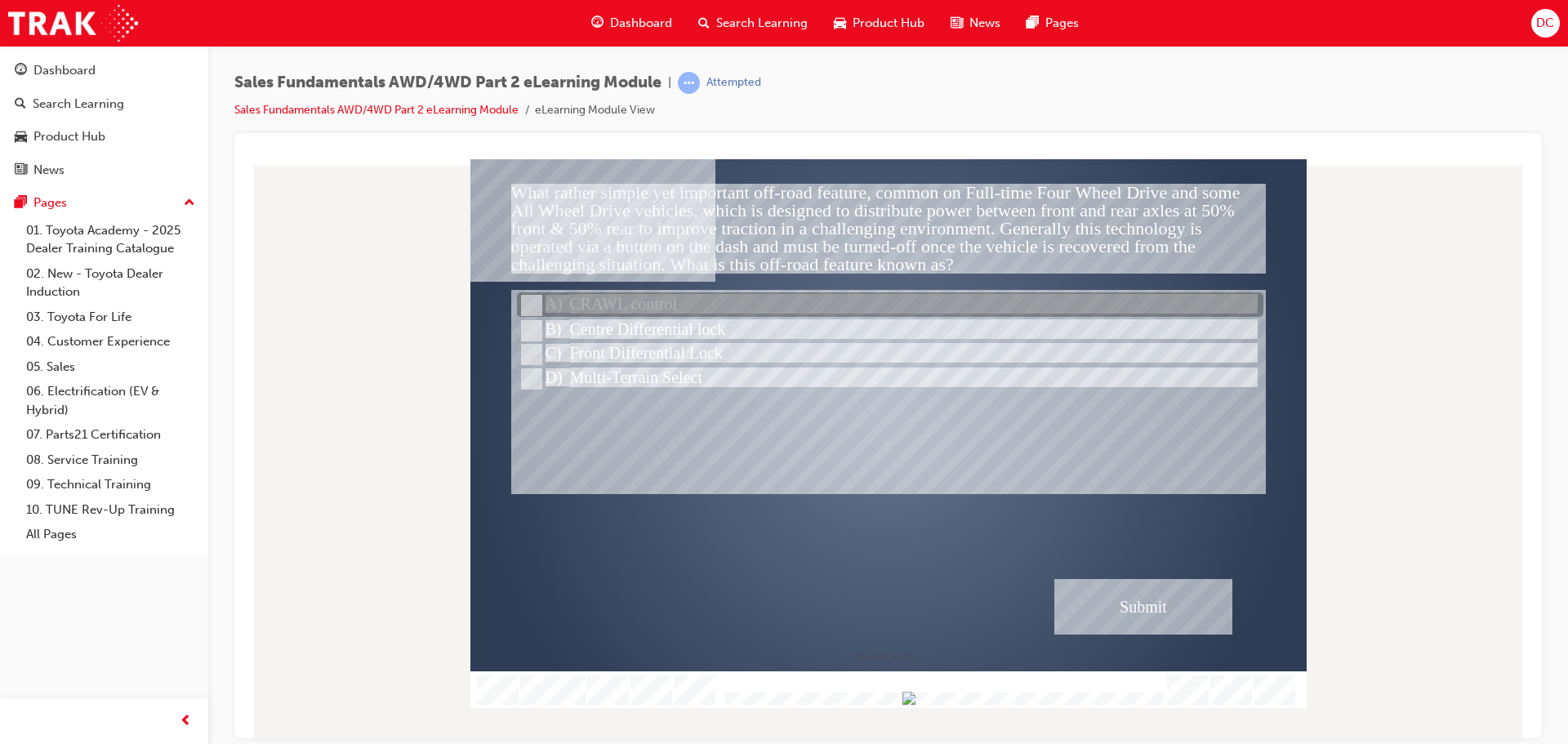
click at [525, 307] on input "CRAWL control" at bounding box center [530, 305] width 18 height 18
radio input "true"
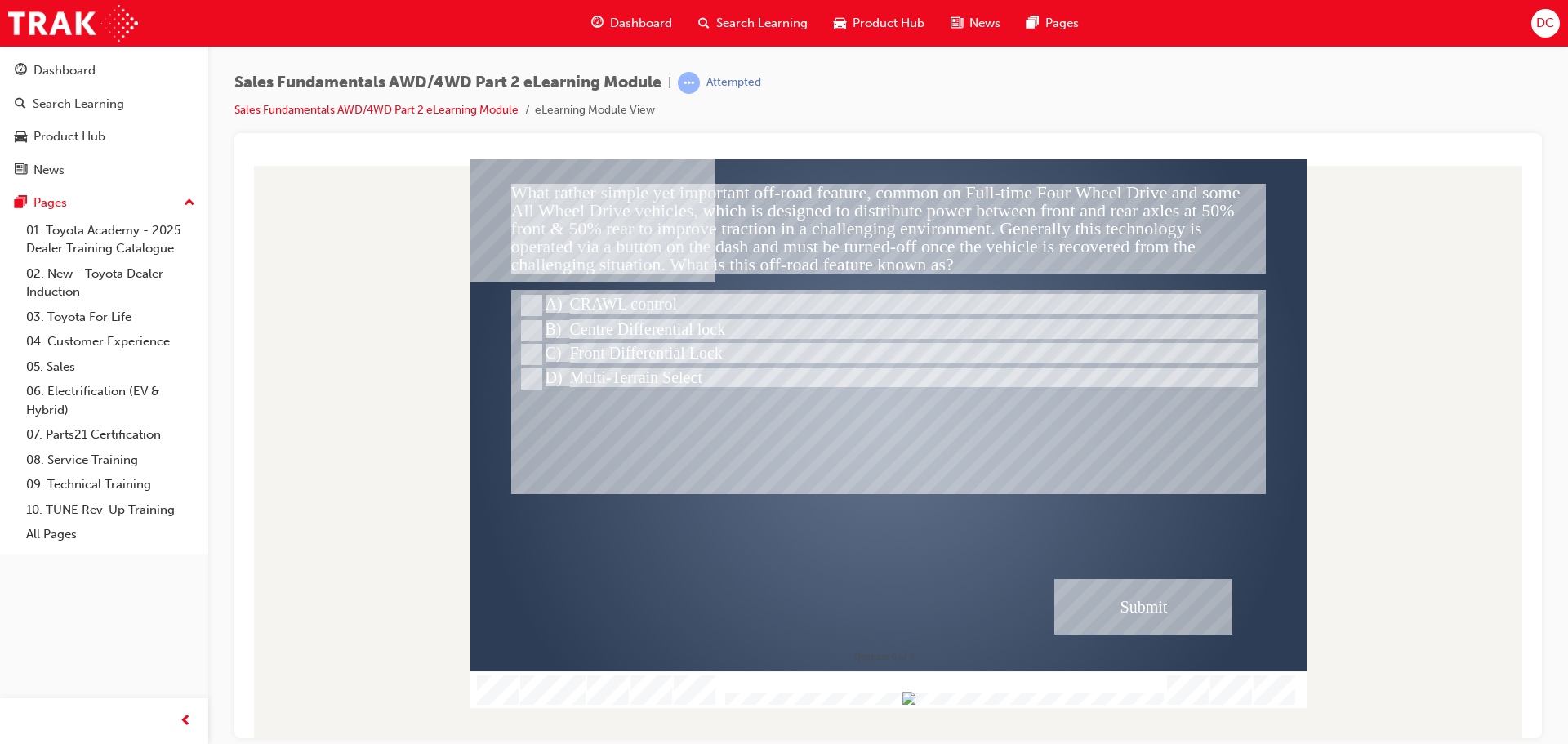
click at [1119, 607] on div "Submit" at bounding box center [1143, 606] width 178 height 56
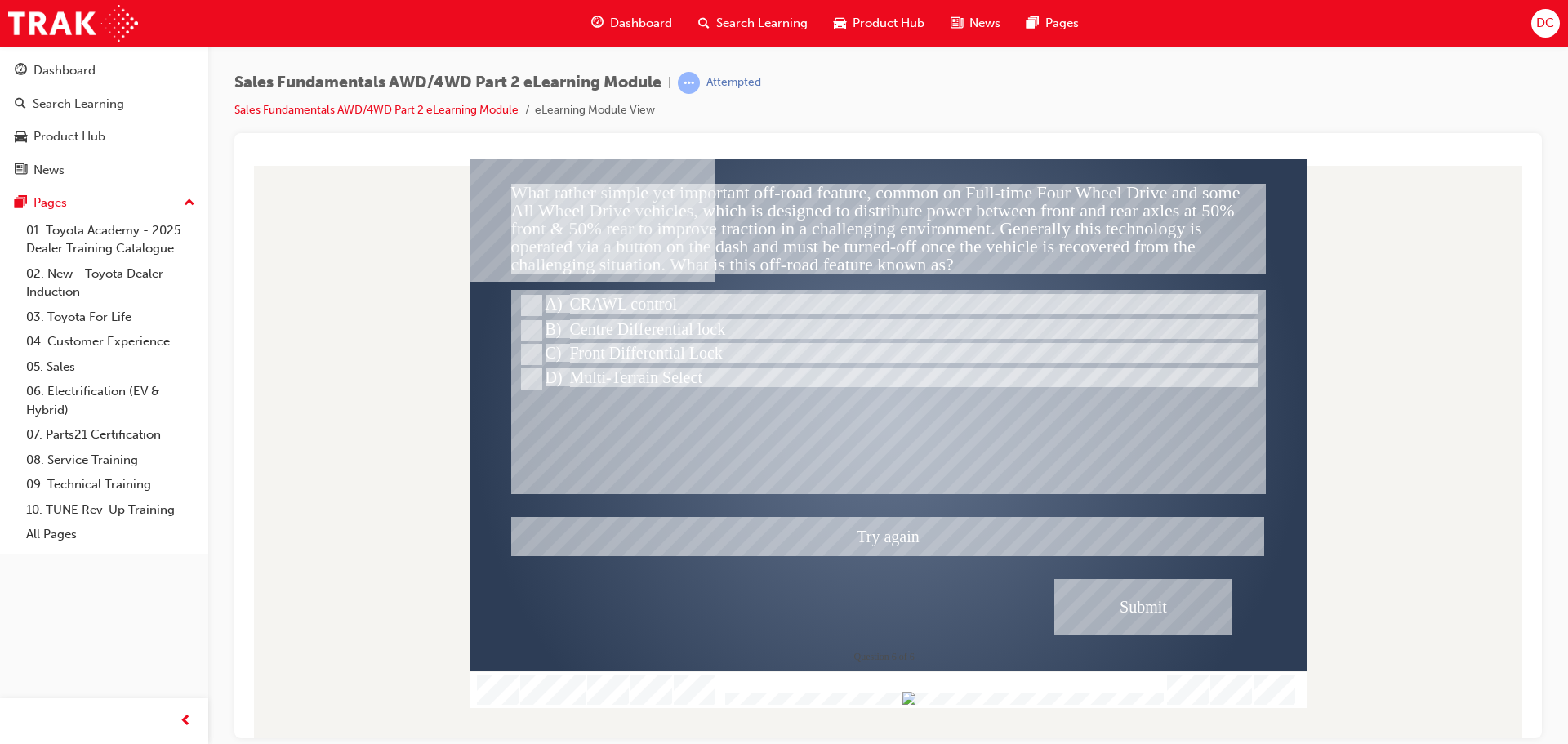
click at [927, 543] on div at bounding box center [888, 433] width 836 height 549
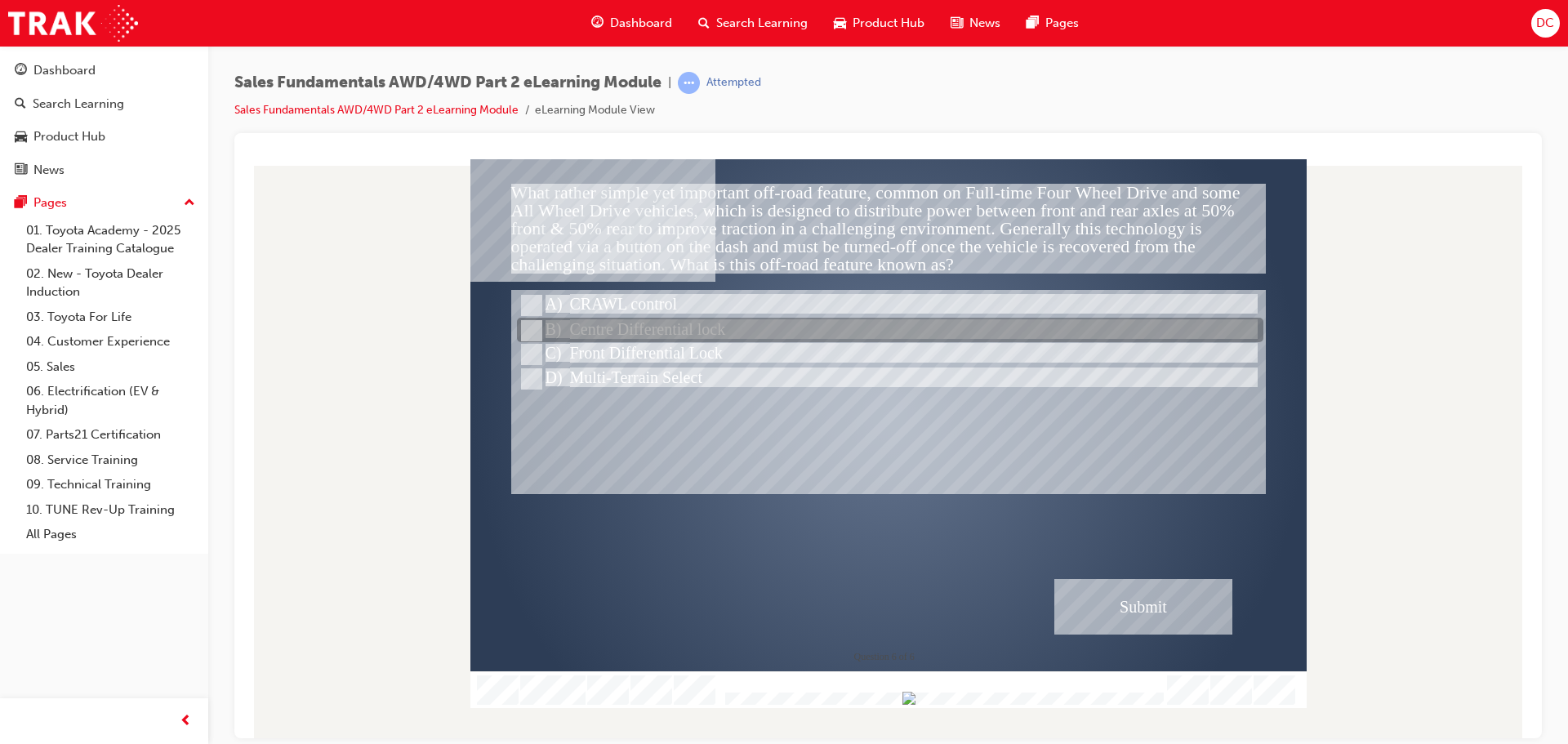
click at [527, 329] on input "Centre Differential lock" at bounding box center [530, 331] width 18 height 18
radio input "true"
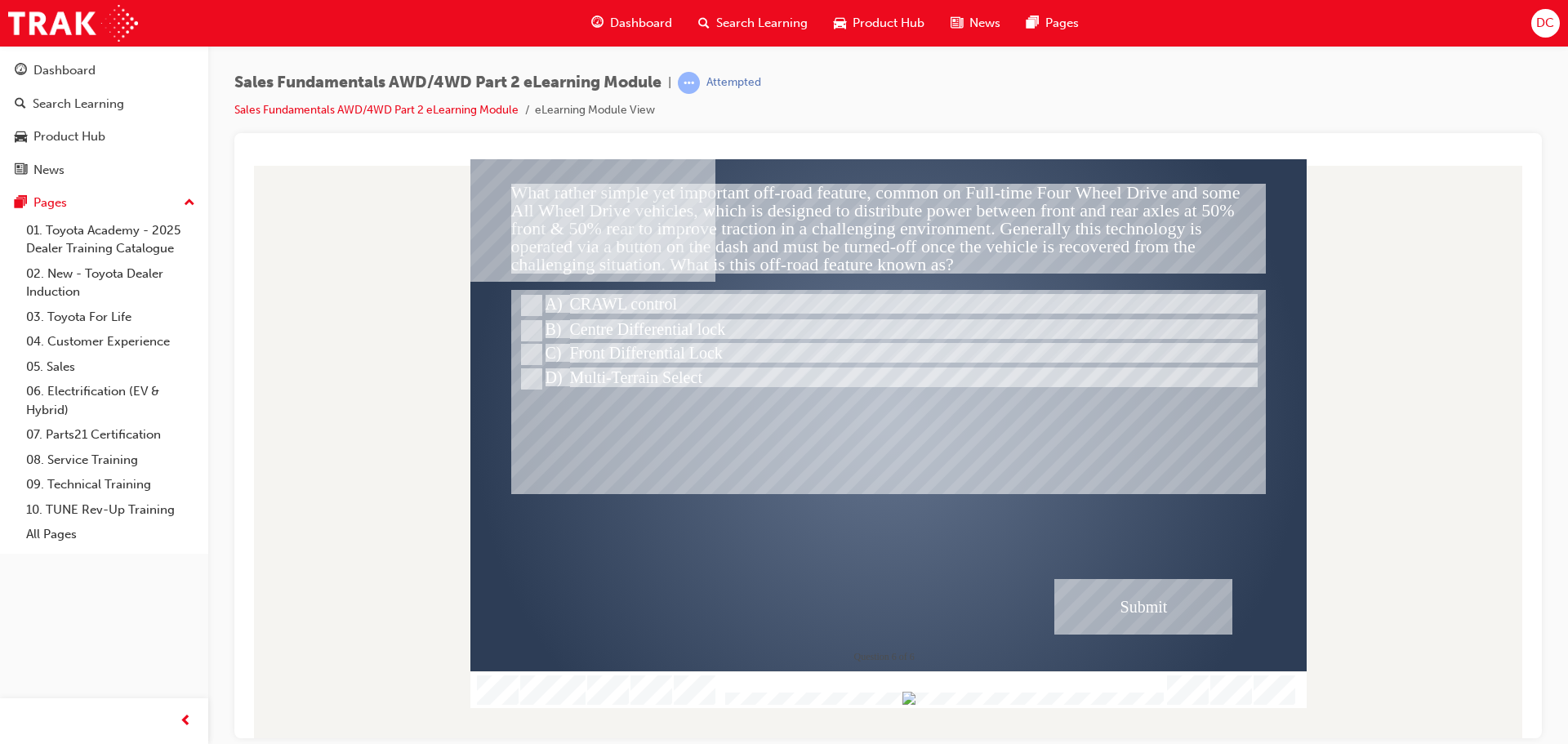
click at [1111, 597] on div "Submit" at bounding box center [1143, 606] width 178 height 56
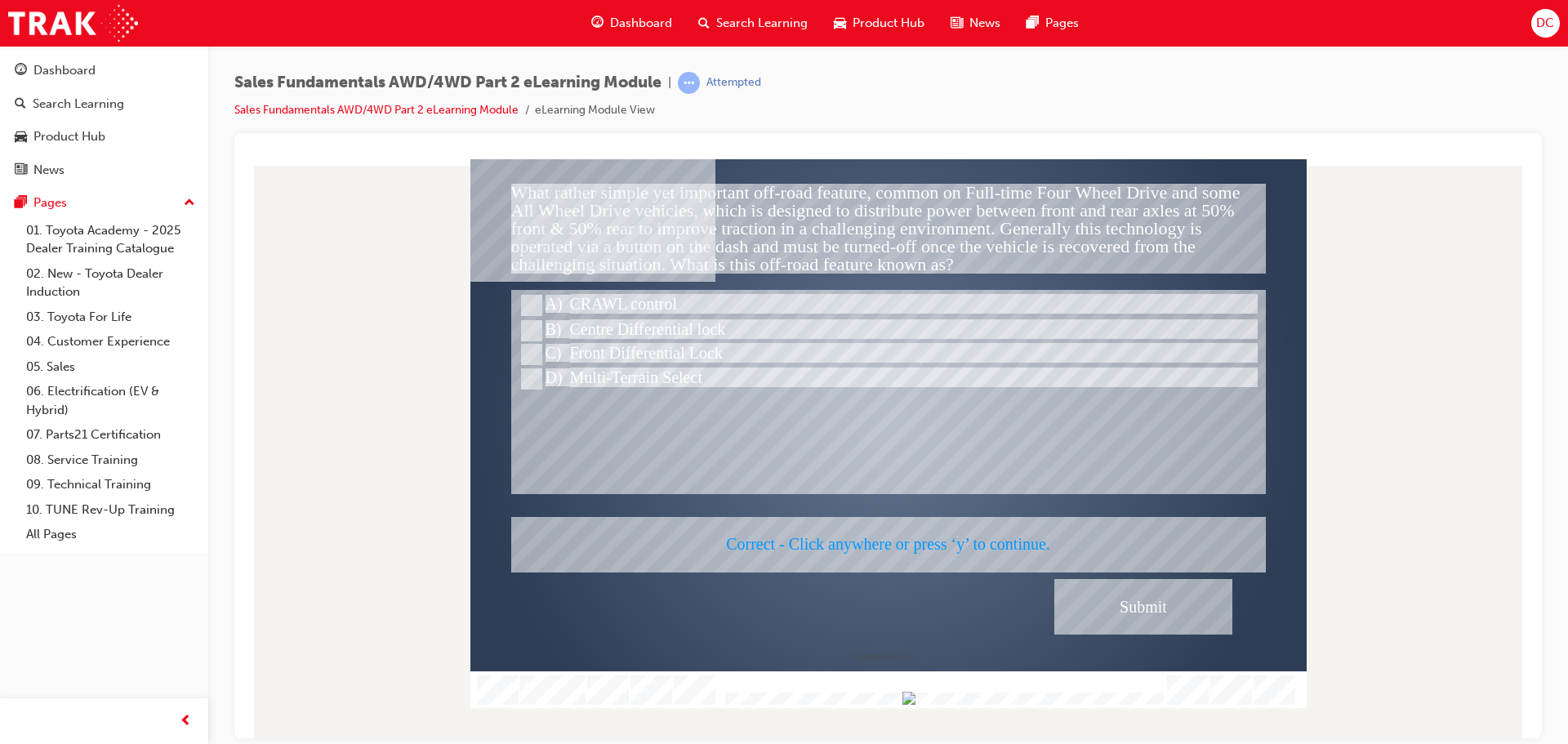
click at [951, 544] on div at bounding box center [888, 433] width 836 height 549
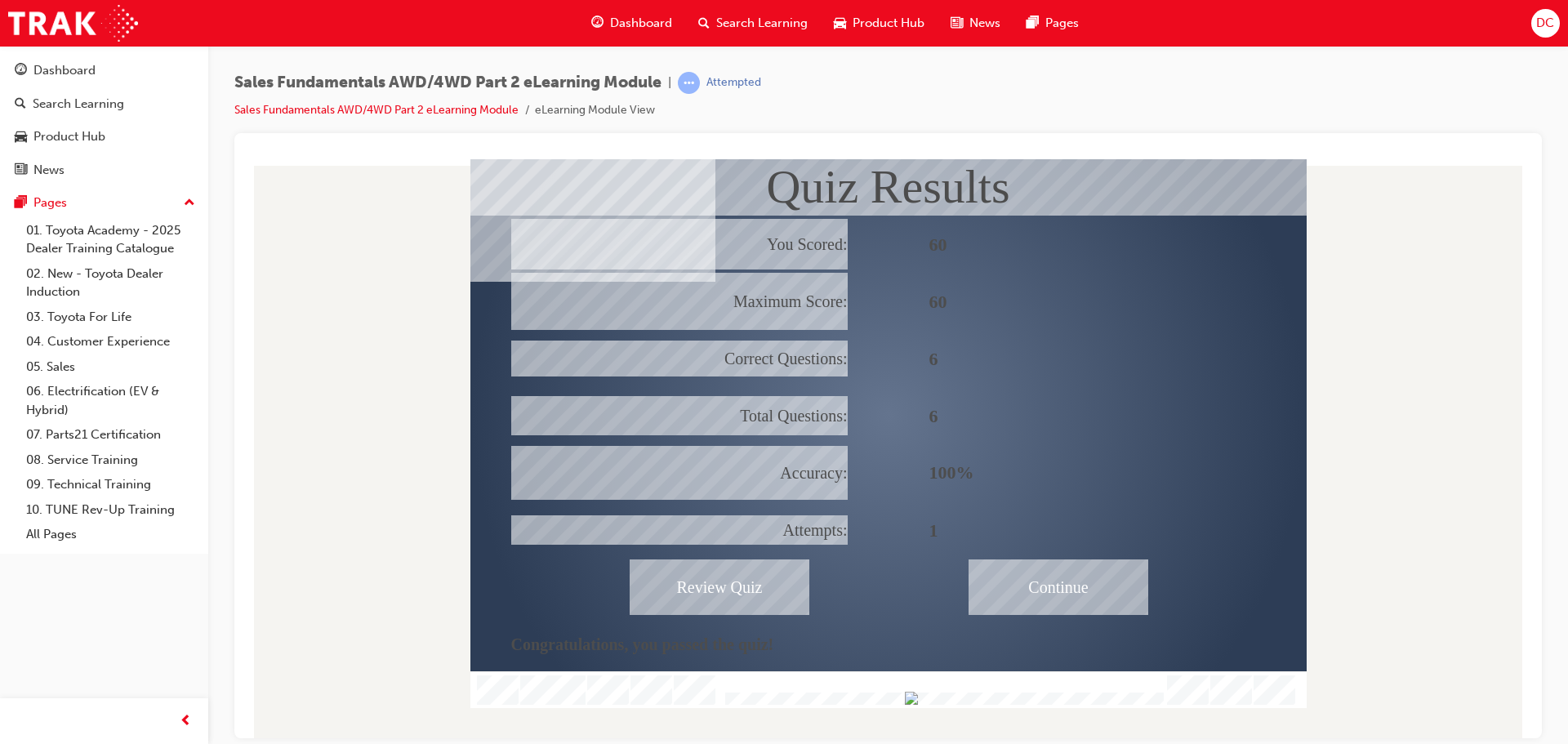
click at [1075, 586] on div "Continue" at bounding box center [1059, 587] width 180 height 56
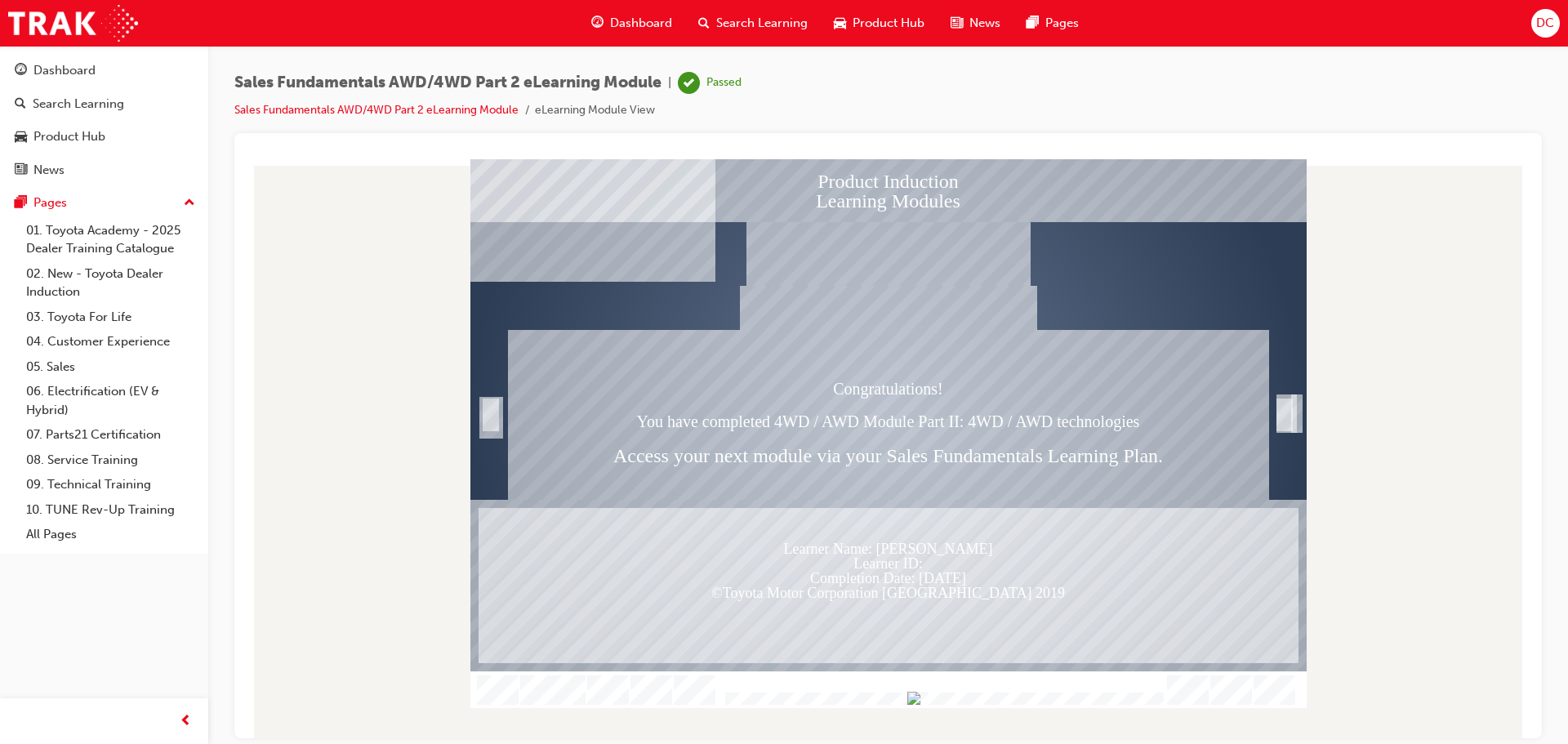
click at [1292, 420] on div "Trigger this button to exit" at bounding box center [1285, 433] width 17 height 35
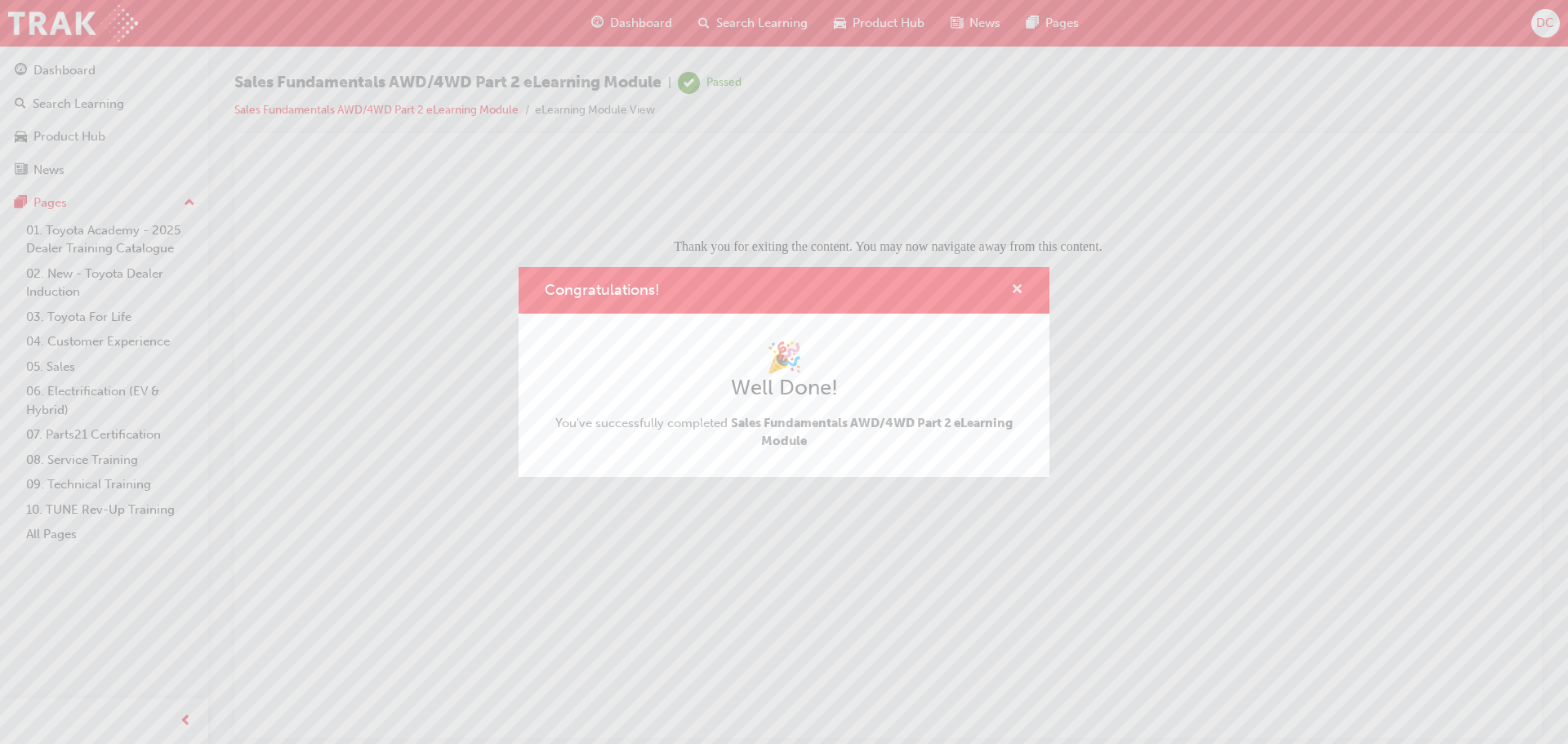
click at [1016, 289] on span "cross-icon" at bounding box center [1017, 290] width 12 height 15
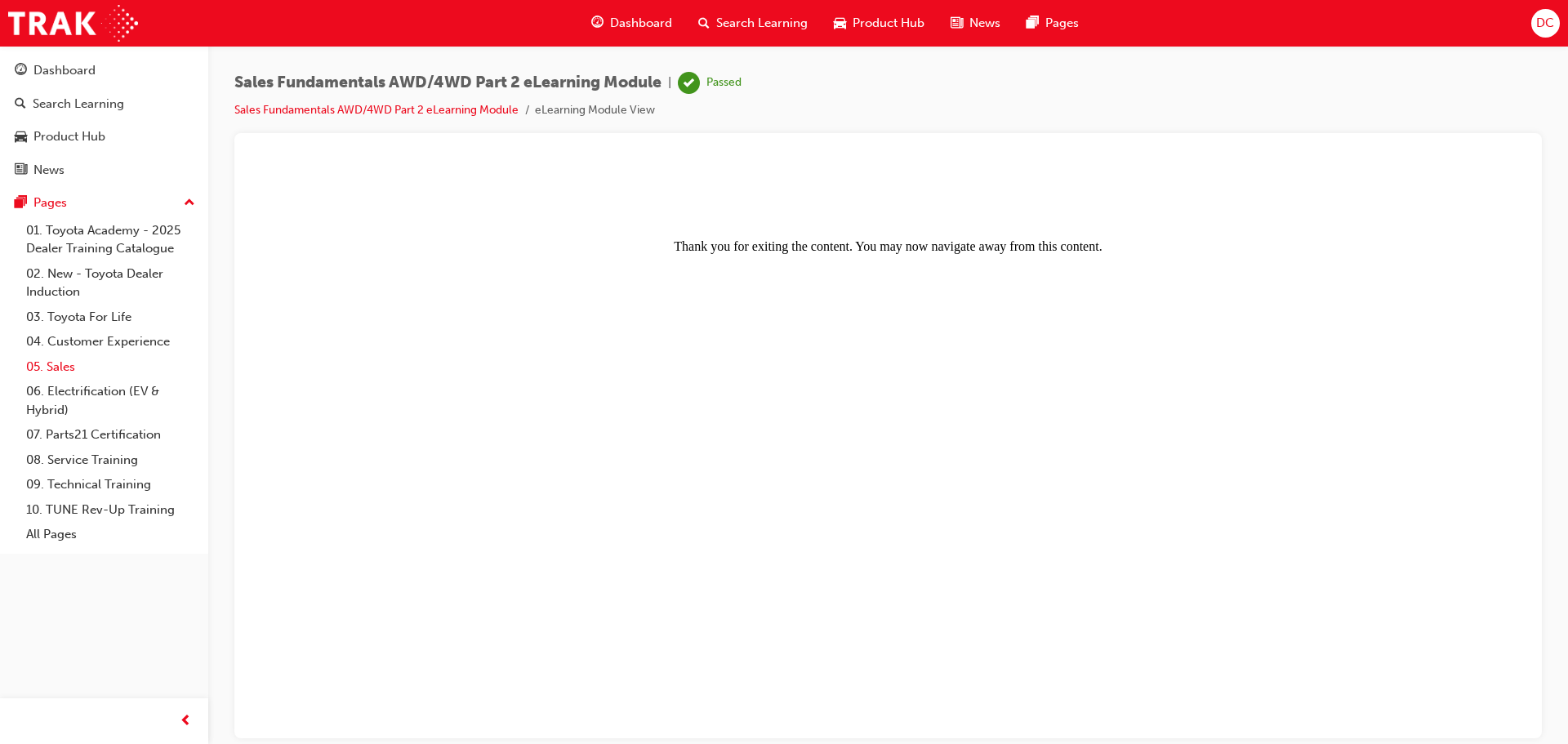
click at [70, 364] on link "05. Sales" at bounding box center [110, 366] width 182 height 25
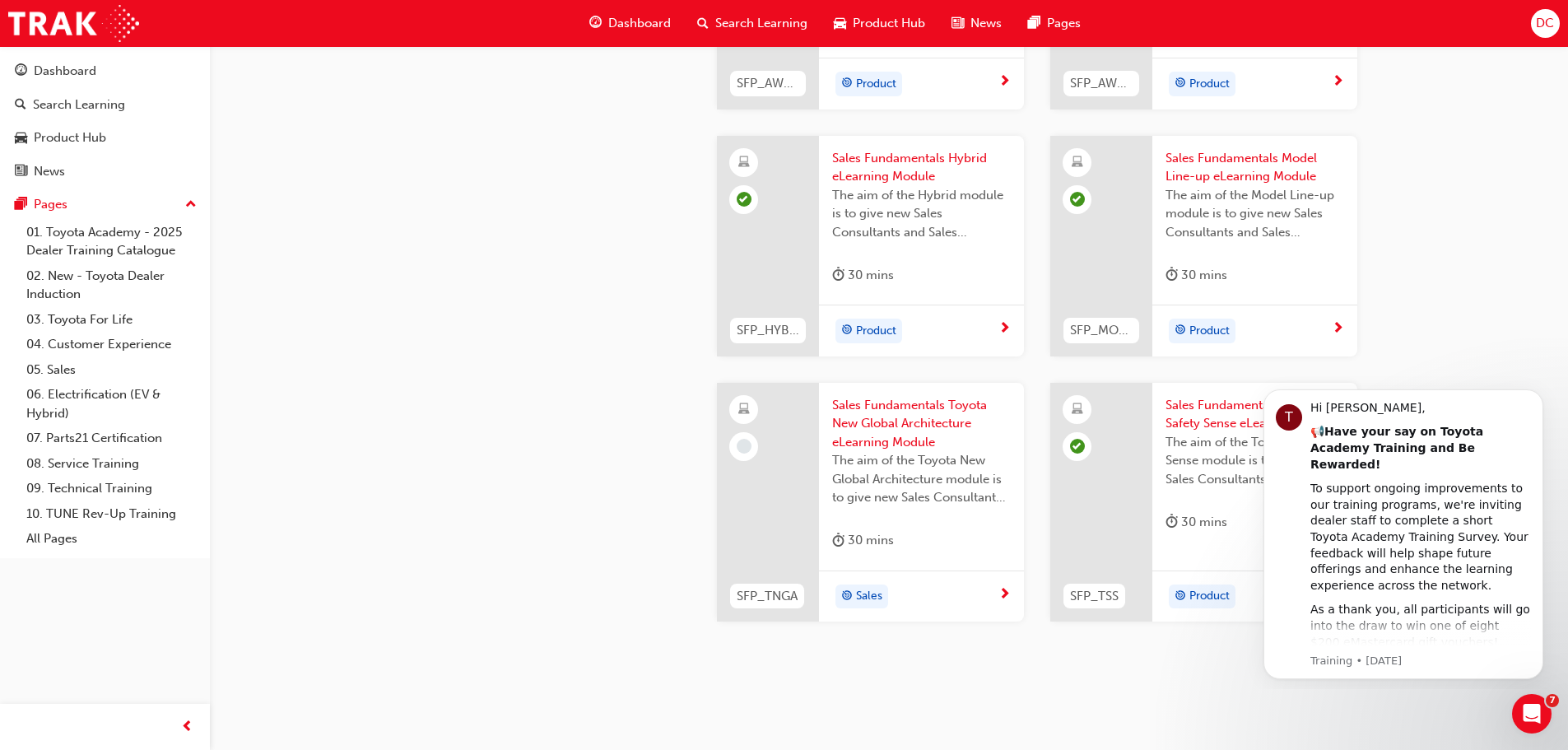
scroll to position [659, 0]
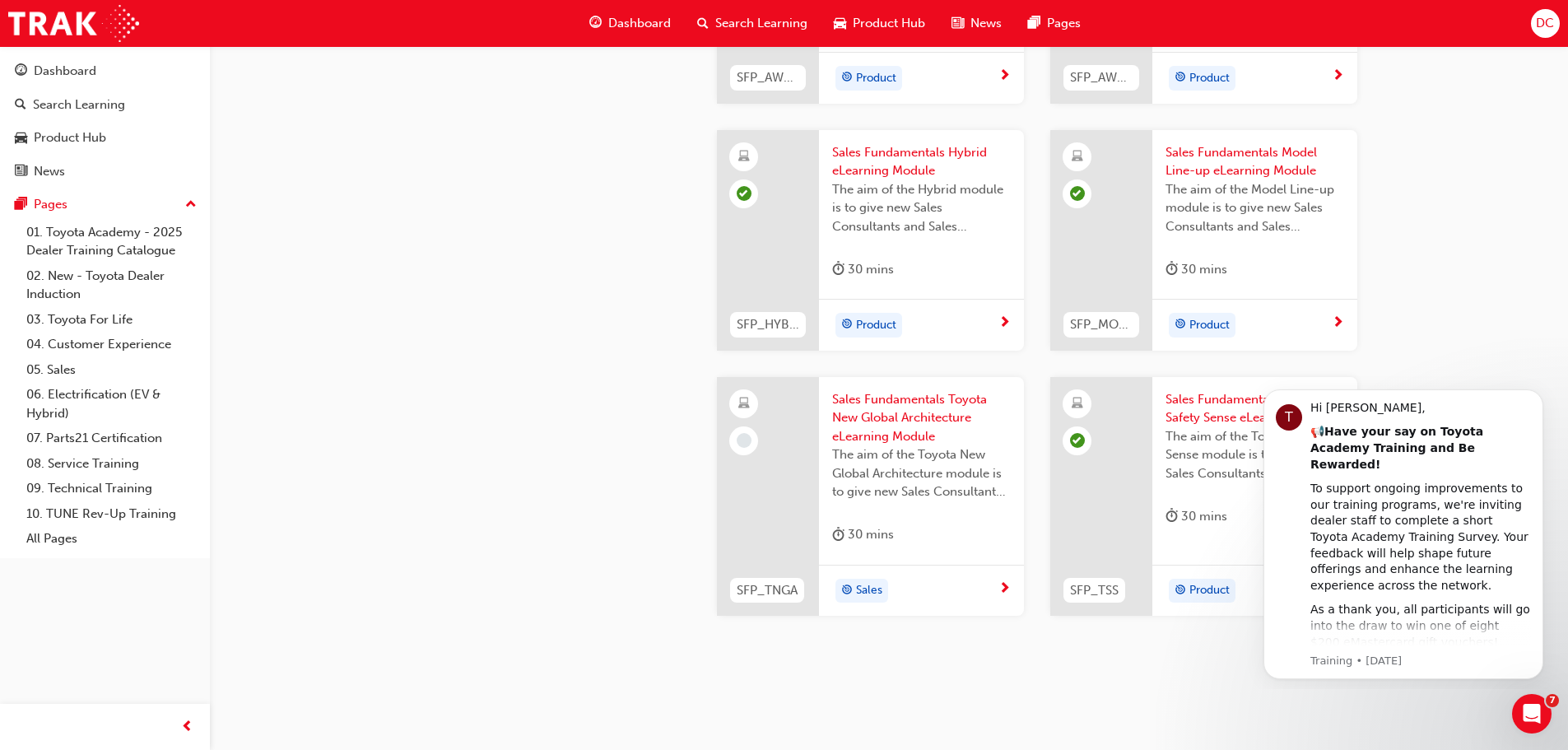
click at [900, 433] on span "Sales Fundamentals Toyota New Global Architecture eLearning Module" at bounding box center [921, 419] width 178 height 56
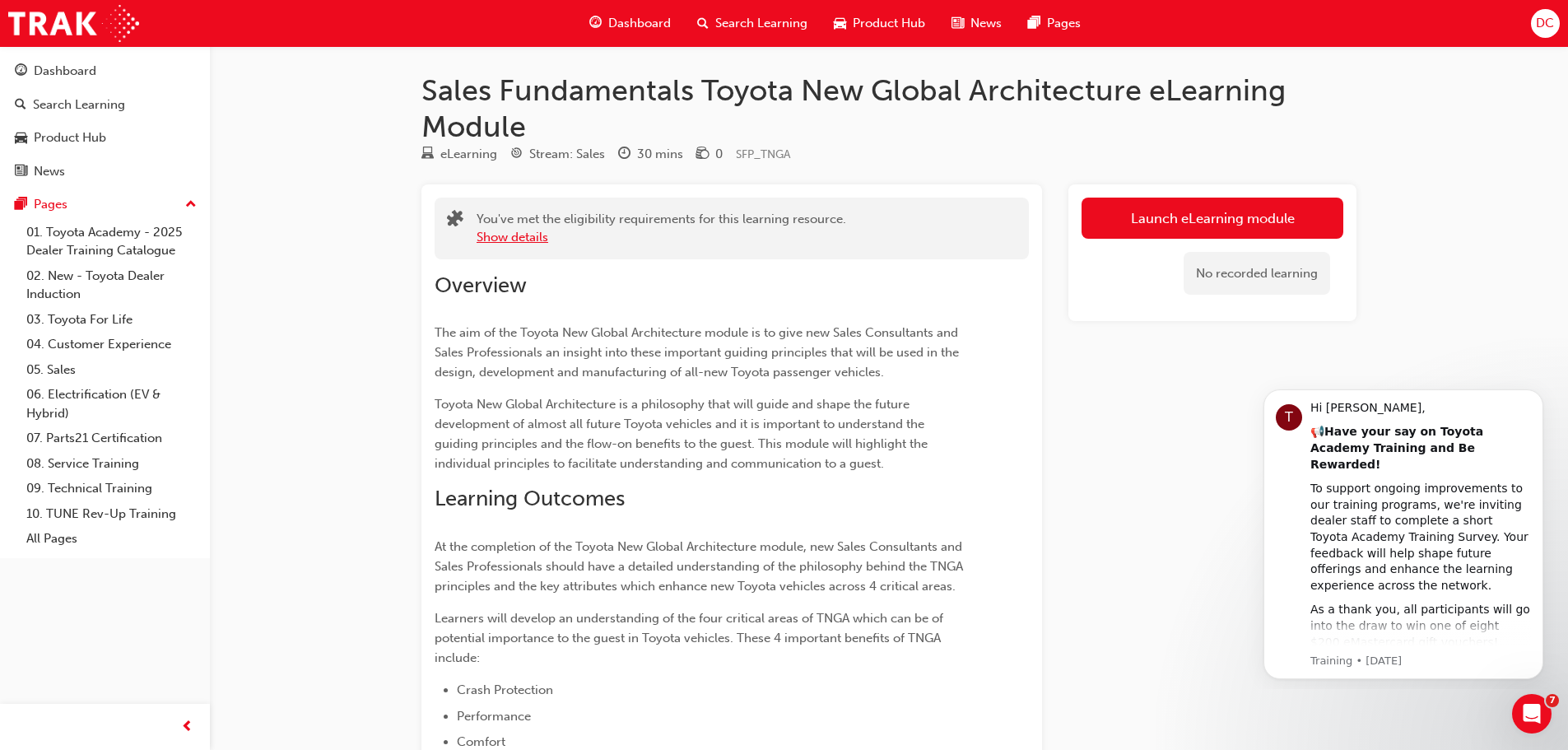
click at [534, 235] on button "Show details" at bounding box center [512, 237] width 71 height 19
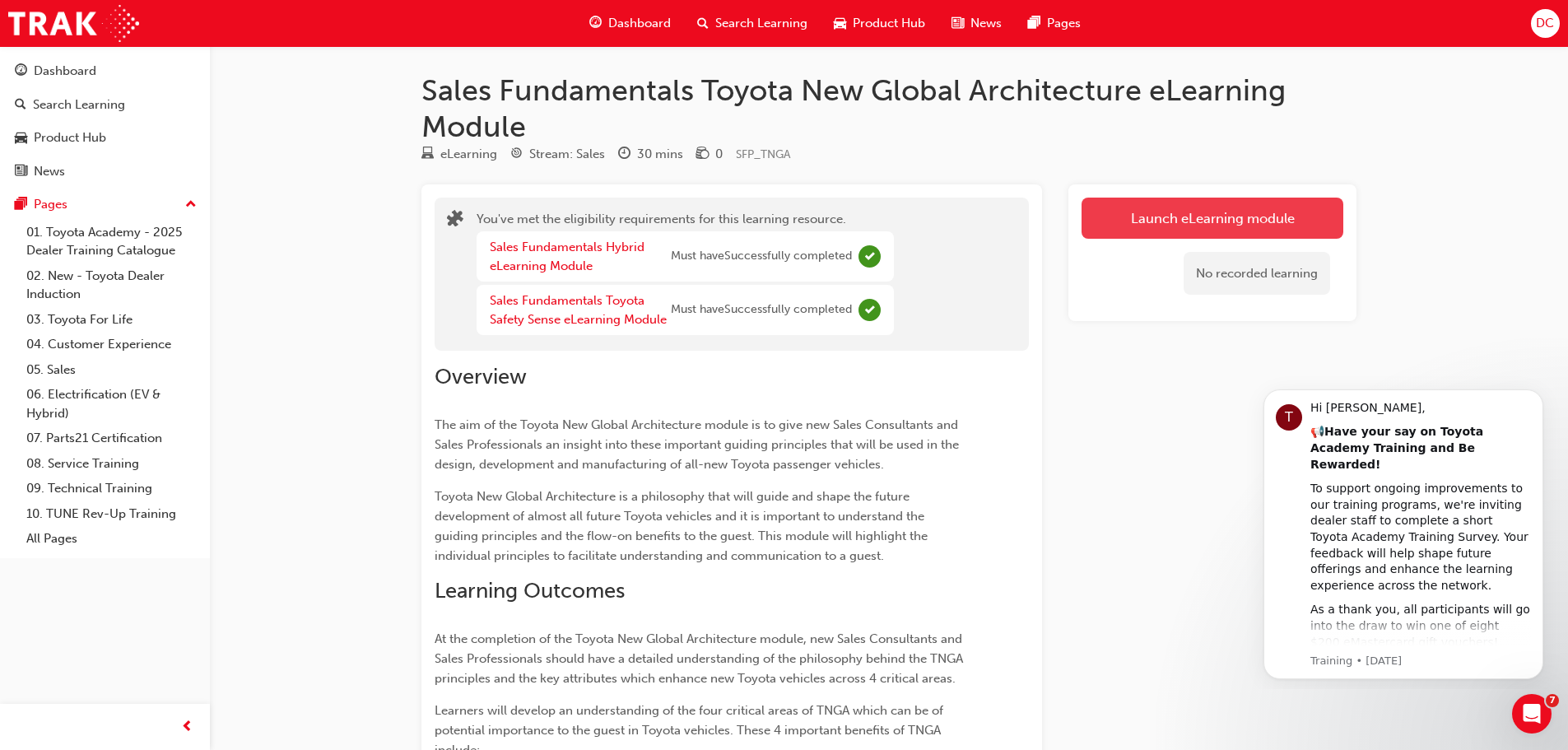
click at [1203, 218] on link "Launch eLearning module" at bounding box center [1213, 218] width 262 height 41
